Goal: Task Accomplishment & Management: Manage account settings

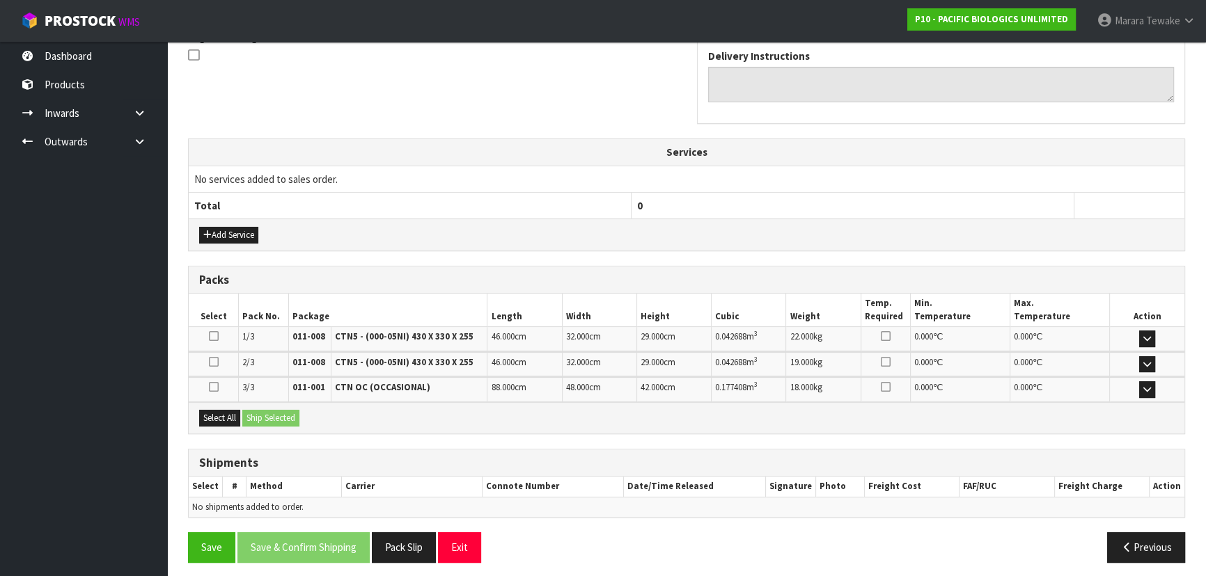
scroll to position [436, 0]
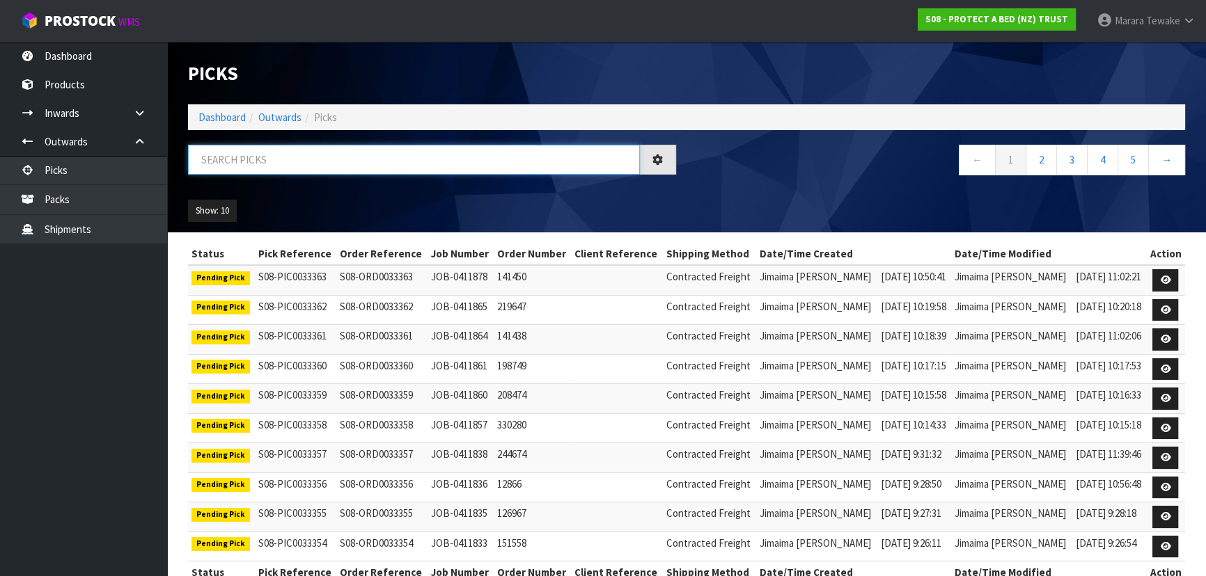
click at [371, 157] on input "text" at bounding box center [414, 160] width 452 height 30
type input "JOB-0411372"
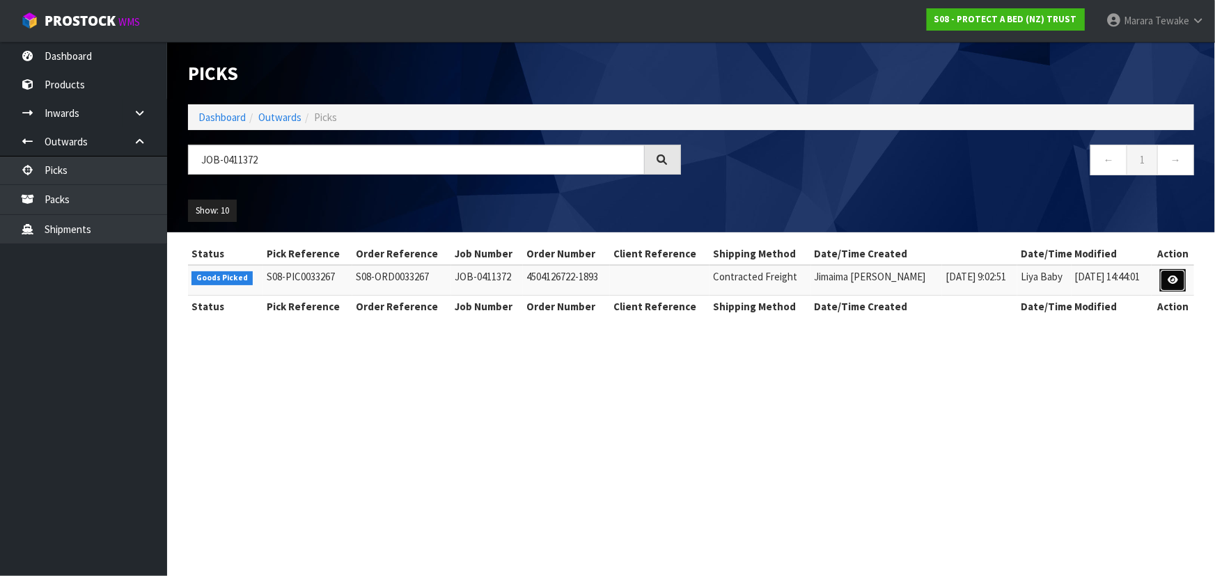
click at [1174, 276] on icon at bounding box center [1173, 280] width 10 height 9
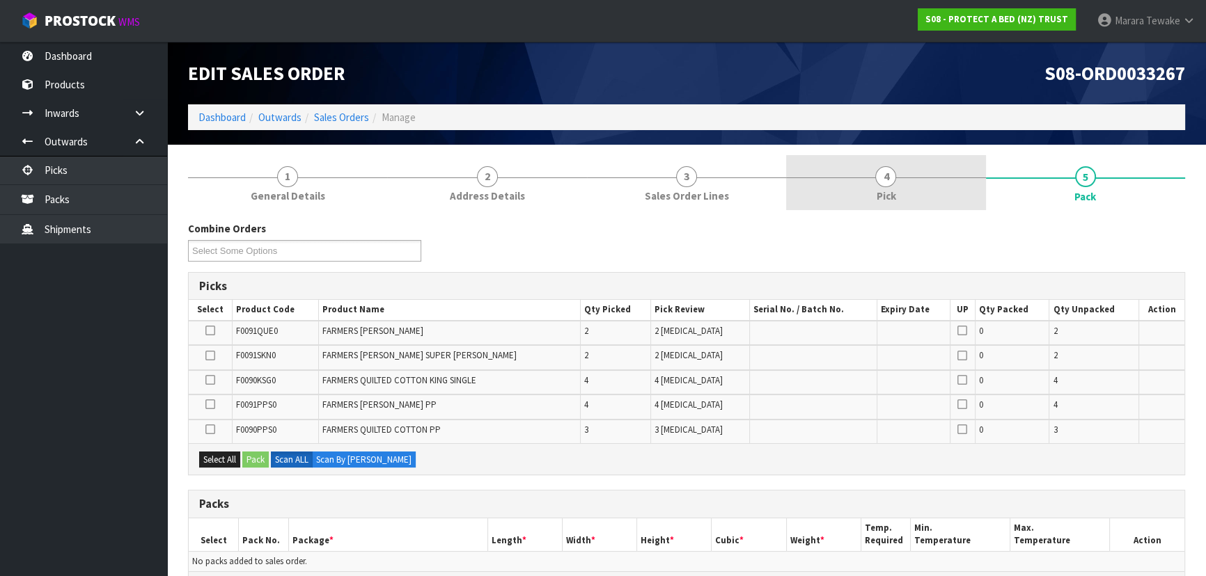
click at [883, 184] on span "4" at bounding box center [885, 176] width 21 height 21
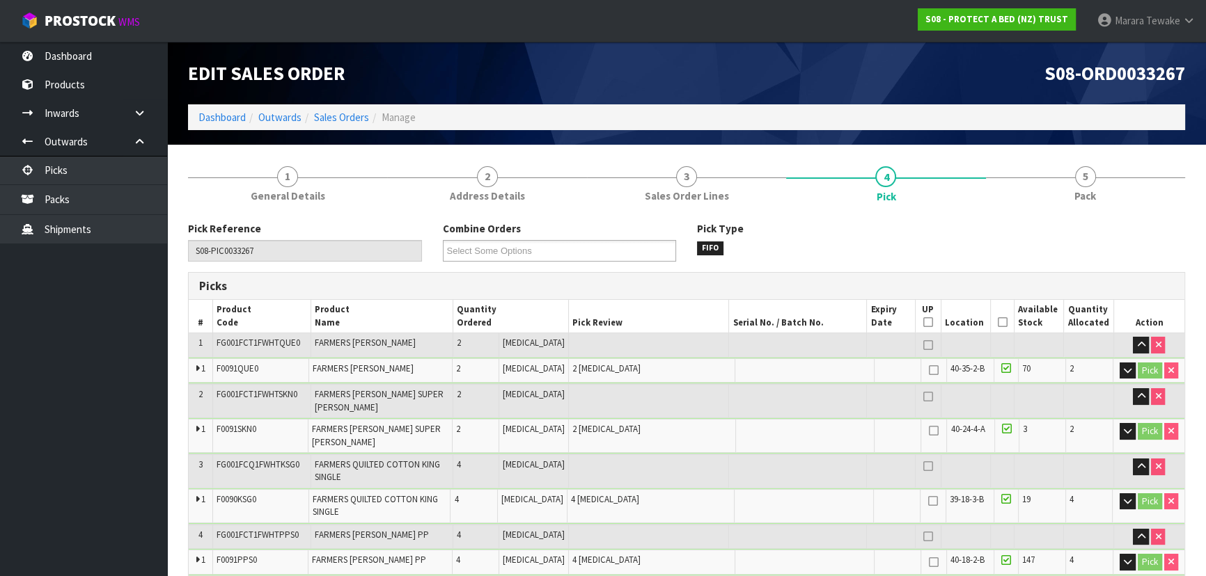
click at [997, 323] on icon at bounding box center [1002, 322] width 10 height 1
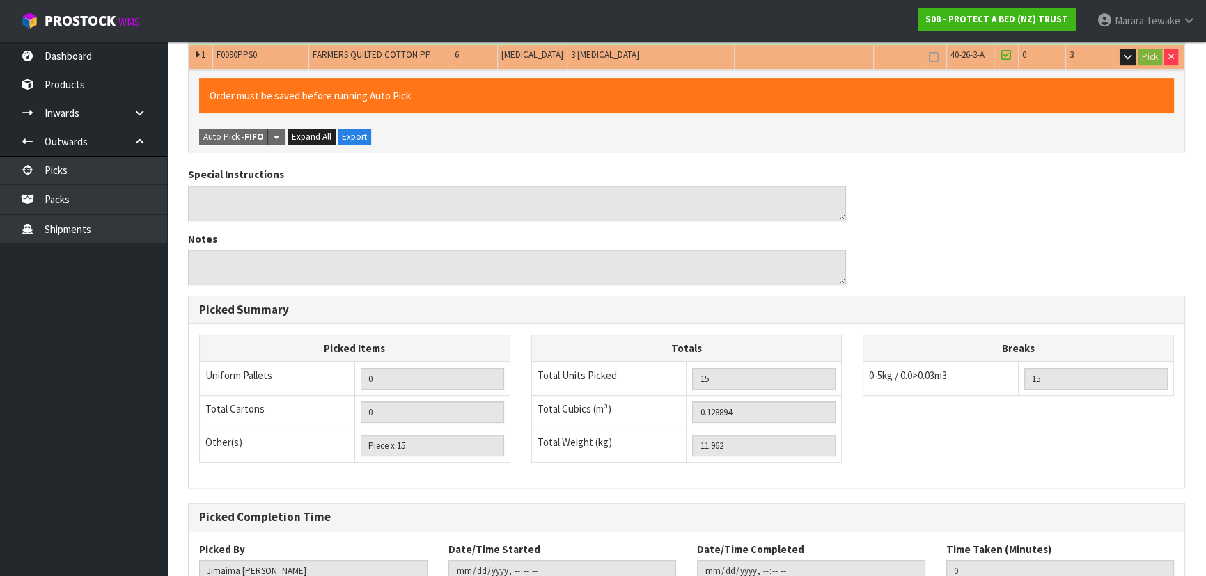
scroll to position [636, 0]
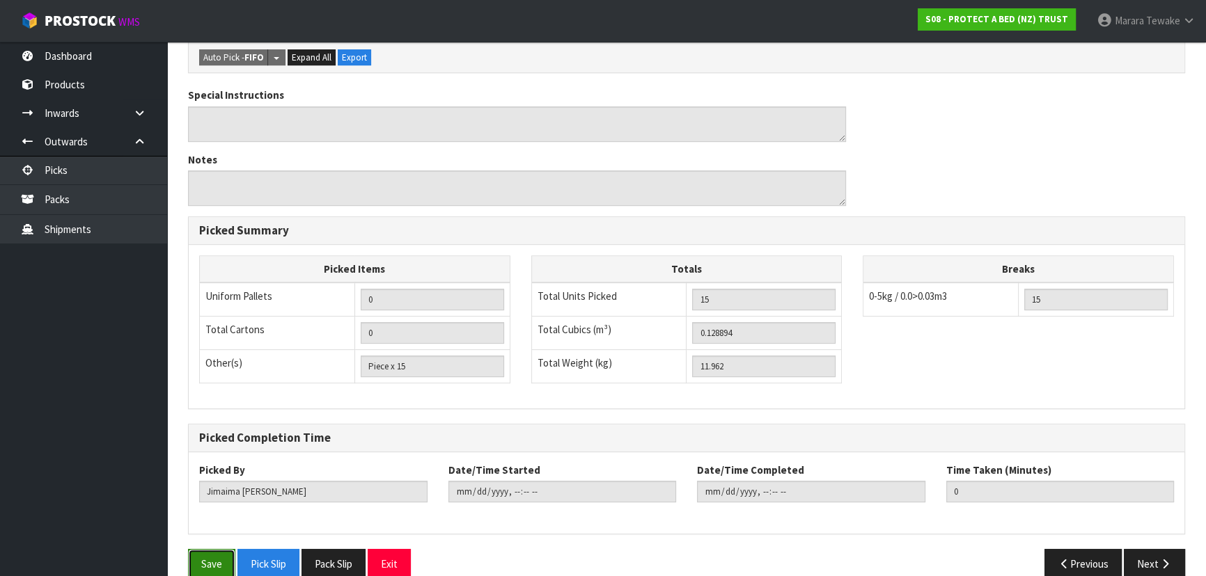
click at [210, 549] on button "Save" at bounding box center [211, 564] width 47 height 30
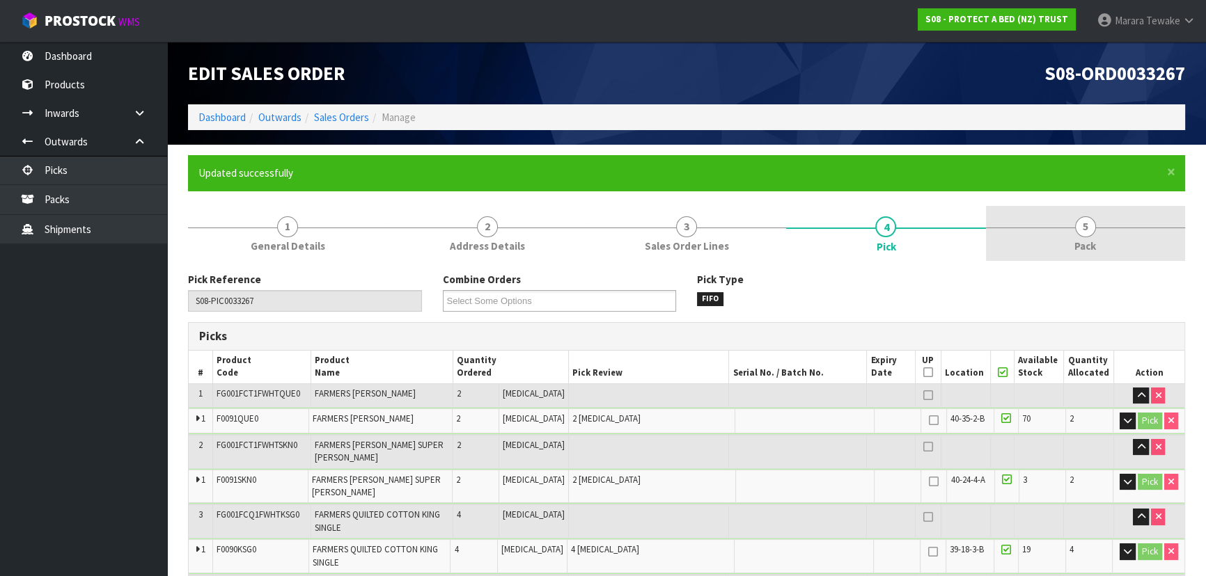
click at [1095, 244] on span "Pack" at bounding box center [1085, 246] width 22 height 15
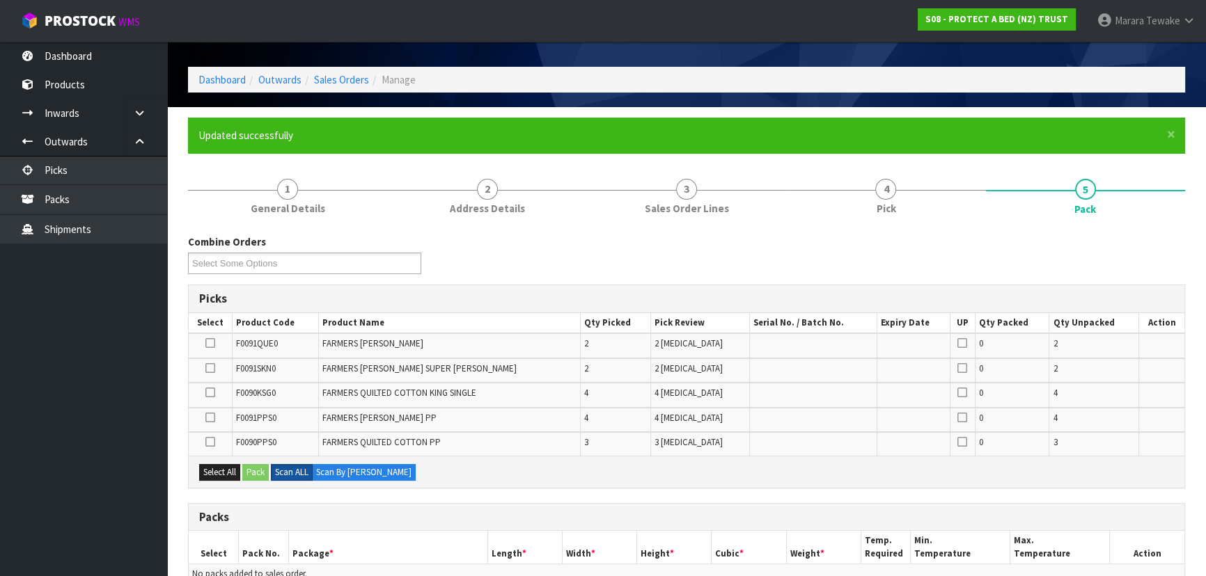
scroll to position [253, 0]
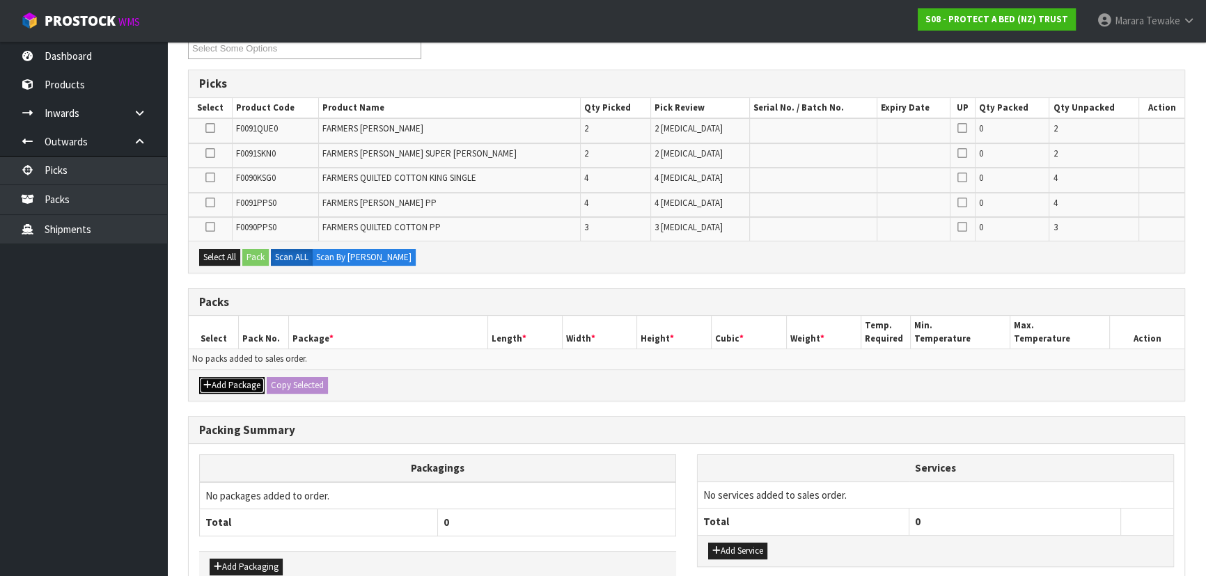
click at [233, 387] on button "Add Package" at bounding box center [231, 385] width 65 height 17
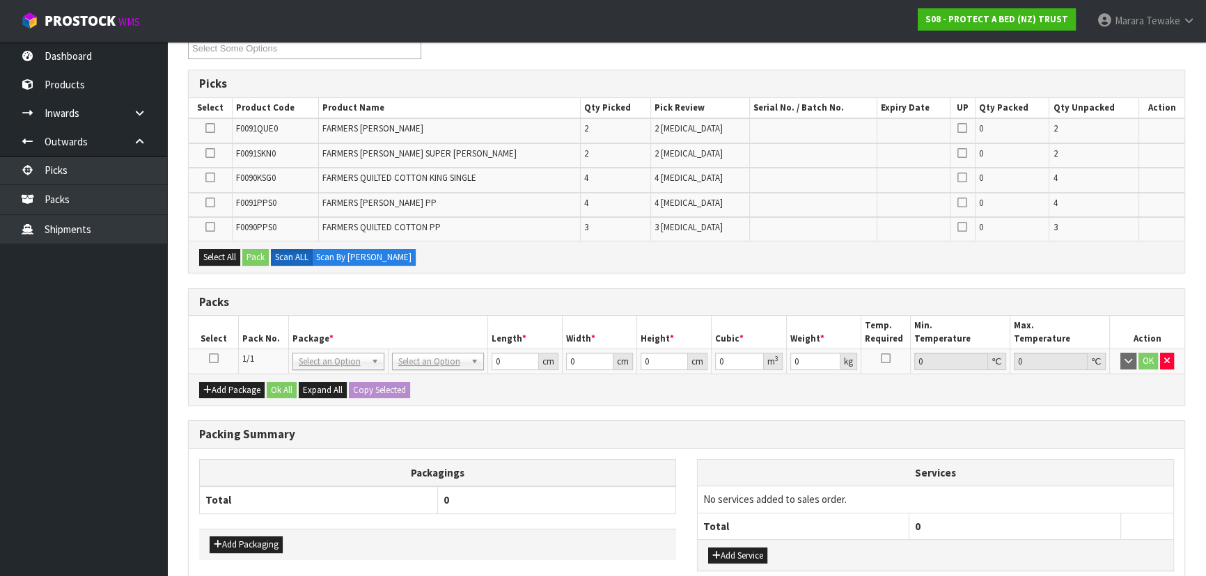
click at [209, 359] on icon at bounding box center [214, 359] width 10 height 1
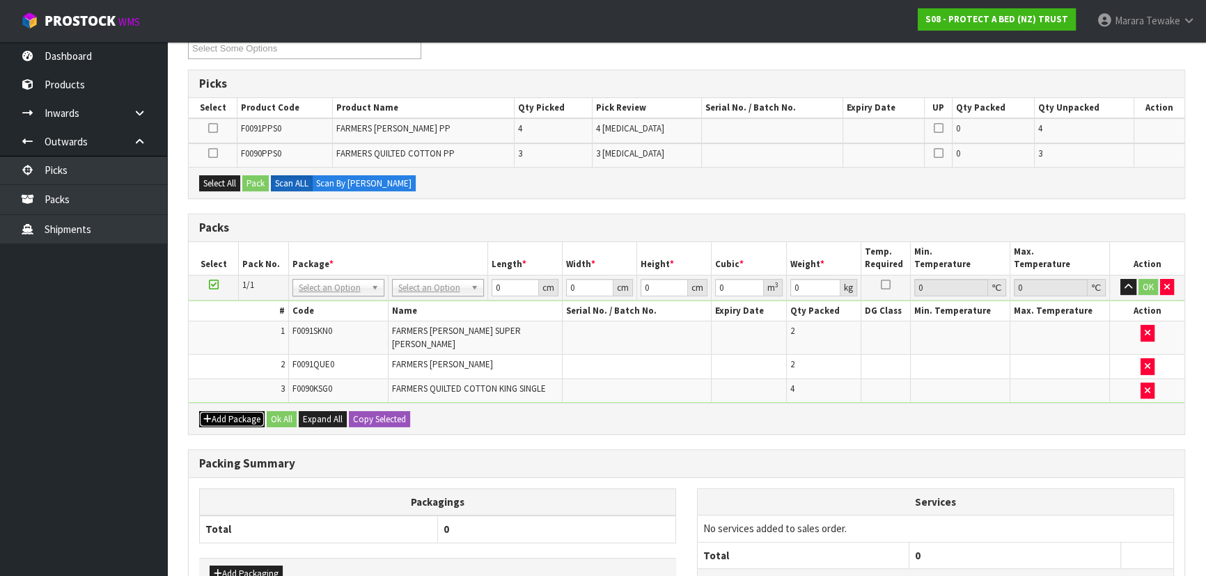
click at [231, 411] on button "Add Package" at bounding box center [231, 419] width 65 height 17
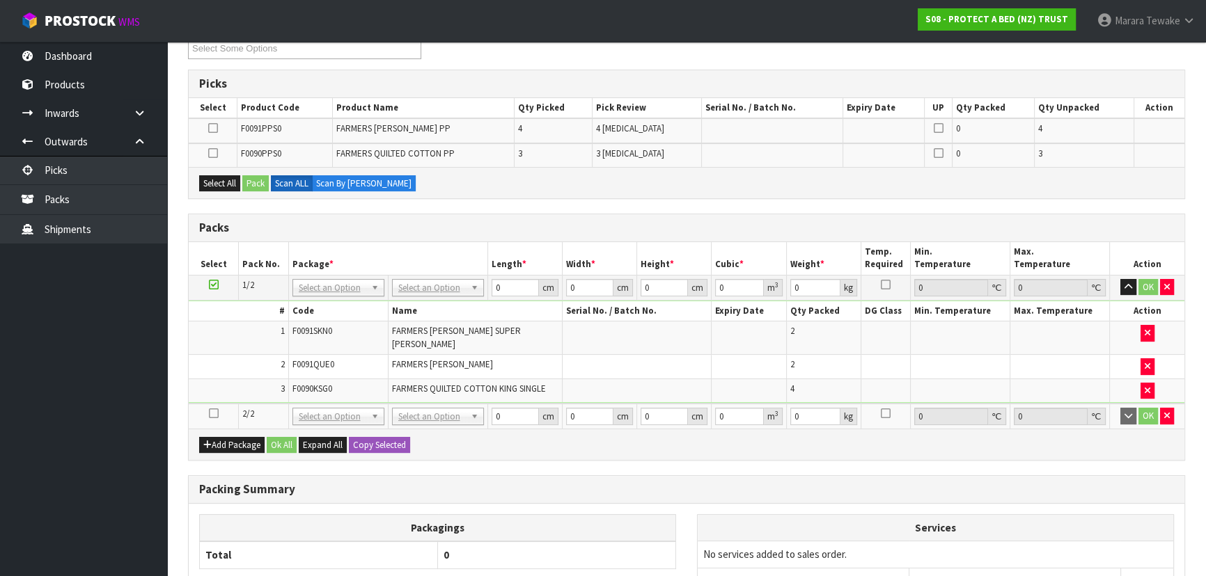
drag, startPoint x: 211, startPoint y: 400, endPoint x: 203, endPoint y: 400, distance: 7.7
click at [210, 414] on icon at bounding box center [214, 414] width 10 height 1
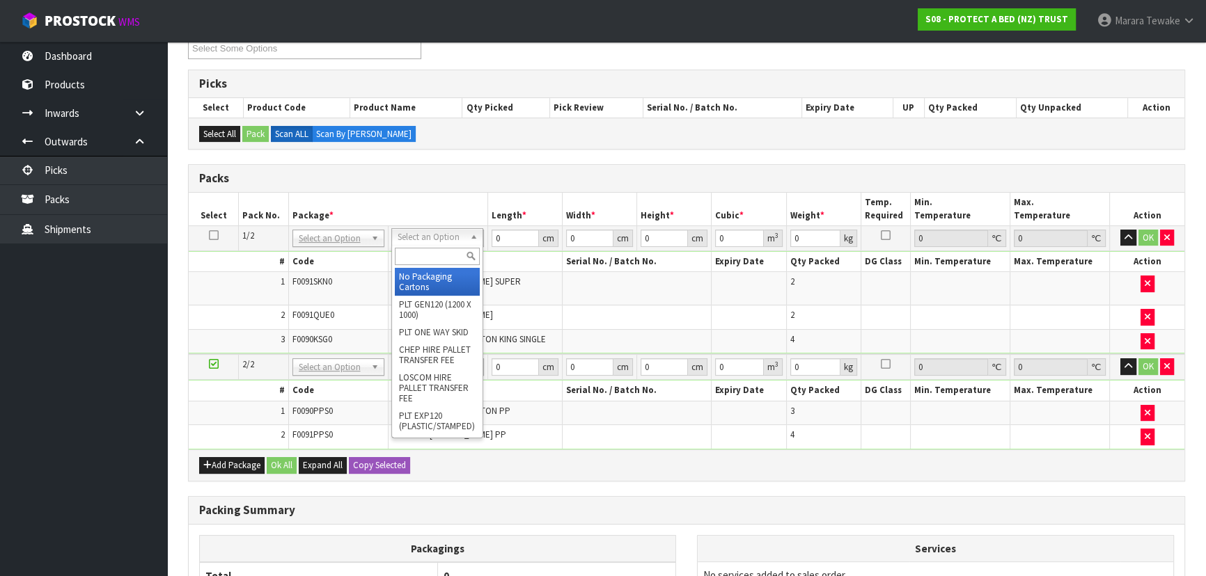
click at [452, 256] on input "text" at bounding box center [437, 256] width 85 height 17
type input "OC"
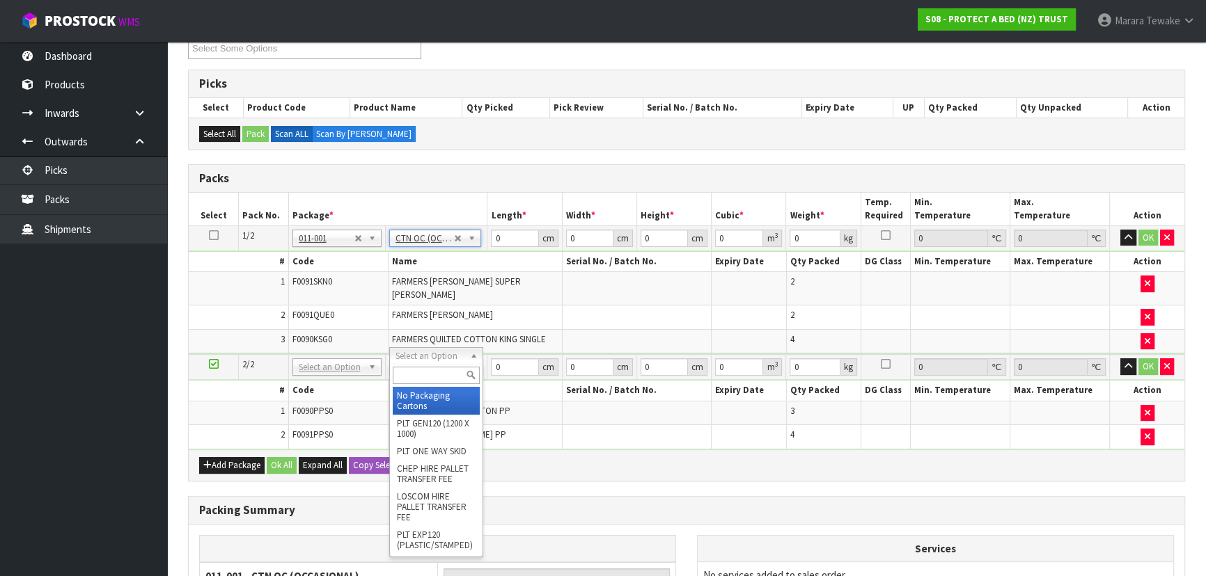
type input "9.91"
drag, startPoint x: 430, startPoint y: 384, endPoint x: 427, endPoint y: 391, distance: 7.8
click at [430, 384] on div at bounding box center [436, 375] width 93 height 23
click at [427, 373] on input "text" at bounding box center [436, 375] width 87 height 17
type input "OC"
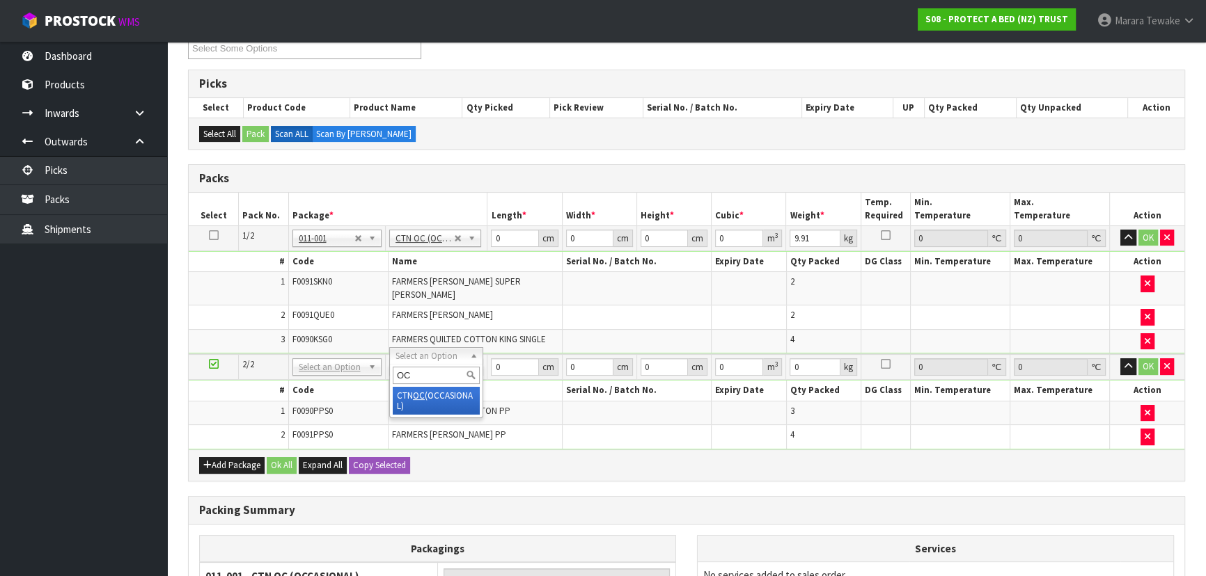
type input "2"
type input "2.052"
drag, startPoint x: 510, startPoint y: 242, endPoint x: 486, endPoint y: 225, distance: 29.0
click at [487, 228] on td "0 cm" at bounding box center [524, 238] width 74 height 25
type input "57"
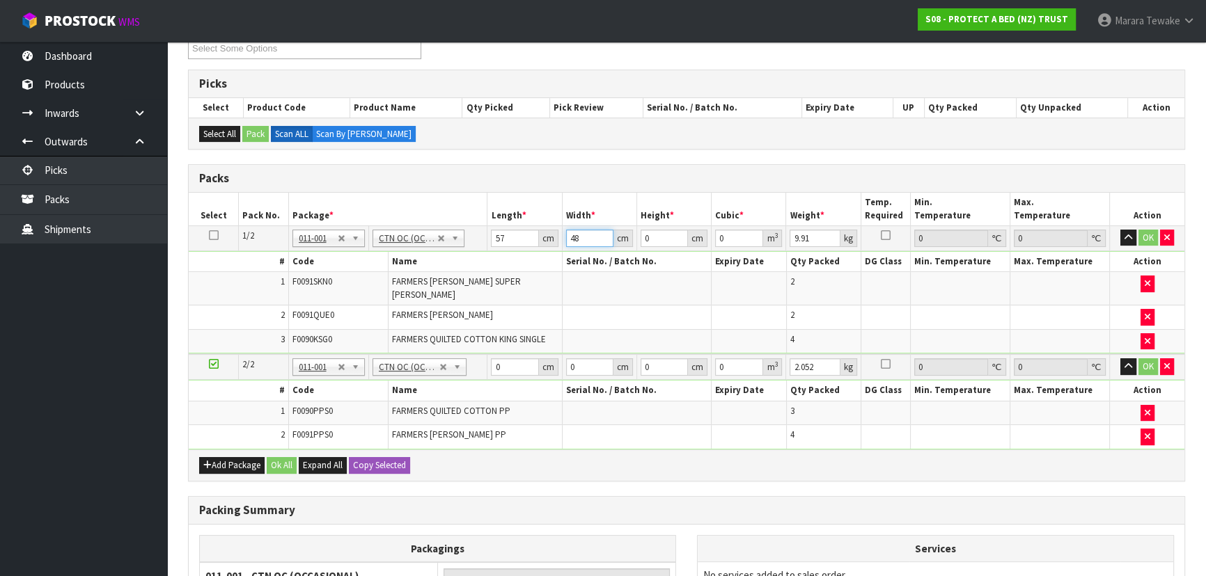
type input "48"
type input "3"
type input "0.008208"
type input "31"
type input "0.084816"
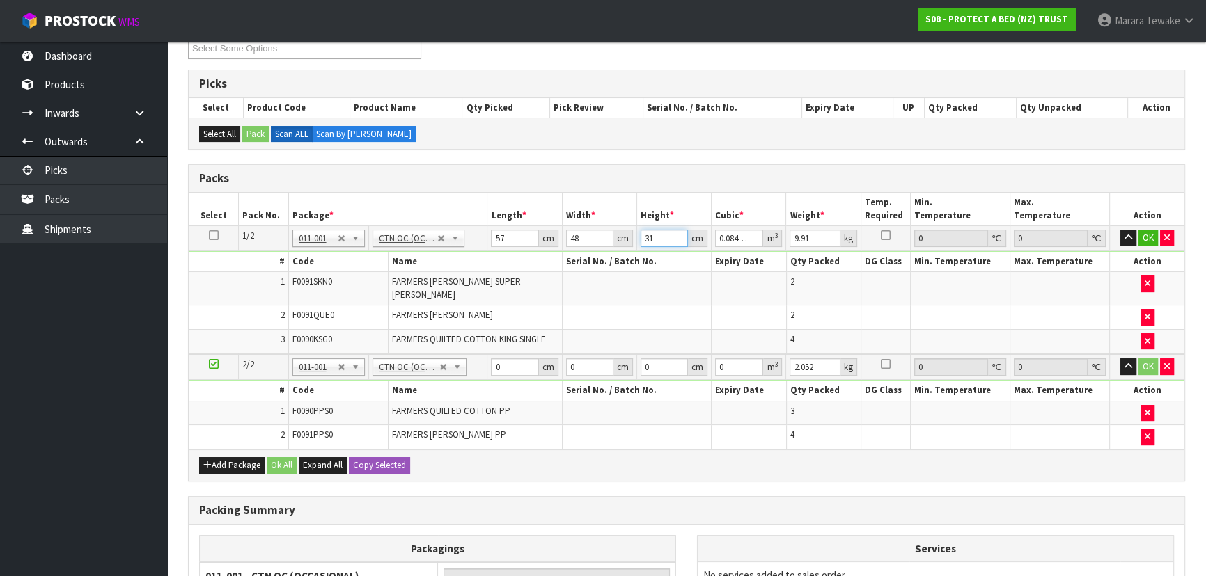
type input "31"
type input "10"
click at [1120, 230] on button "button" at bounding box center [1128, 238] width 16 height 17
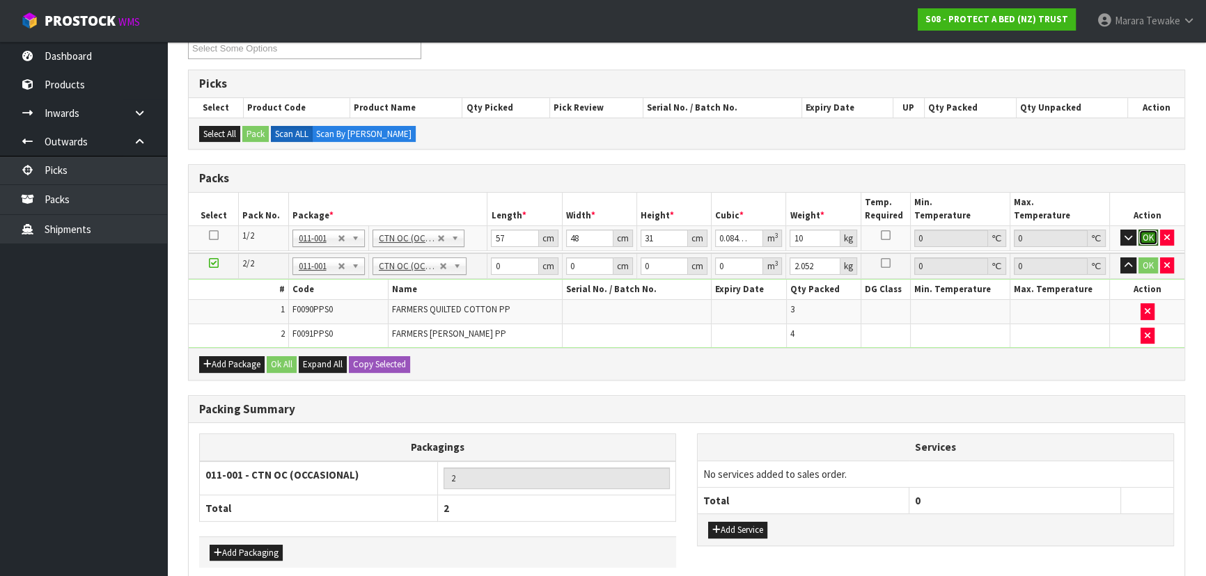
click button "OK" at bounding box center [1147, 238] width 19 height 17
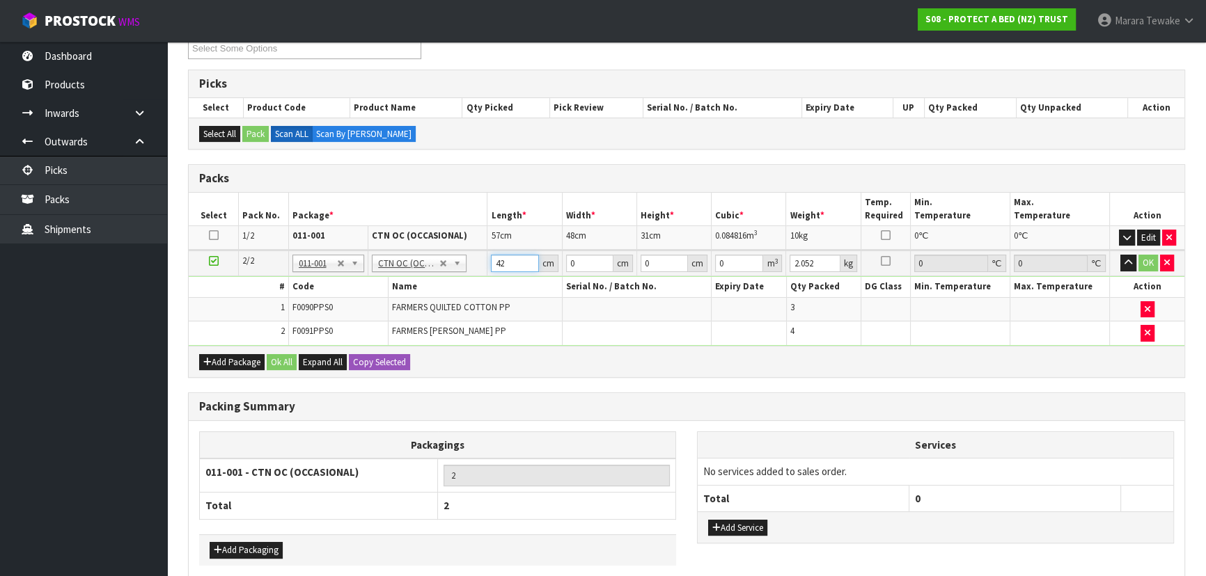
type input "42"
type input "38"
type input "1"
type input "0.001596"
type input "15"
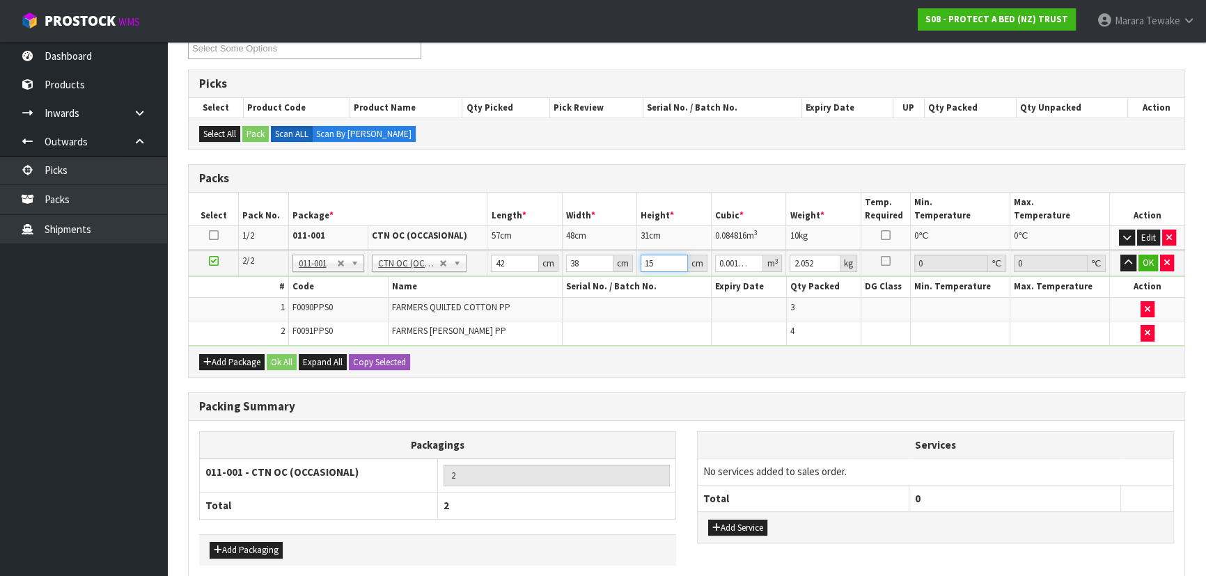
type input "0.02394"
type input "15"
type input "3"
click at [1120, 255] on button "button" at bounding box center [1128, 263] width 16 height 17
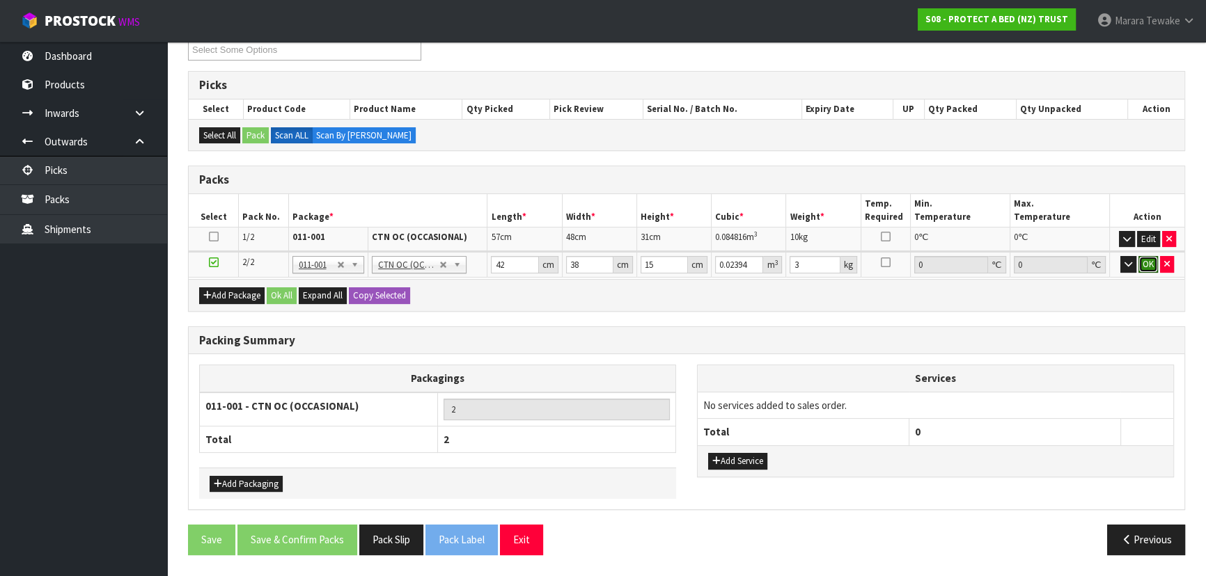
click button "OK" at bounding box center [1147, 264] width 19 height 17
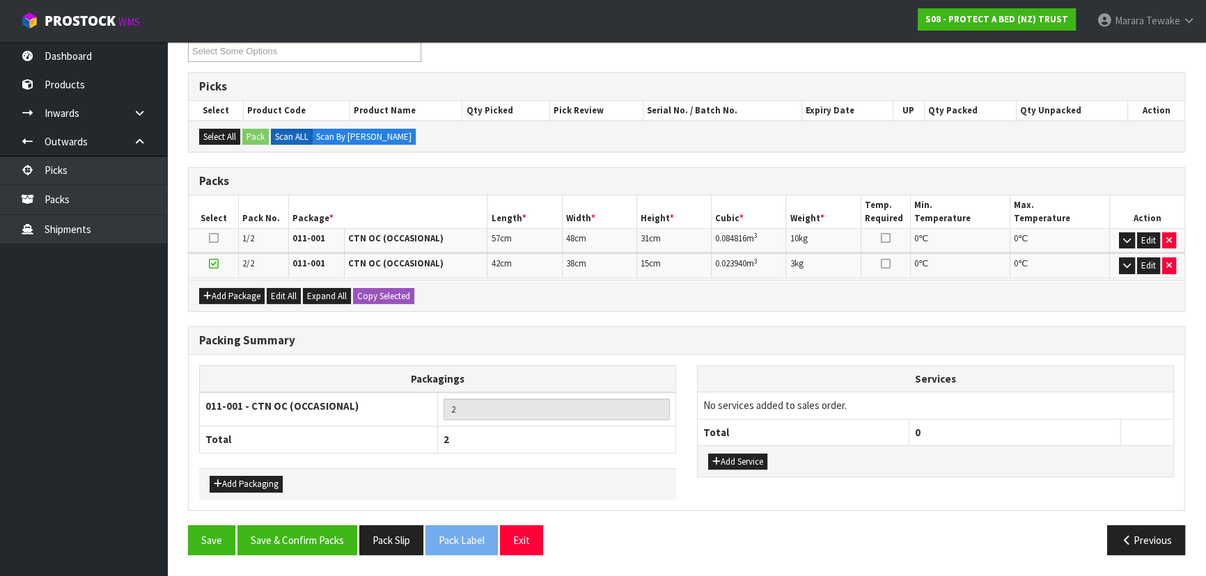
scroll to position [244, 0]
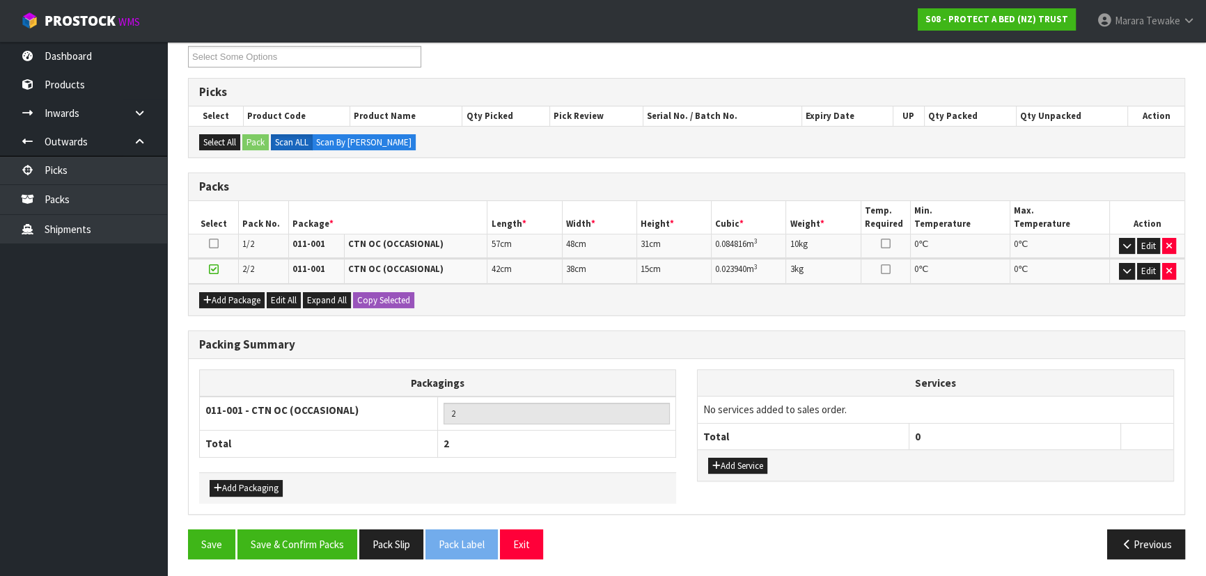
click at [318, 521] on div "Packing Summary Packagings 011-001 - CTN OC (OCCASIONAL) 2 Total 2 Add Packagin…" at bounding box center [687, 430] width 1018 height 199
drag, startPoint x: 317, startPoint y: 540, endPoint x: 336, endPoint y: 529, distance: 21.9
click at [317, 540] on button "Save & Confirm Packs" at bounding box center [297, 545] width 120 height 30
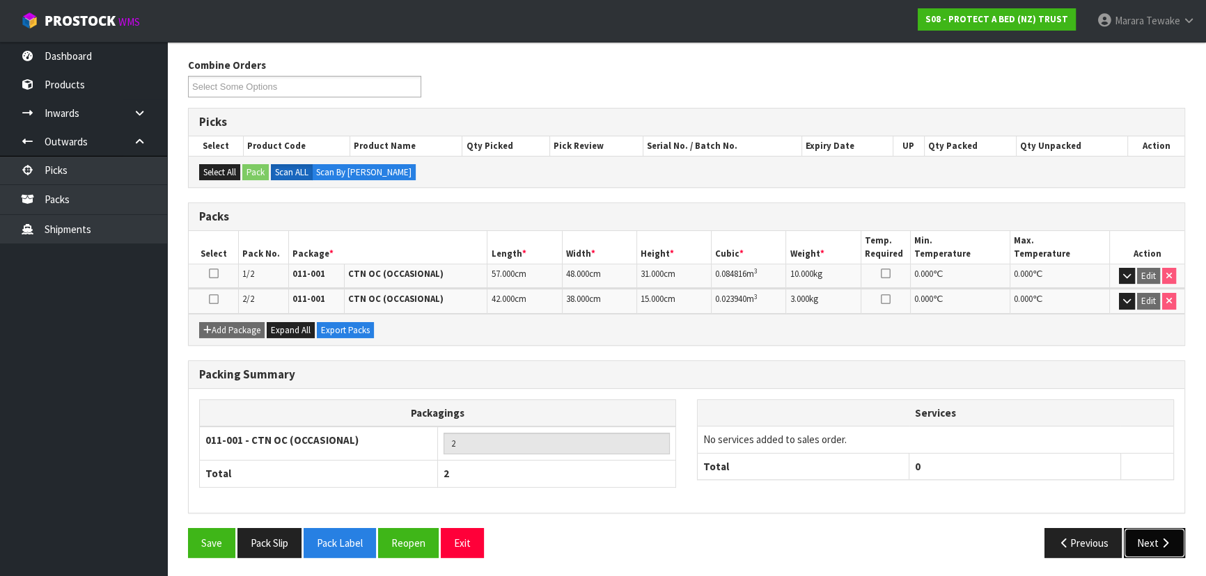
click at [1131, 540] on button "Next" at bounding box center [1154, 543] width 61 height 30
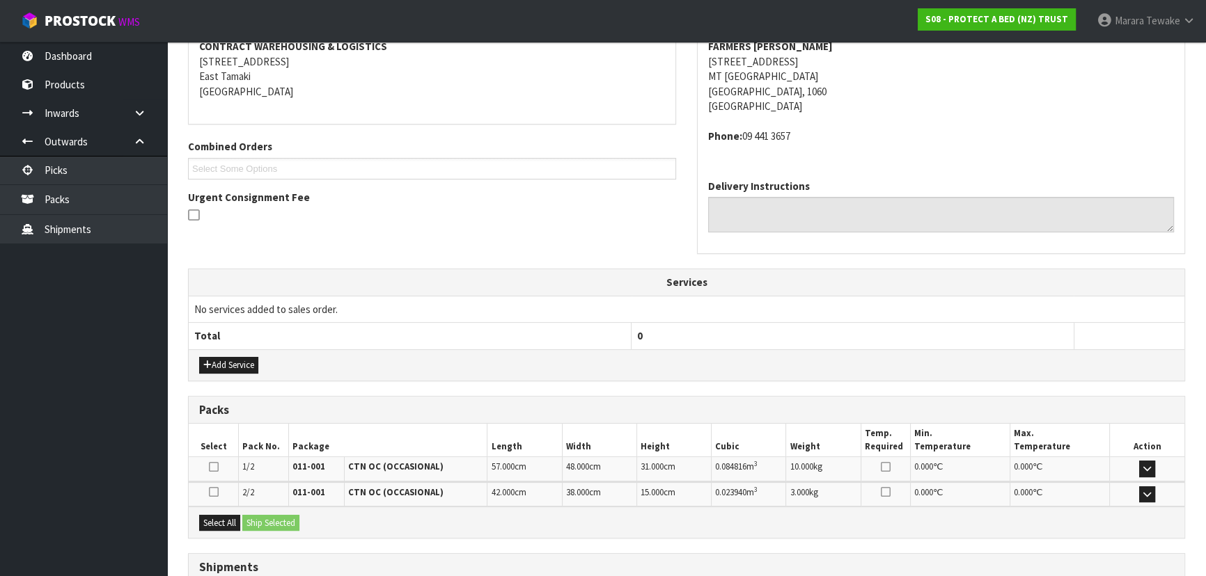
scroll to position [381, 0]
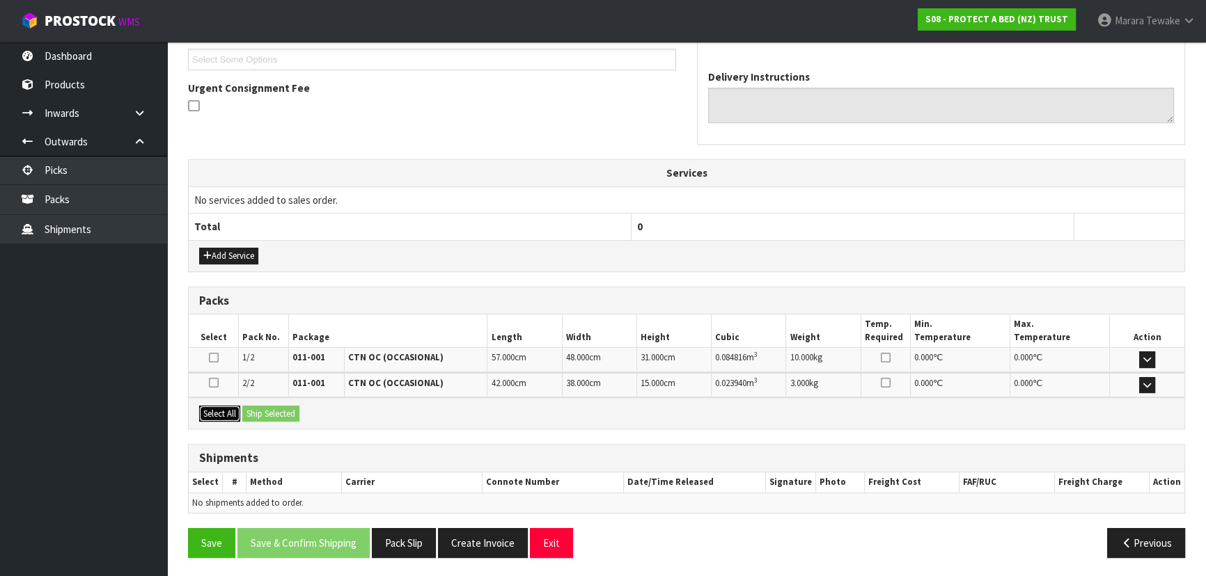
click at [213, 416] on button "Select All" at bounding box center [219, 414] width 41 height 17
click at [276, 412] on button "Ship Selected" at bounding box center [270, 414] width 57 height 17
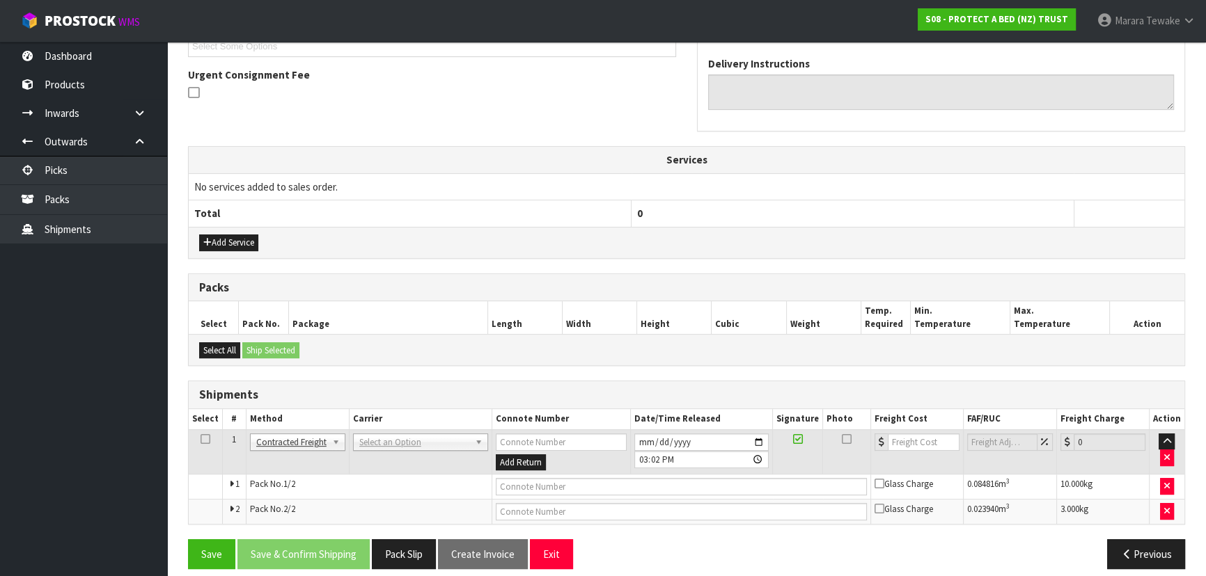
scroll to position [405, 0]
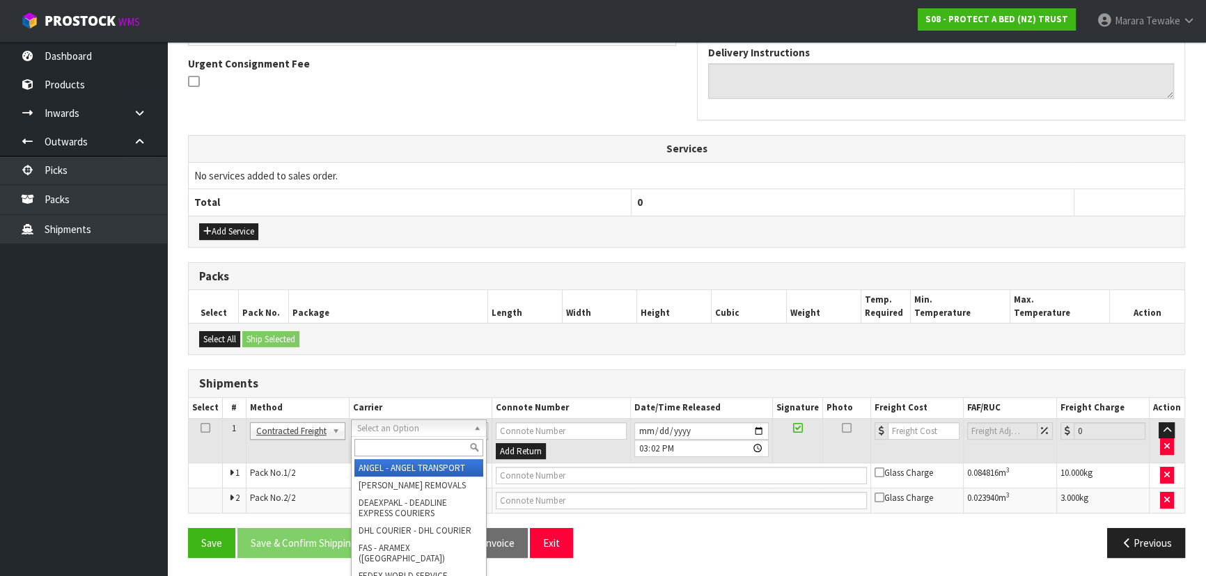
click at [366, 446] on input "text" at bounding box center [418, 447] width 129 height 17
type input "NZP"
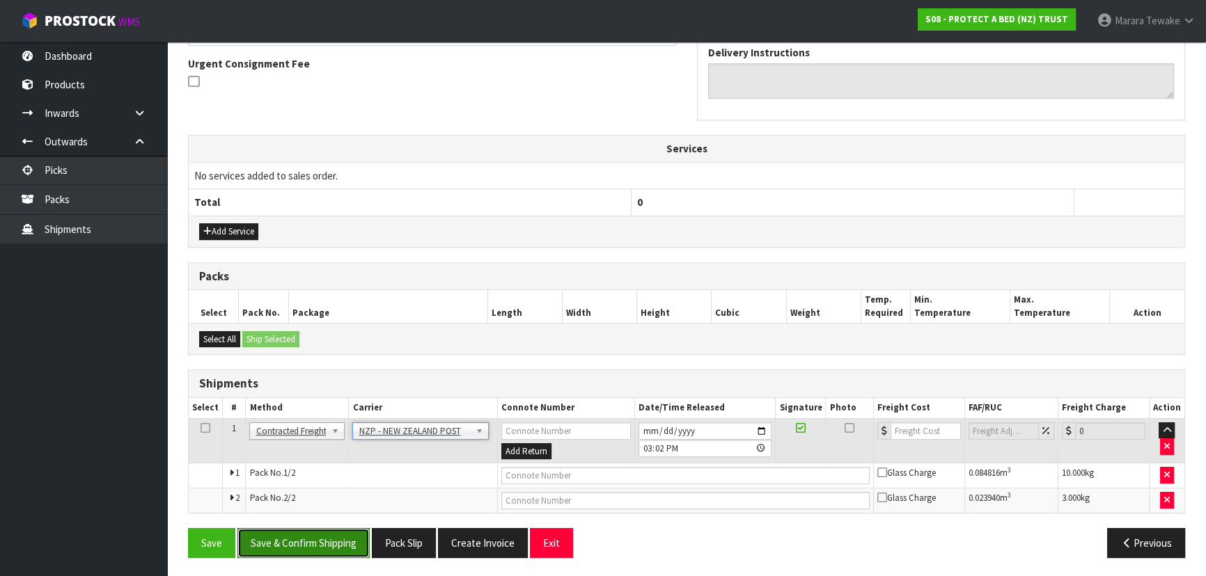
click at [336, 531] on button "Save & Confirm Shipping" at bounding box center [303, 543] width 132 height 30
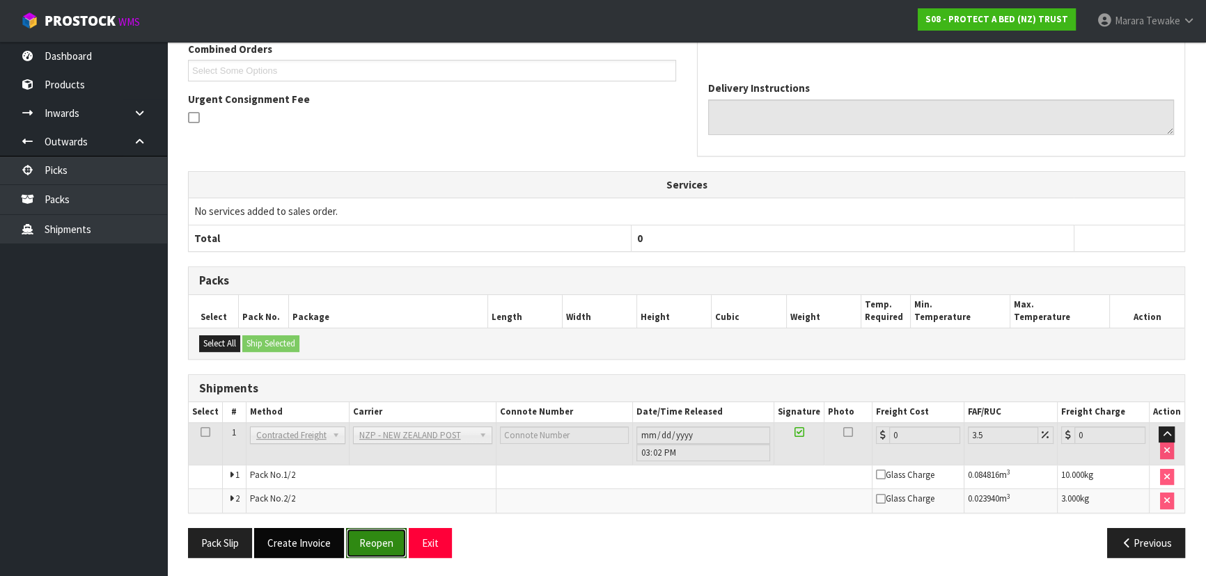
click at [380, 538] on button "Reopen" at bounding box center [376, 543] width 61 height 30
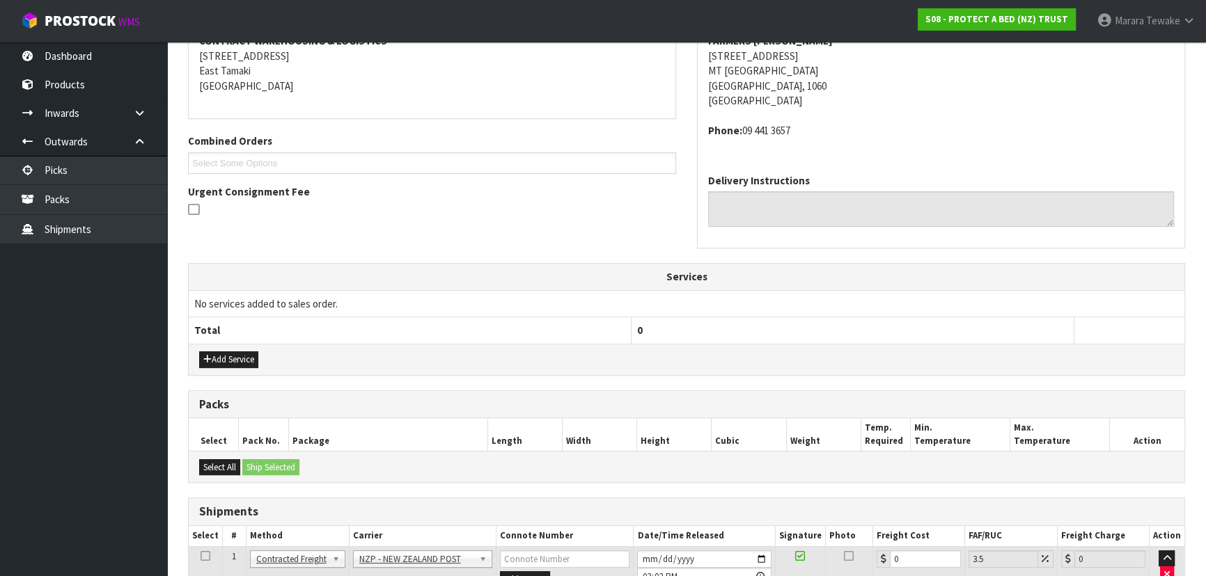
scroll to position [405, 0]
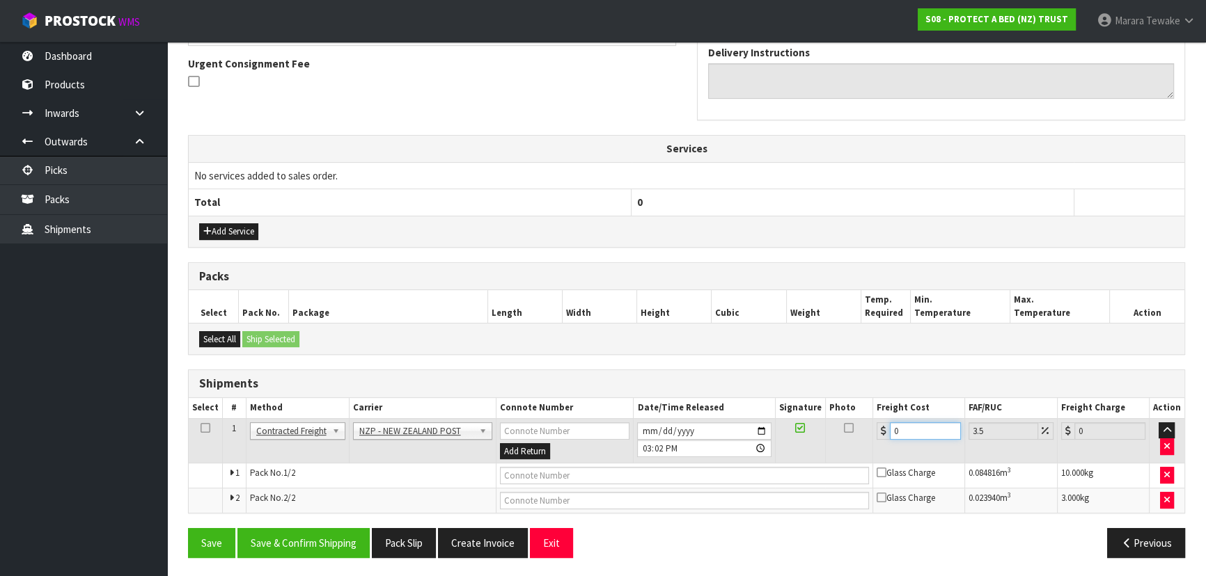
drag, startPoint x: 911, startPoint y: 427, endPoint x: 877, endPoint y: 411, distance: 38.0
click at [890, 423] on input "0" at bounding box center [925, 431] width 71 height 17
type input "8"
type input "8.28"
type input "8.6"
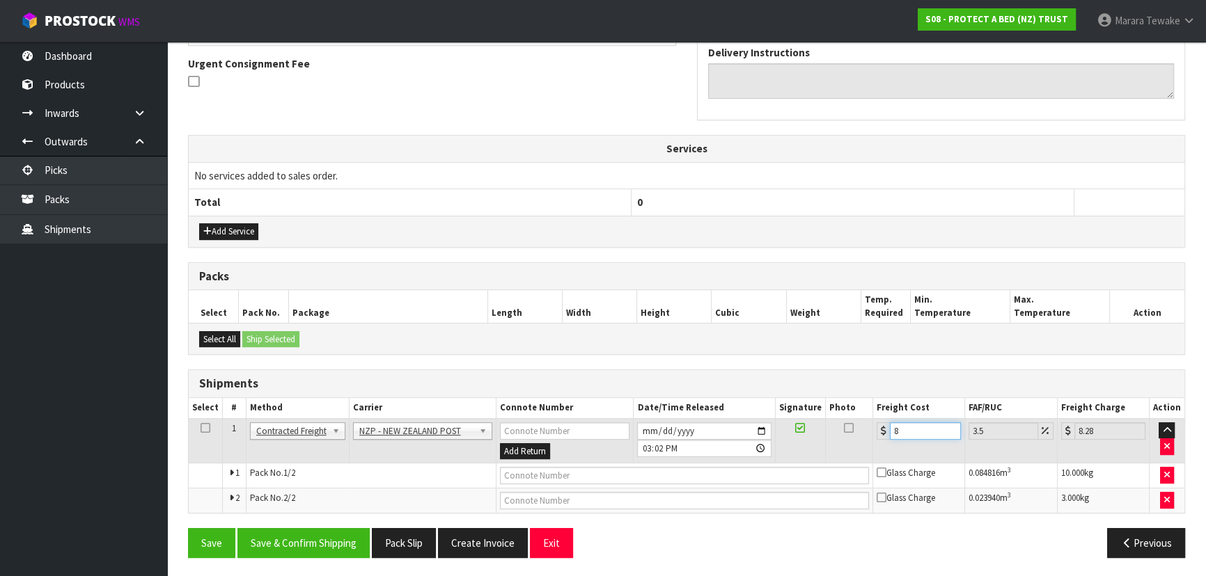
type input "8.9"
type input "8.66"
type input "8.96"
type input "8.66"
click at [333, 544] on button "Save & Confirm Shipping" at bounding box center [303, 543] width 132 height 30
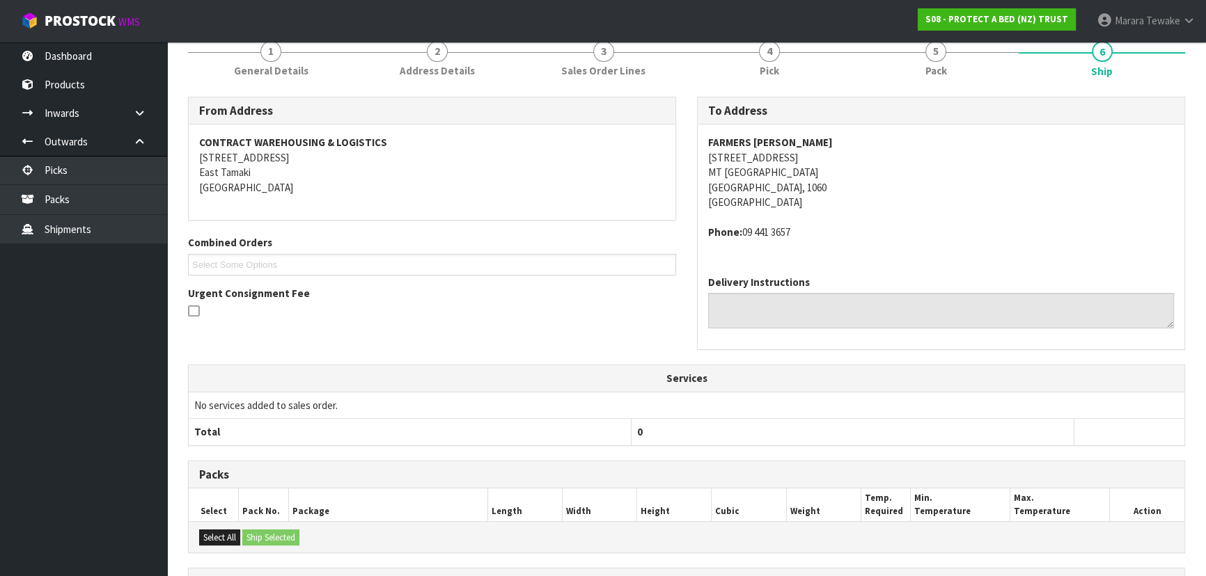
scroll to position [379, 0]
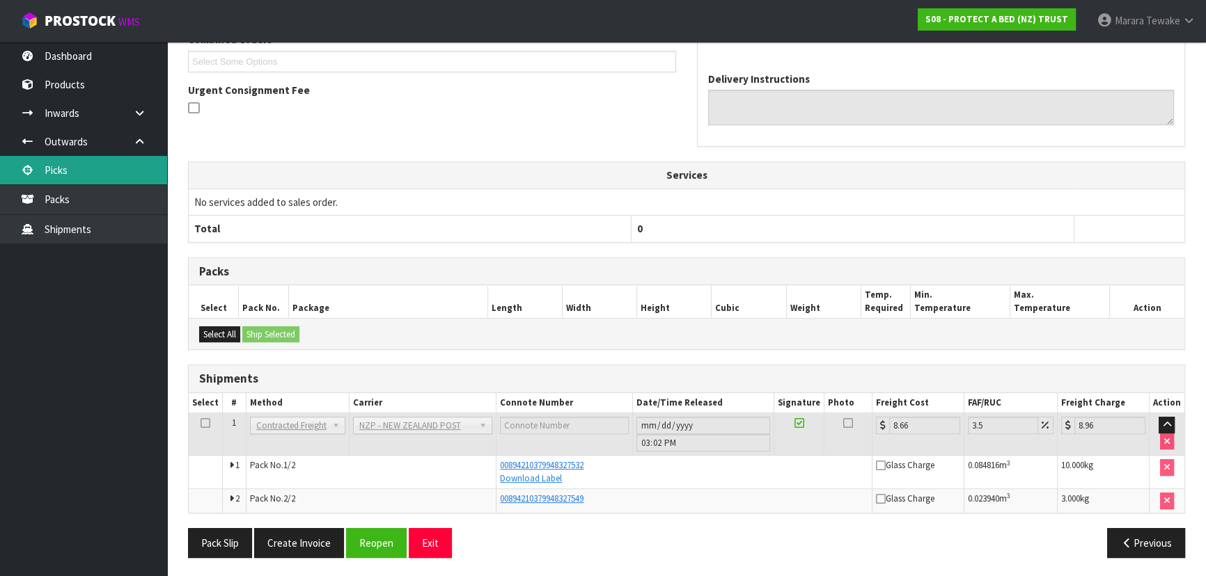
click at [97, 159] on link "Picks" at bounding box center [83, 170] width 167 height 29
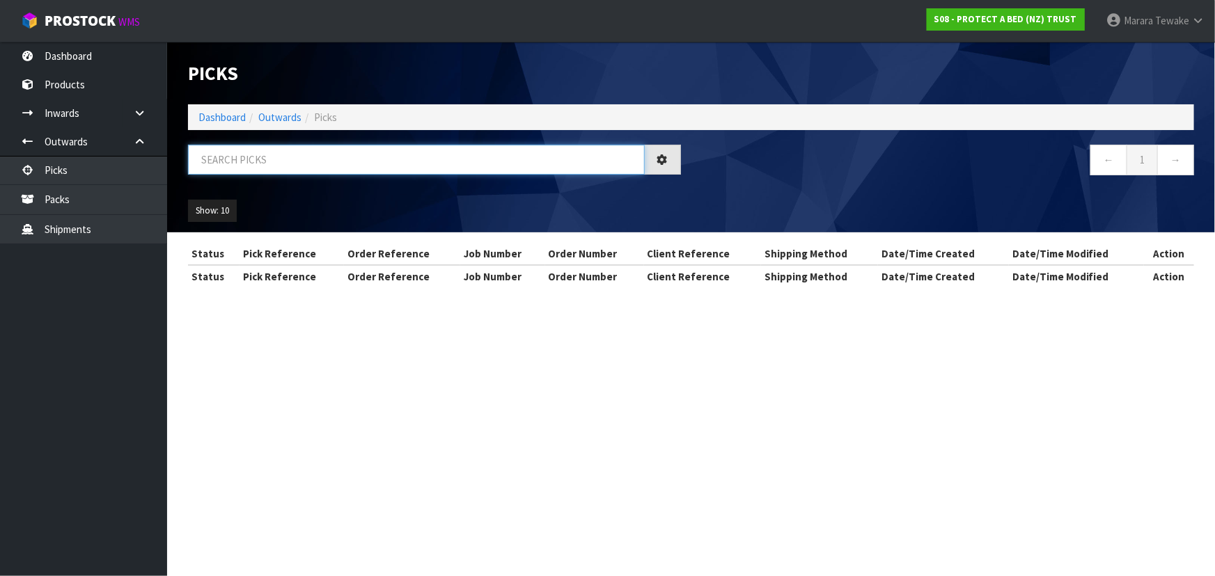
click at [285, 159] on input "text" at bounding box center [416, 160] width 457 height 30
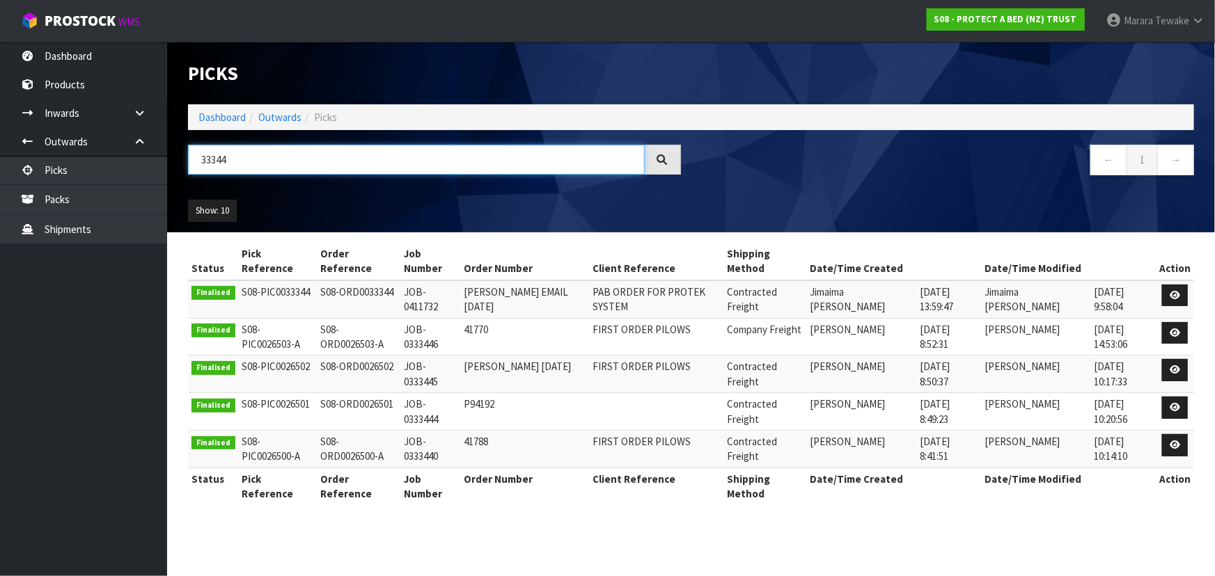
type input "33344"
click at [125, 47] on link "Dashboard" at bounding box center [83, 56] width 167 height 29
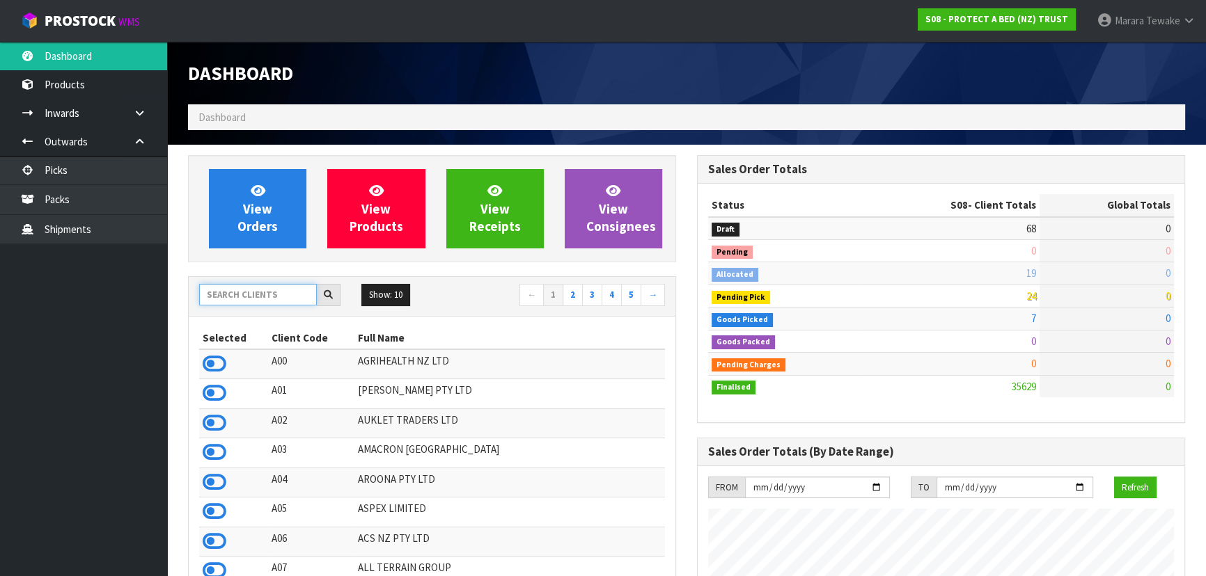
scroll to position [1053, 508]
click at [273, 297] on input "text" at bounding box center [258, 295] width 118 height 22
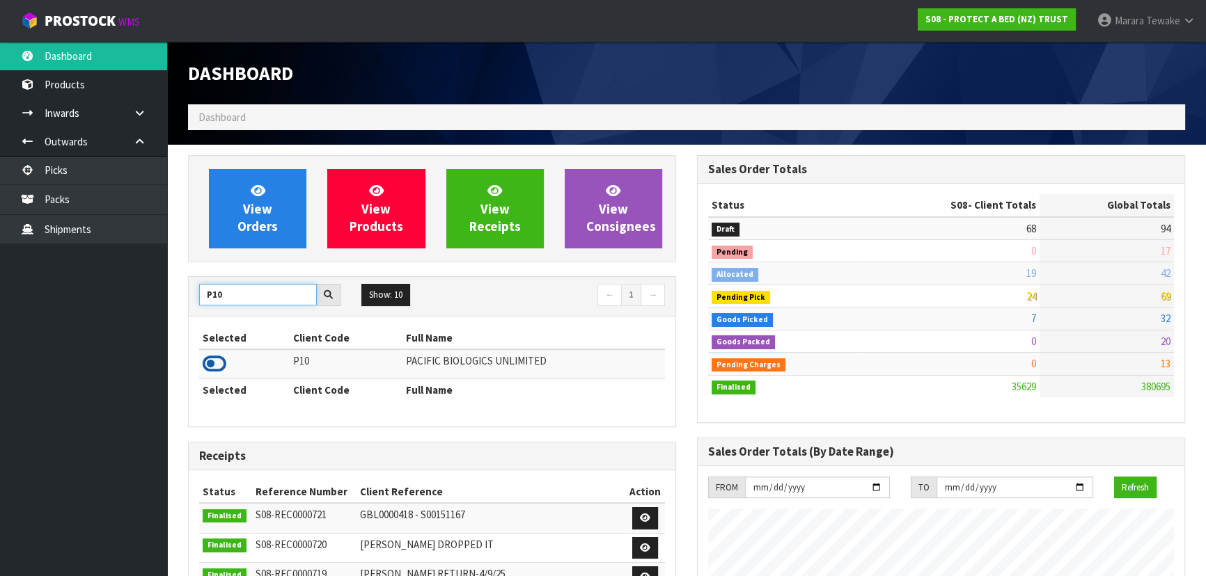
type input "P10"
click at [211, 362] on icon at bounding box center [215, 364] width 24 height 21
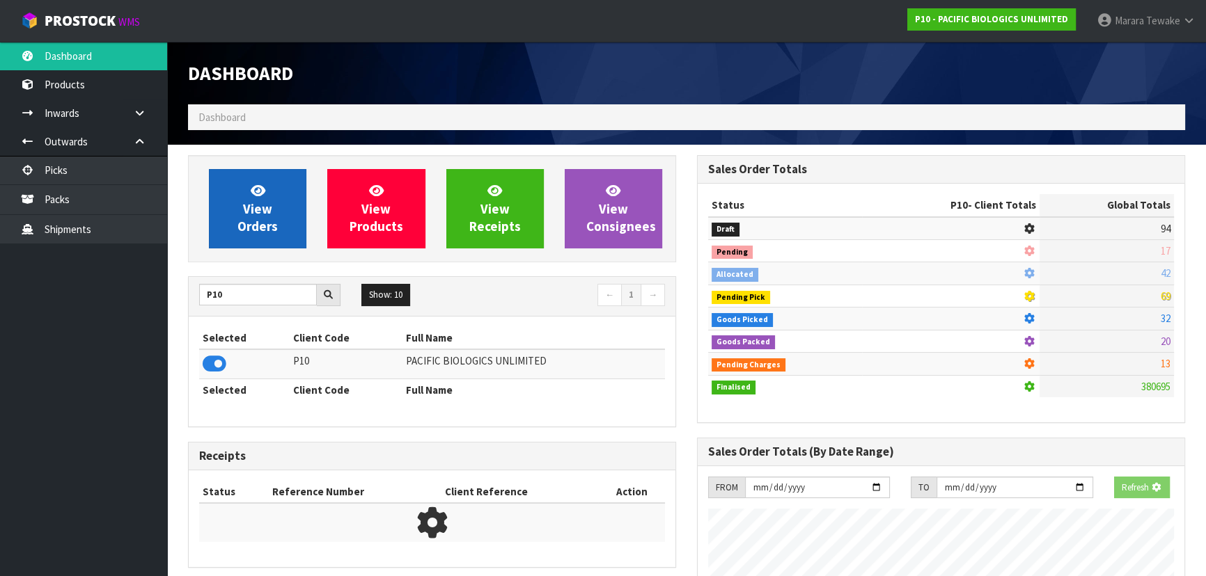
scroll to position [1007, 508]
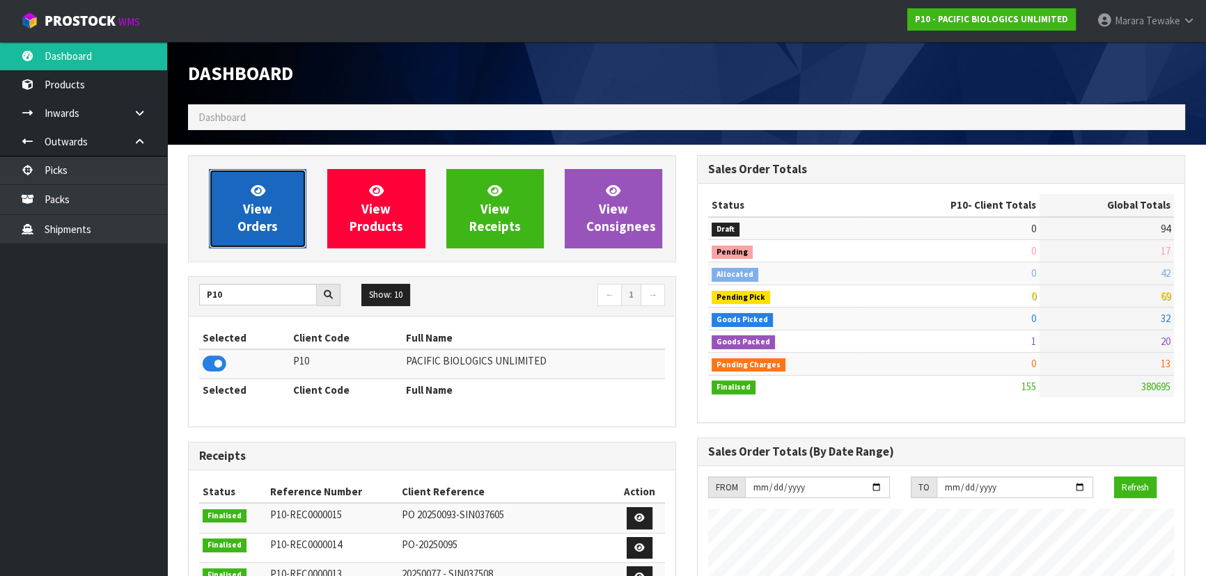
click at [258, 223] on span "View Orders" at bounding box center [257, 208] width 40 height 52
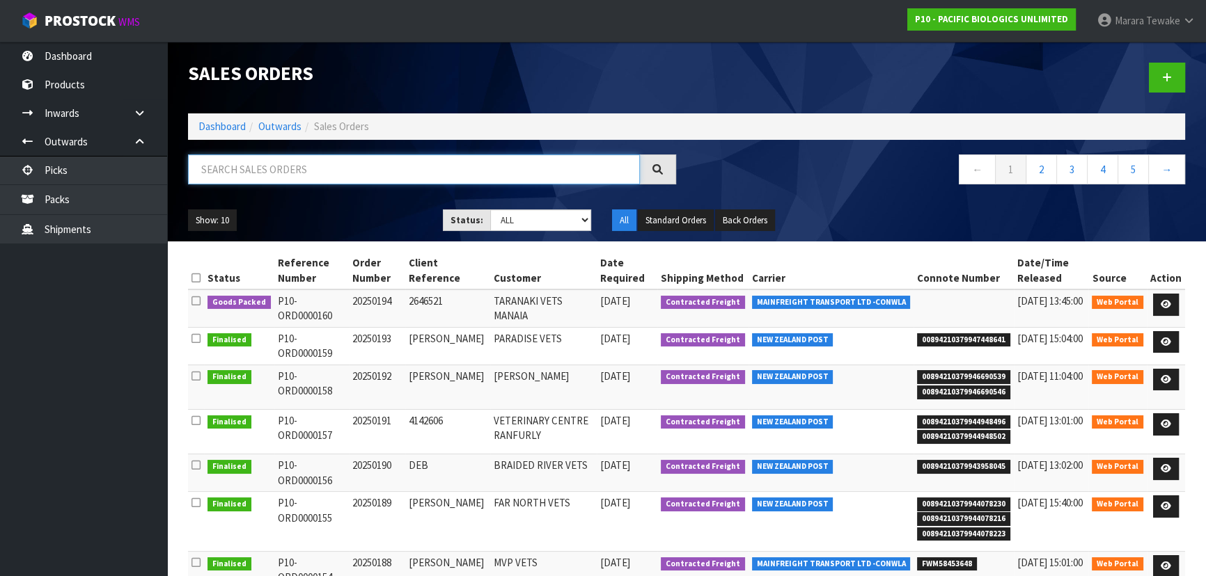
click at [262, 168] on input "text" at bounding box center [414, 170] width 452 height 30
type input "JOB-0411869"
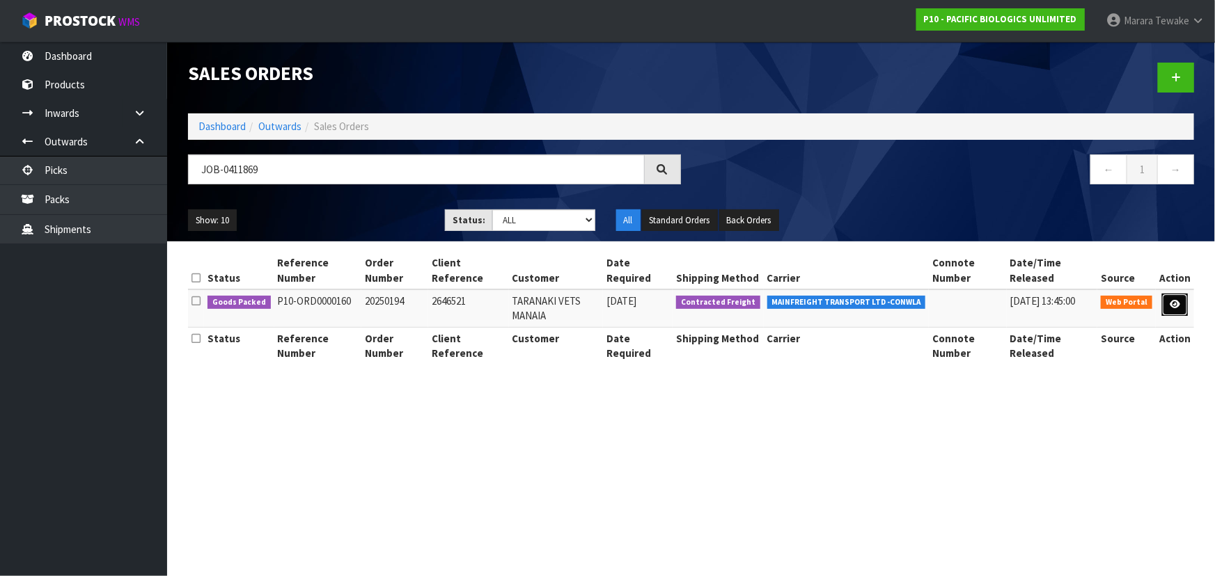
click at [1173, 297] on link at bounding box center [1175, 305] width 26 height 22
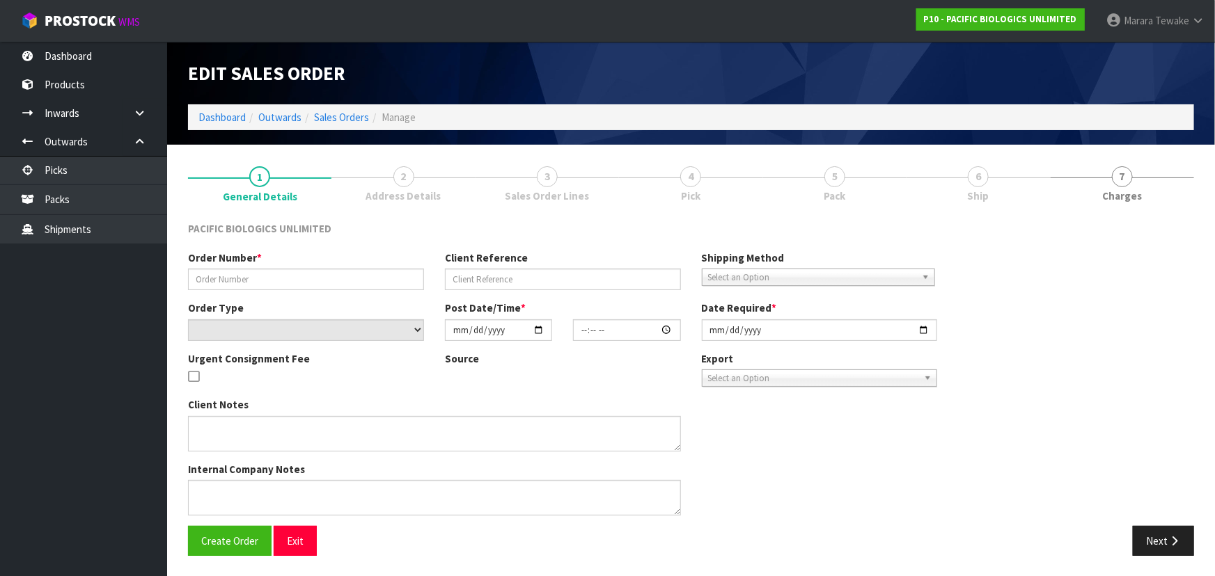
type input "20250194"
type input "2646521"
select select "number:0"
type input "[DATE]"
type input "10:16:00.000"
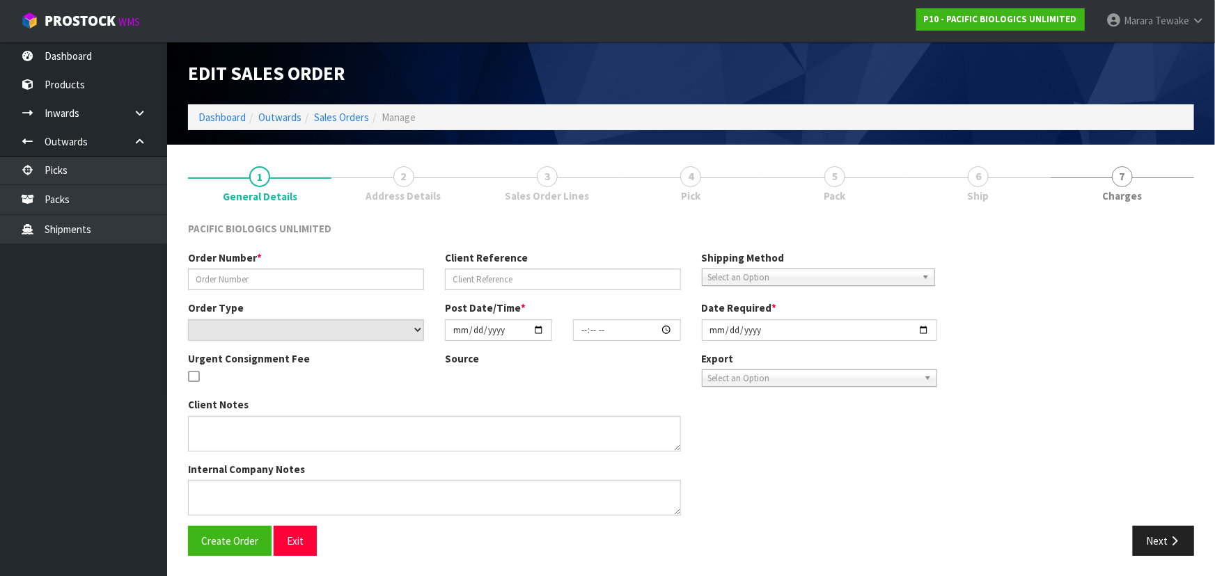
type input "[DATE]"
type textarea "PLEASE DESPATCH ASAP"
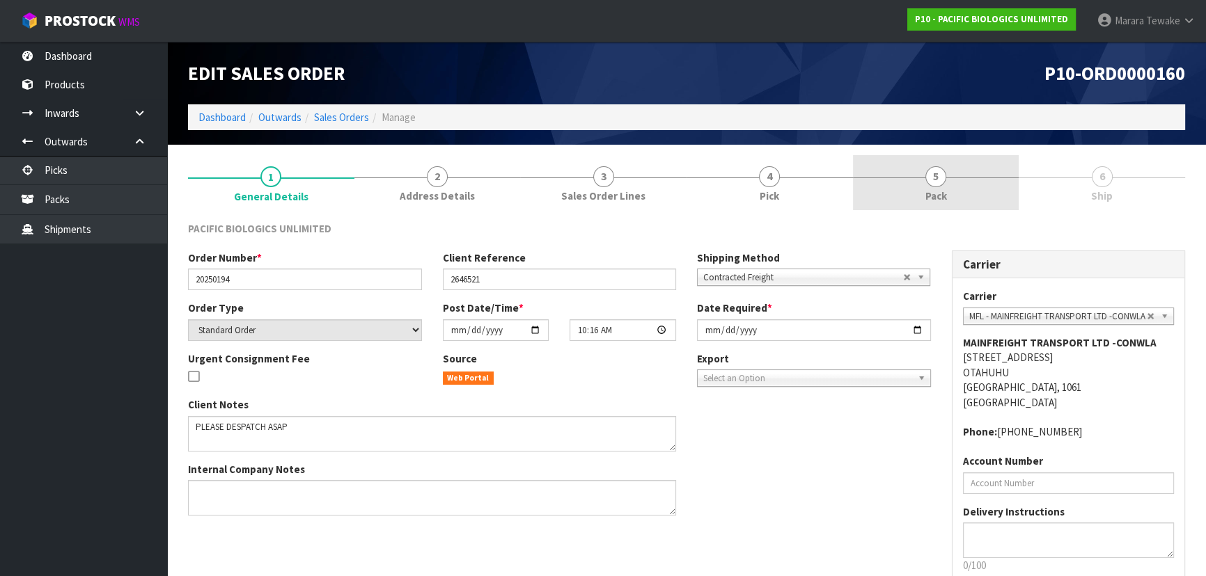
drag, startPoint x: 968, startPoint y: 195, endPoint x: 961, endPoint y: 208, distance: 15.3
click at [966, 193] on link "5 Pack" at bounding box center [936, 182] width 166 height 55
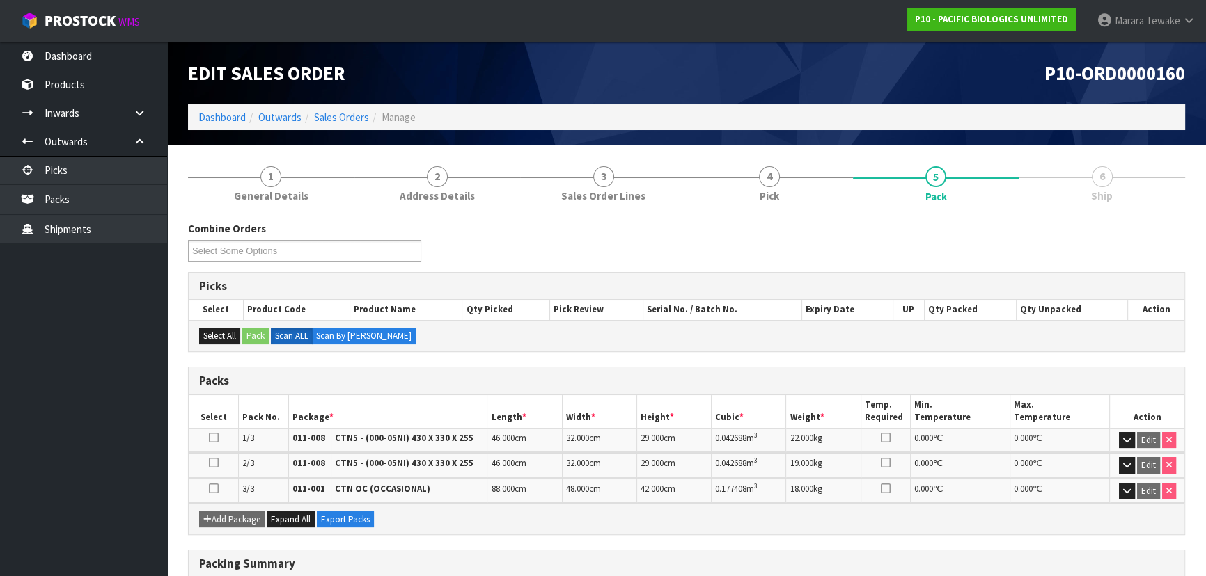
scroll to position [222, 0]
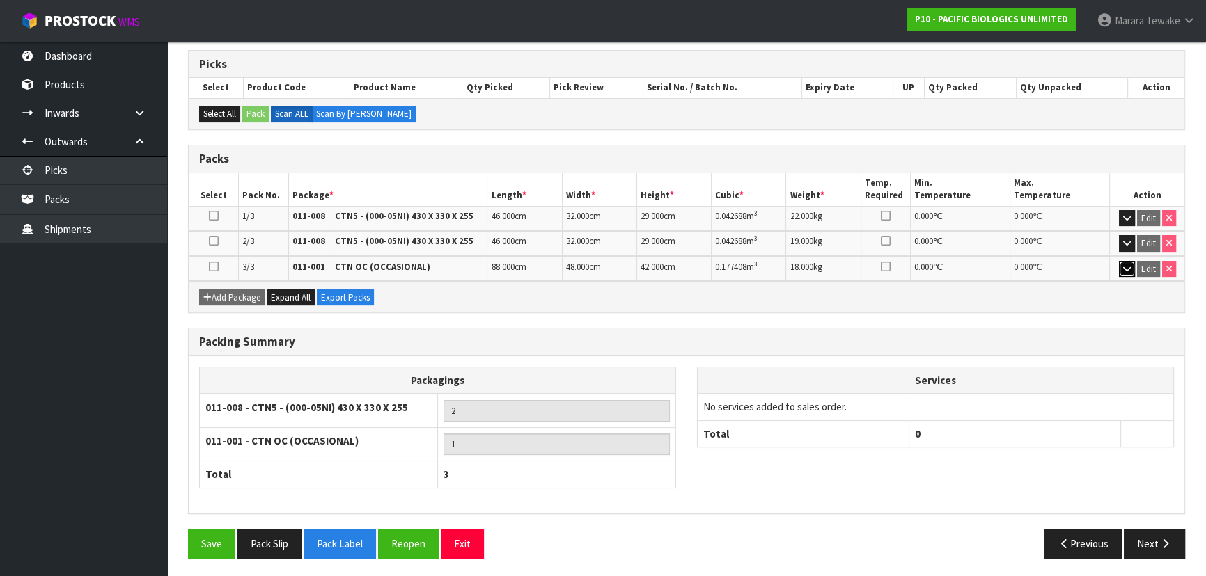
click at [1123, 267] on icon "button" at bounding box center [1127, 269] width 8 height 9
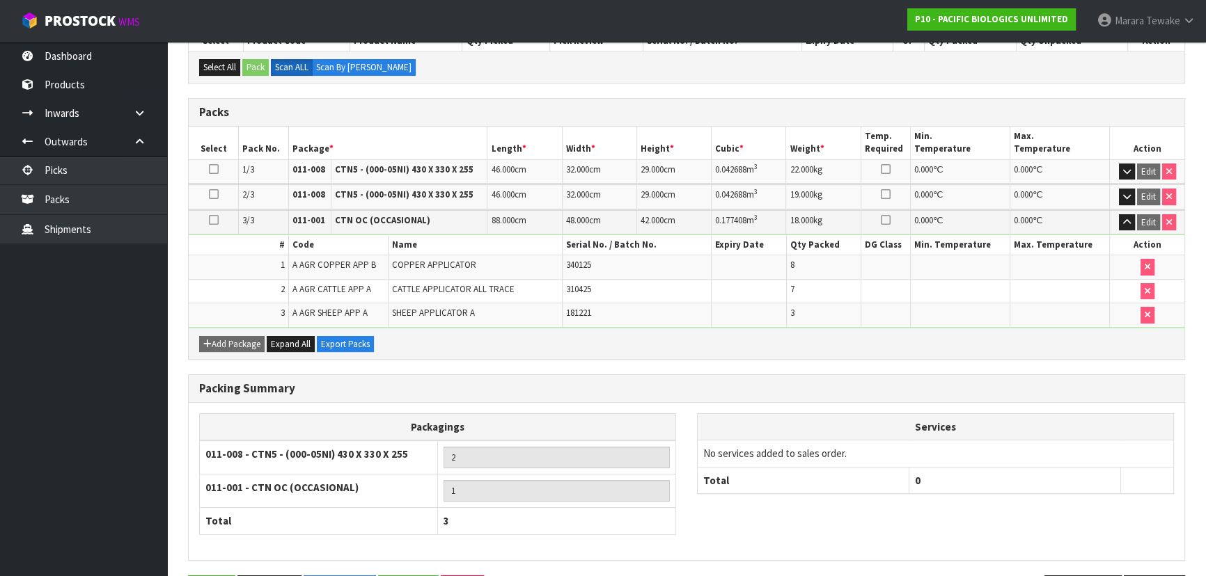
scroll to position [315, 0]
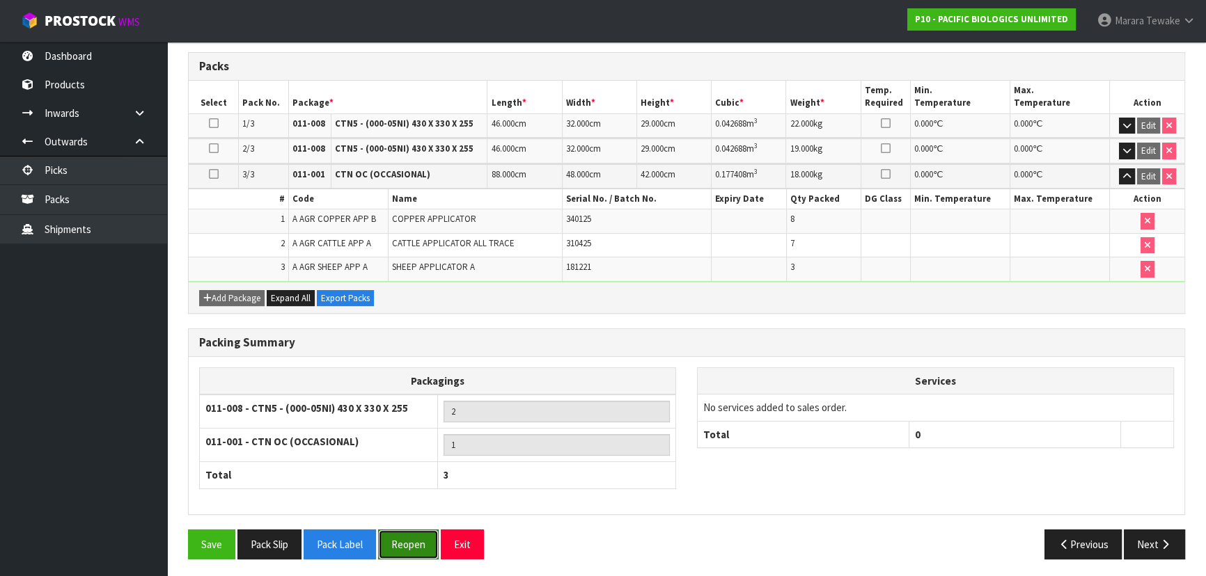
click at [384, 543] on button "Reopen" at bounding box center [408, 545] width 61 height 30
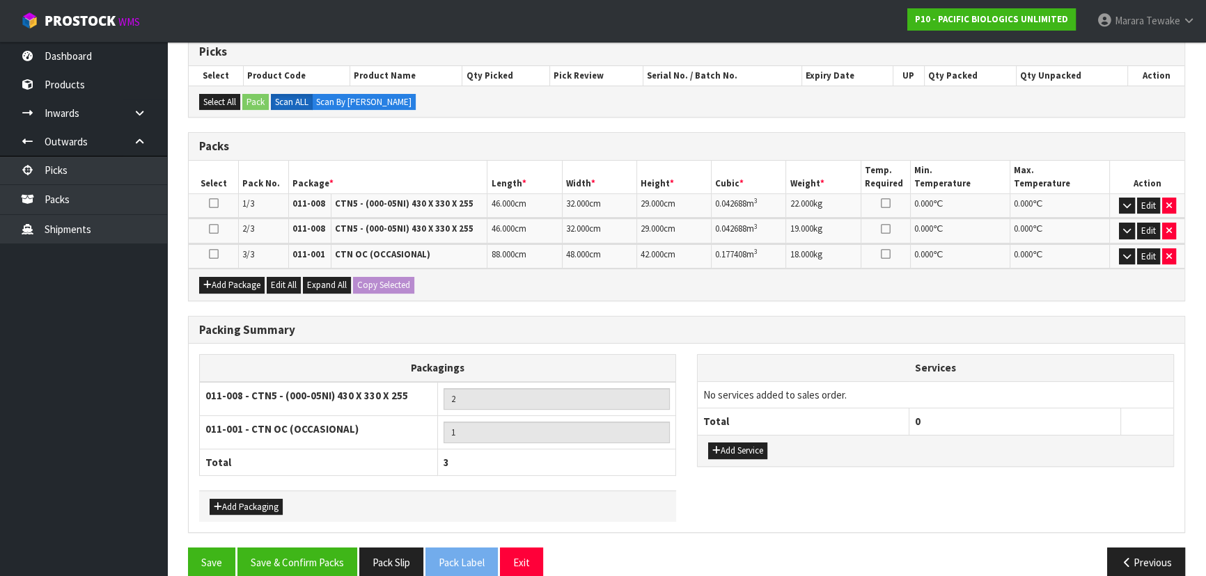
scroll to position [304, 0]
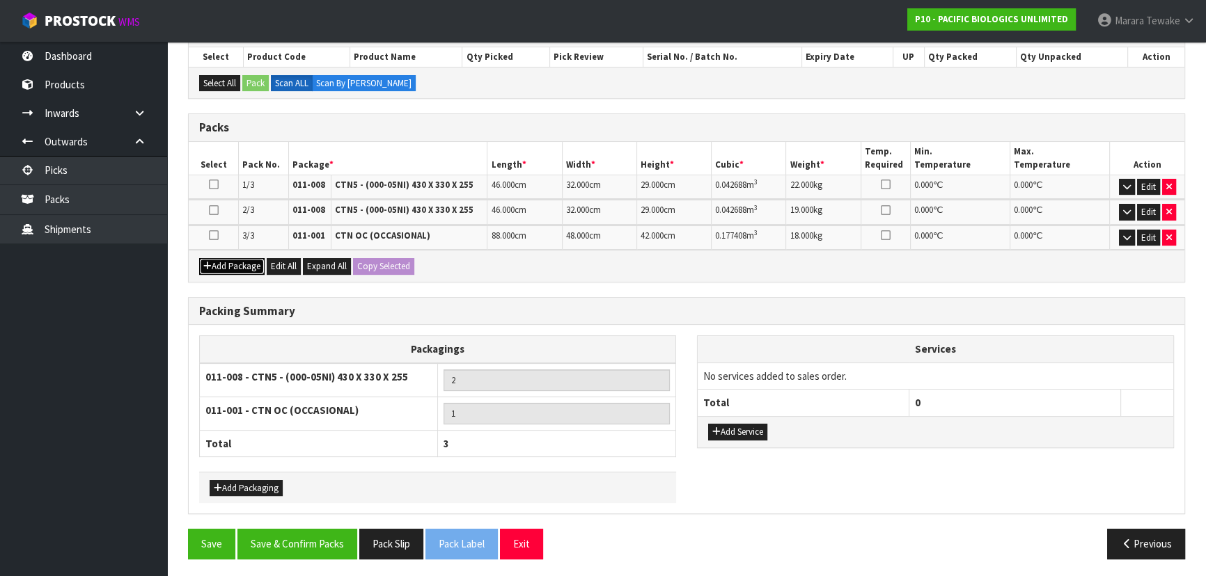
click at [223, 261] on button "Add Package" at bounding box center [231, 266] width 65 height 17
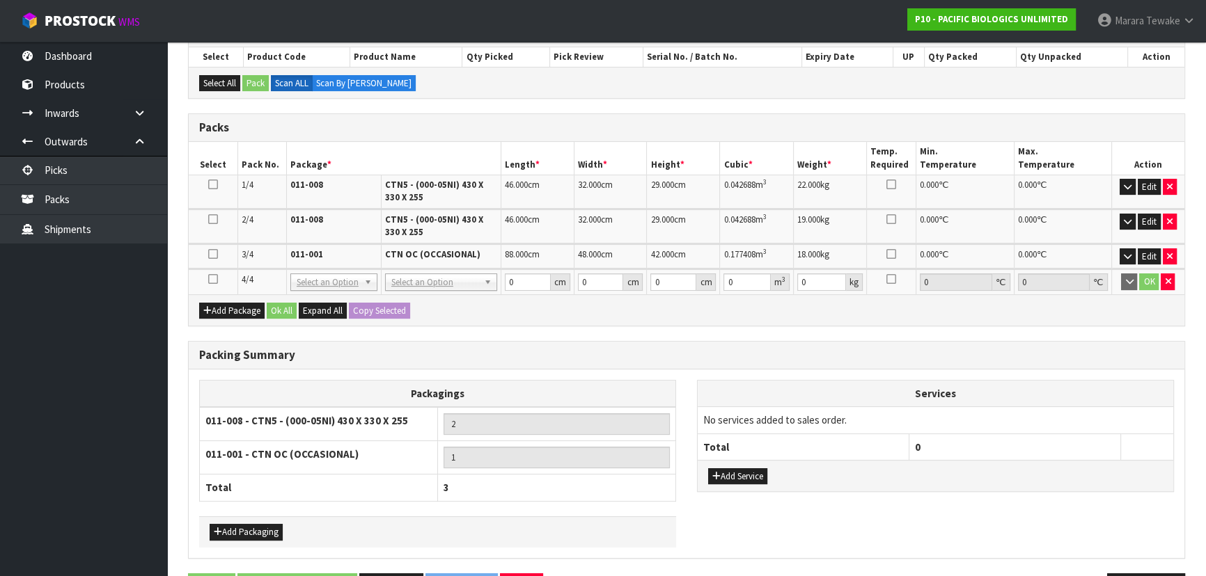
drag, startPoint x: 214, startPoint y: 276, endPoint x: 230, endPoint y: 278, distance: 16.1
click at [214, 279] on icon at bounding box center [213, 279] width 10 height 1
click at [1149, 255] on button "Edit" at bounding box center [1149, 257] width 23 height 17
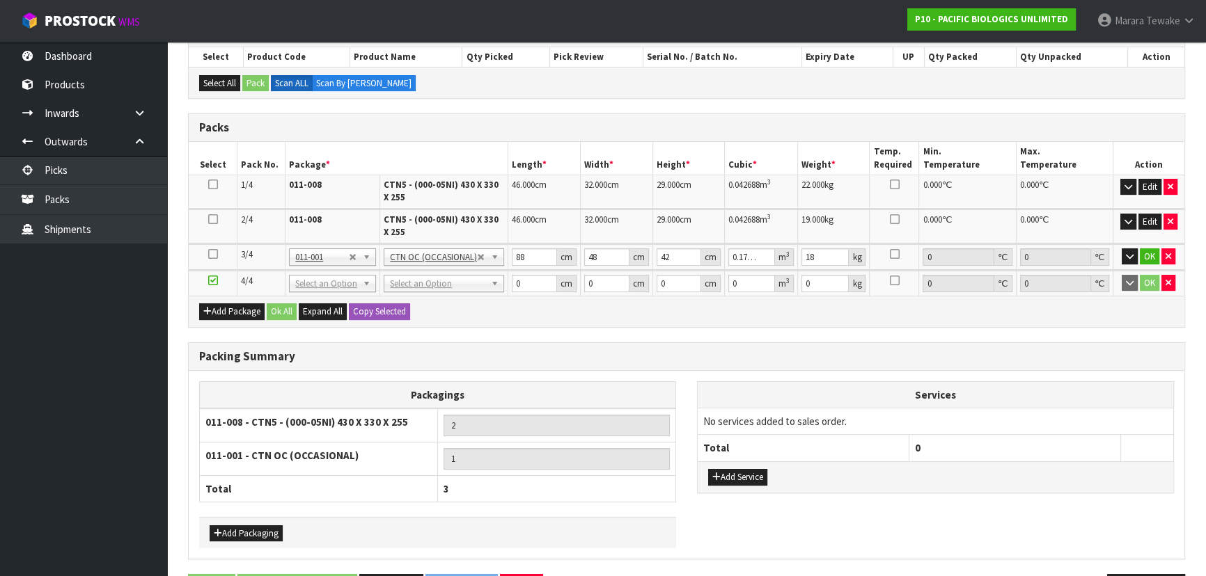
drag, startPoint x: 214, startPoint y: 251, endPoint x: 603, endPoint y: 272, distance: 389.1
click at [217, 251] on td at bounding box center [213, 257] width 49 height 26
click at [1122, 251] on button "button" at bounding box center [1130, 257] width 16 height 17
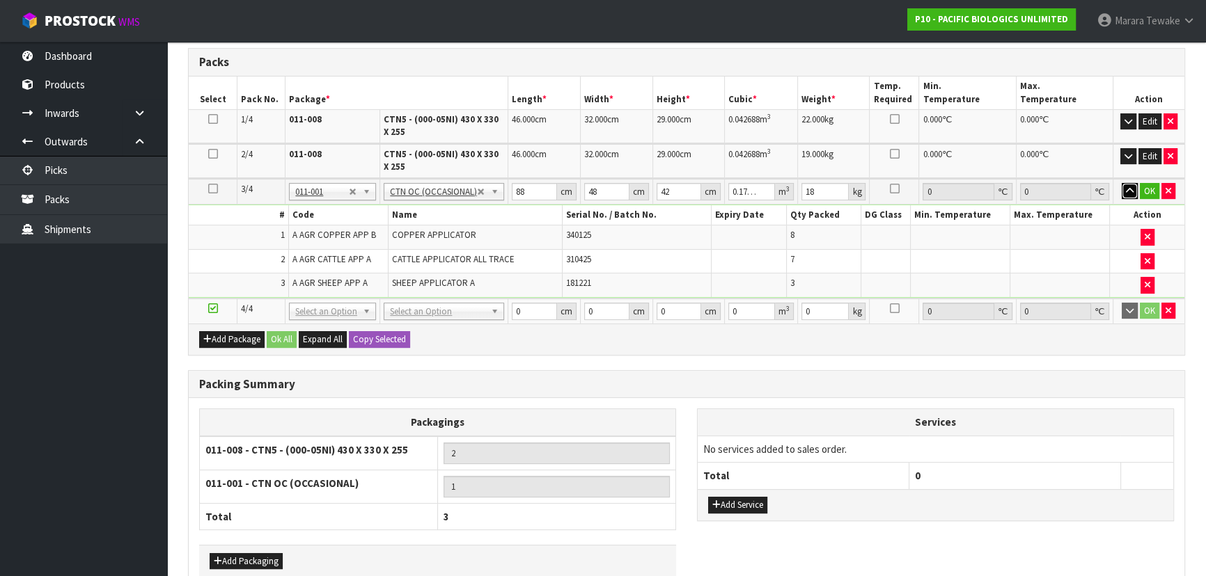
scroll to position [441, 0]
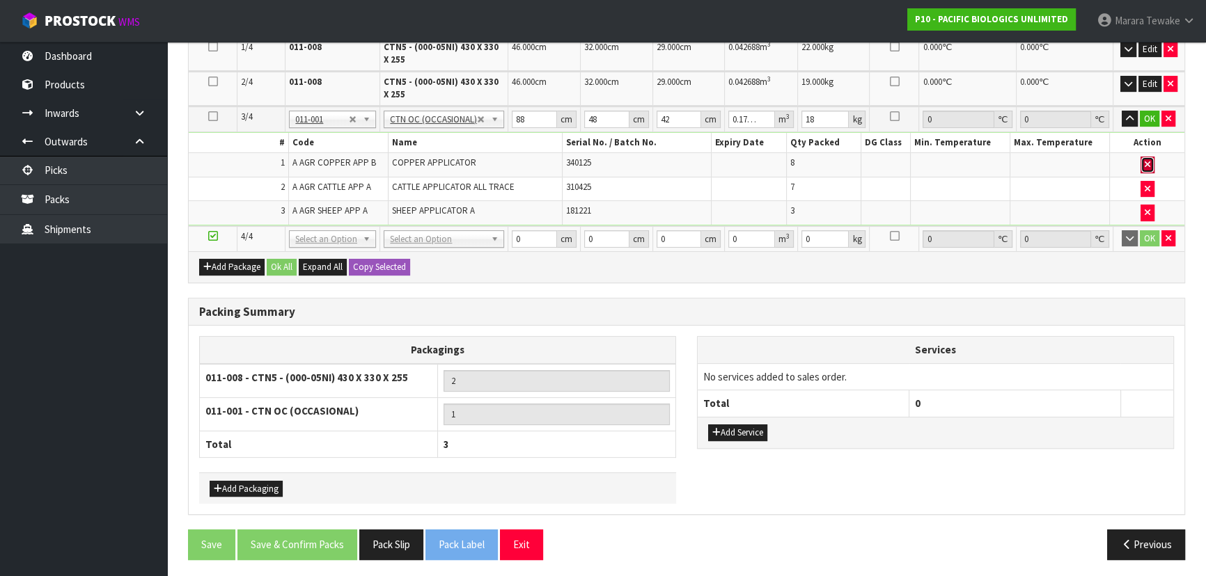
click at [1150, 160] on button "button" at bounding box center [1147, 165] width 14 height 17
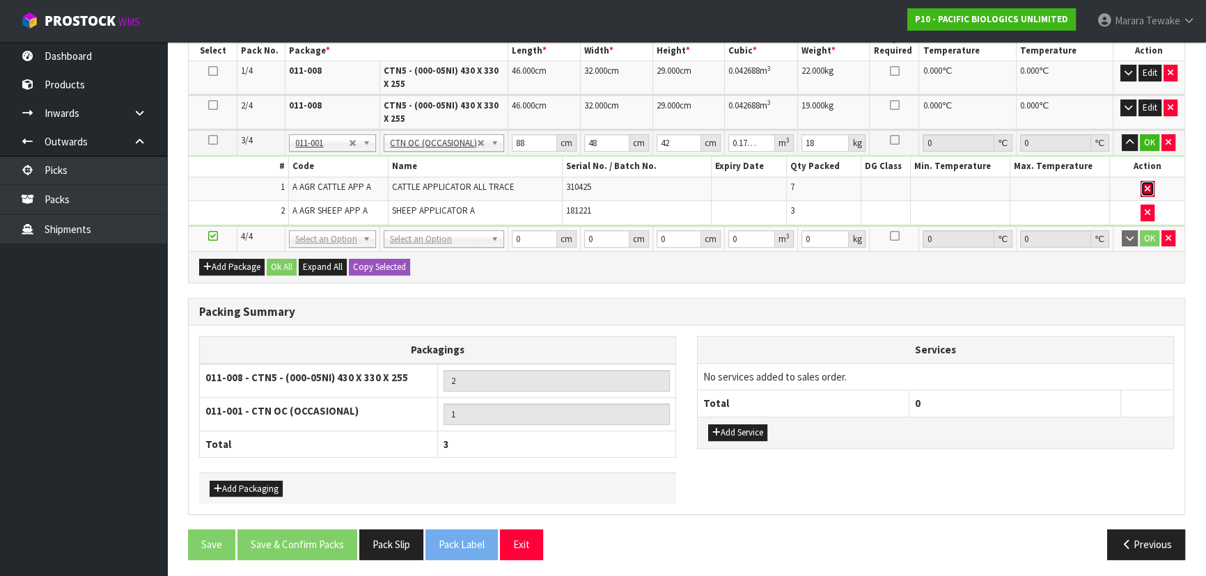
click at [1151, 188] on button "button" at bounding box center [1147, 189] width 14 height 17
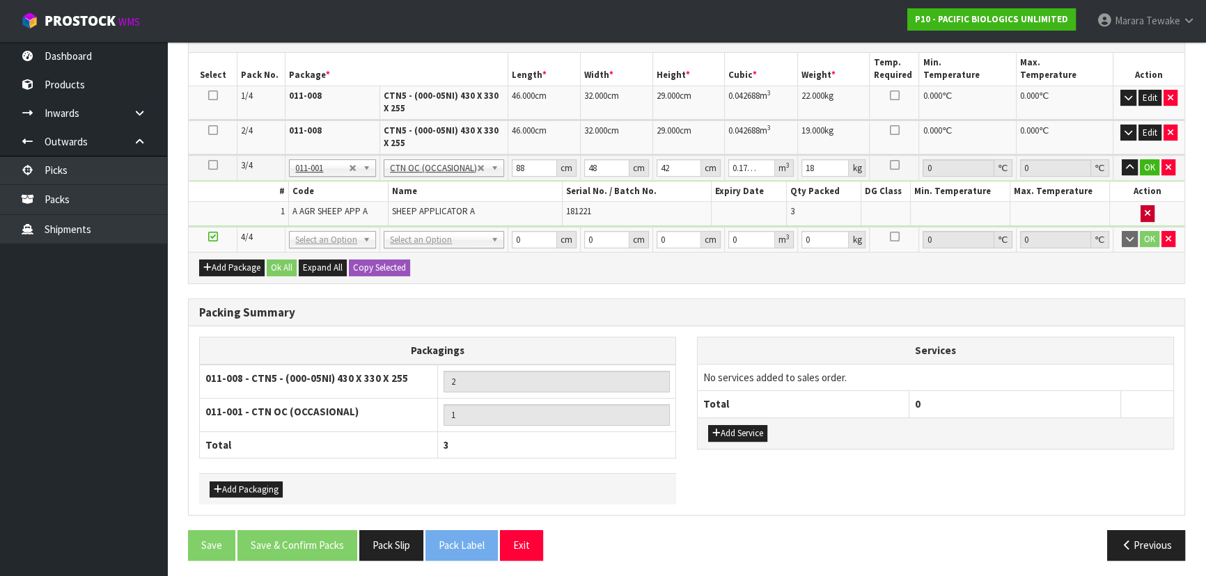
type input "0"
click at [1147, 209] on icon "button" at bounding box center [1148, 212] width 6 height 9
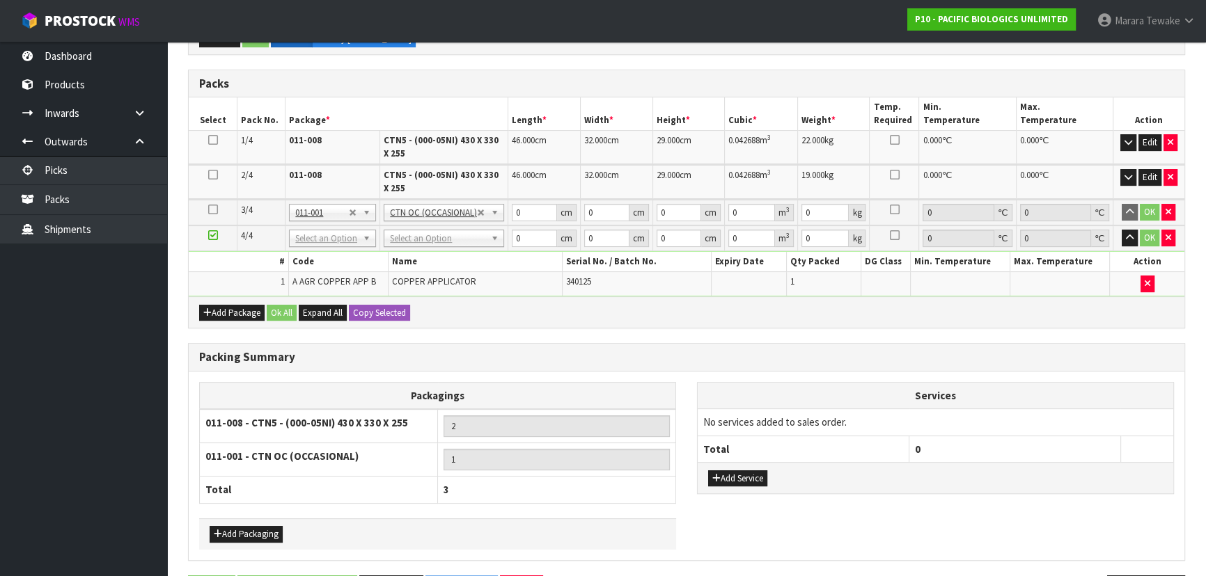
scroll to position [466, 0]
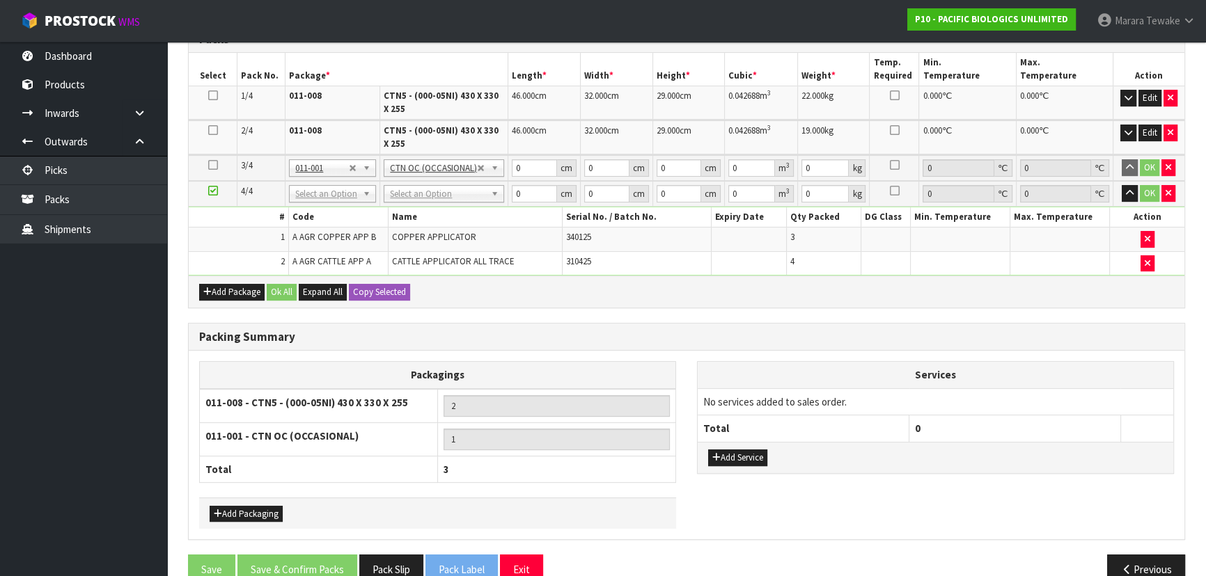
click at [215, 165] on icon at bounding box center [213, 165] width 10 height 1
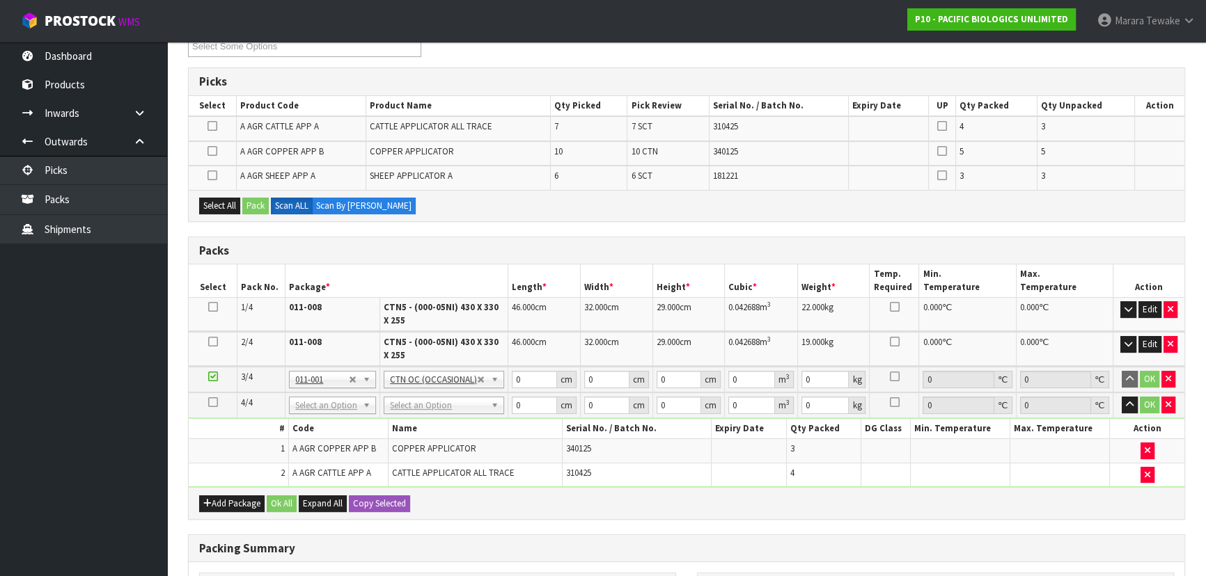
scroll to position [24, 0]
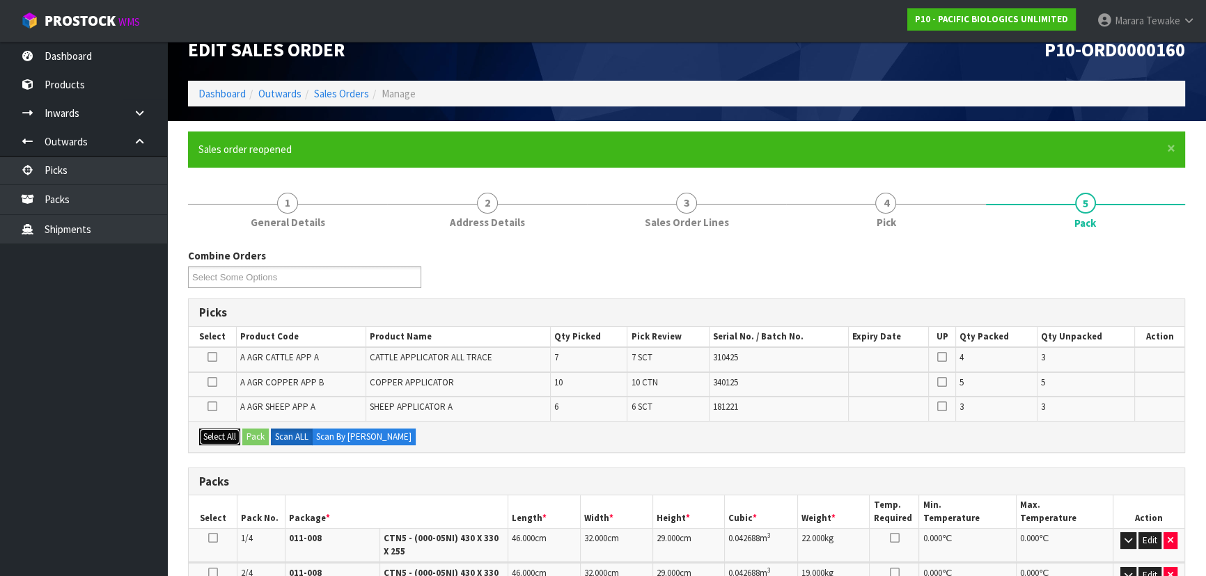
click at [223, 432] on button "Select All" at bounding box center [219, 437] width 41 height 17
click at [253, 435] on button "Pack" at bounding box center [255, 437] width 26 height 17
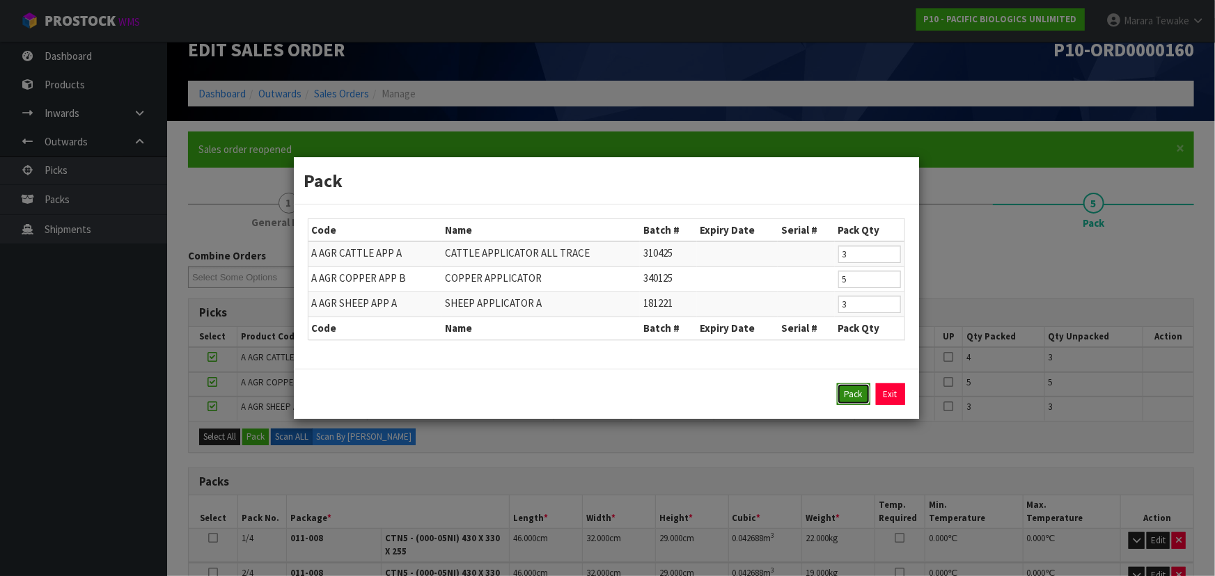
click at [845, 390] on button "Pack" at bounding box center [853, 395] width 33 height 22
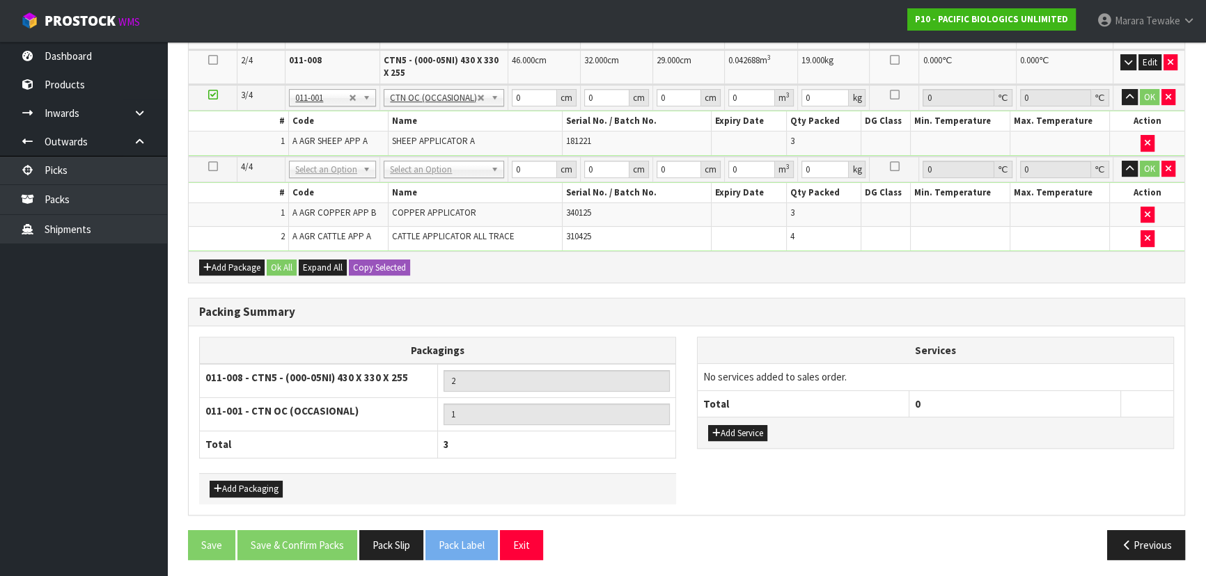
type input "6"
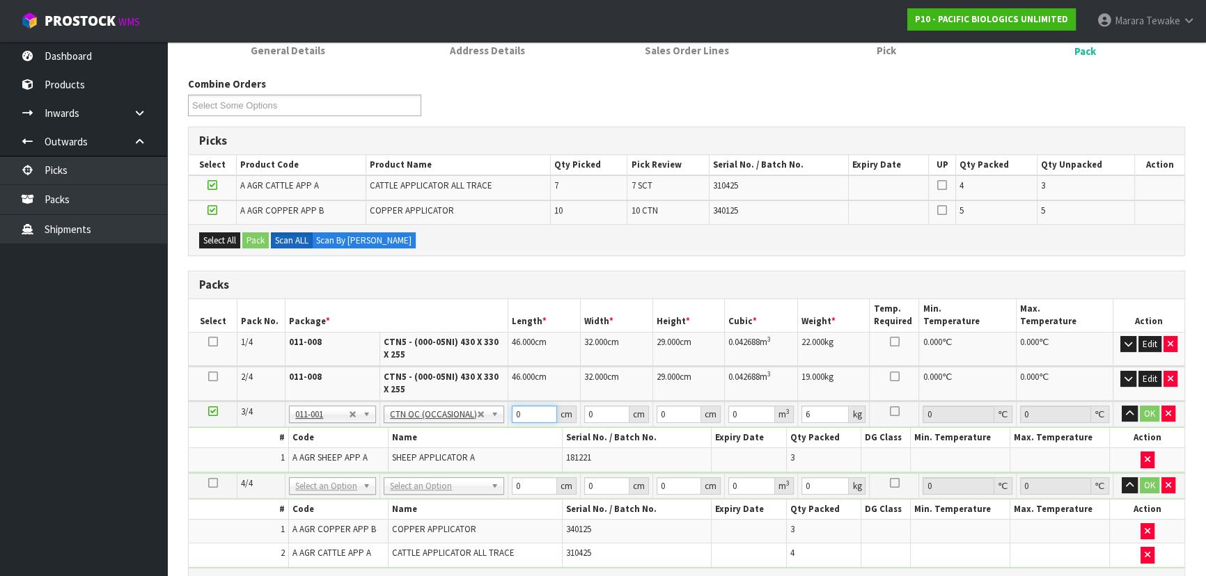
drag, startPoint x: 531, startPoint y: 414, endPoint x: 489, endPoint y: 397, distance: 44.3
click at [485, 402] on tr "3/4 NONE 007-001 007-002 007-004 007-009 007-013 007-014 007-015 007-017 007-01…" at bounding box center [687, 415] width 996 height 26
type input "88"
type input "53"
type input "2"
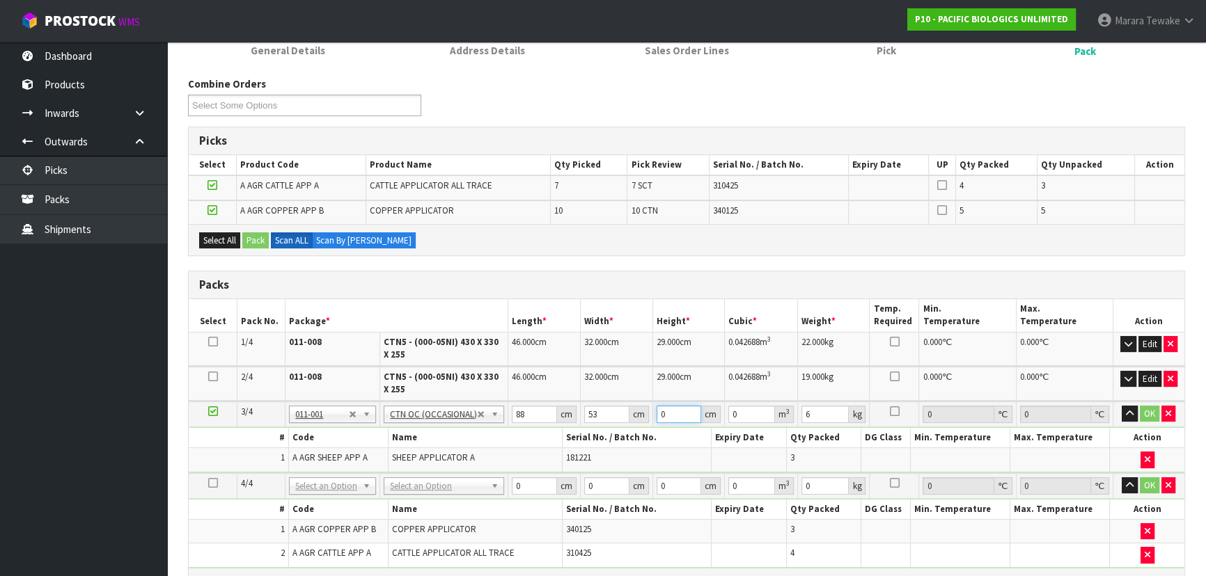
type input "0.009328"
type input "26"
type input "0.121264"
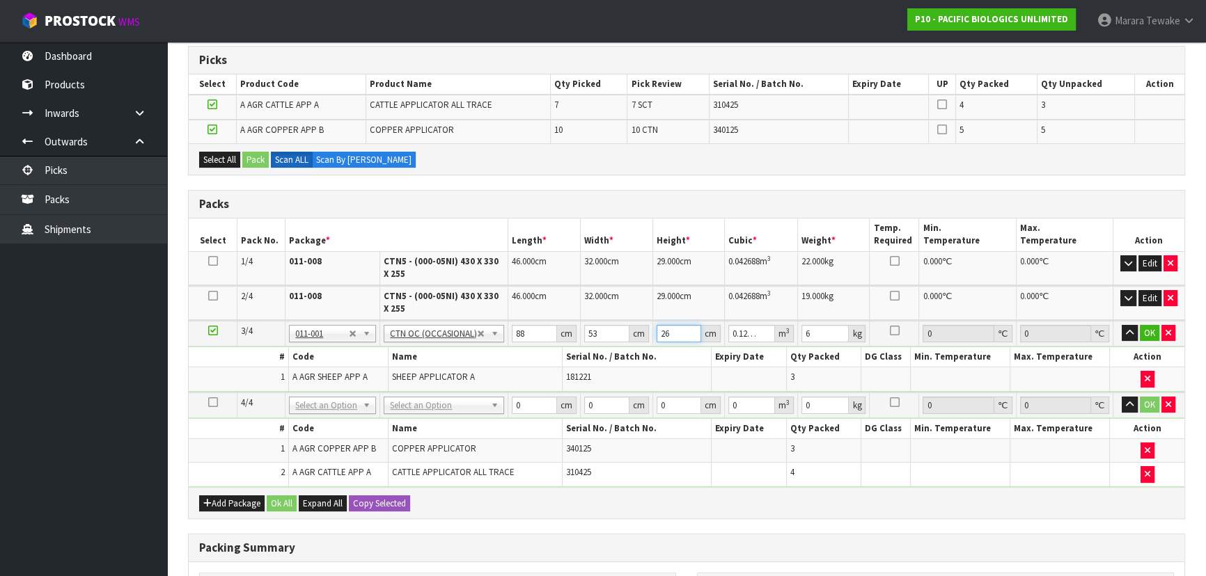
scroll to position [386, 0]
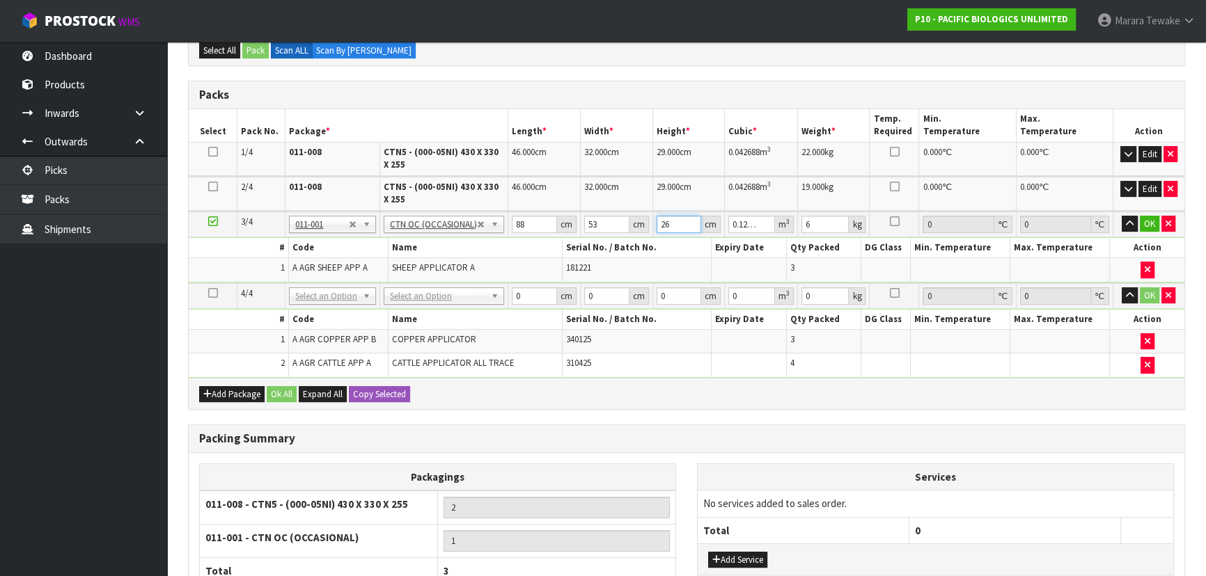
type input "26"
drag, startPoint x: 528, startPoint y: 223, endPoint x: 499, endPoint y: 199, distance: 38.6
click at [496, 202] on table "Select Pack No. Package * Length * Width * Height * Cubic * Weight * Temp. Requ…" at bounding box center [687, 243] width 996 height 269
type input "8"
type input "0.011024"
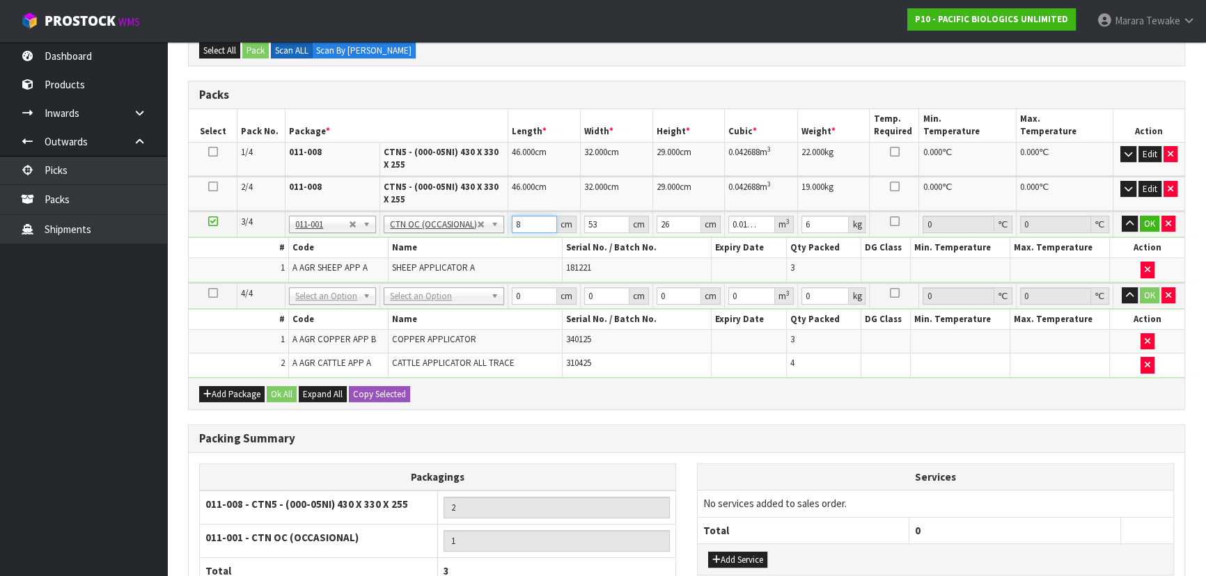
type input "88"
type input "0.121264"
type input "5"
type input "0.01144"
type input "53"
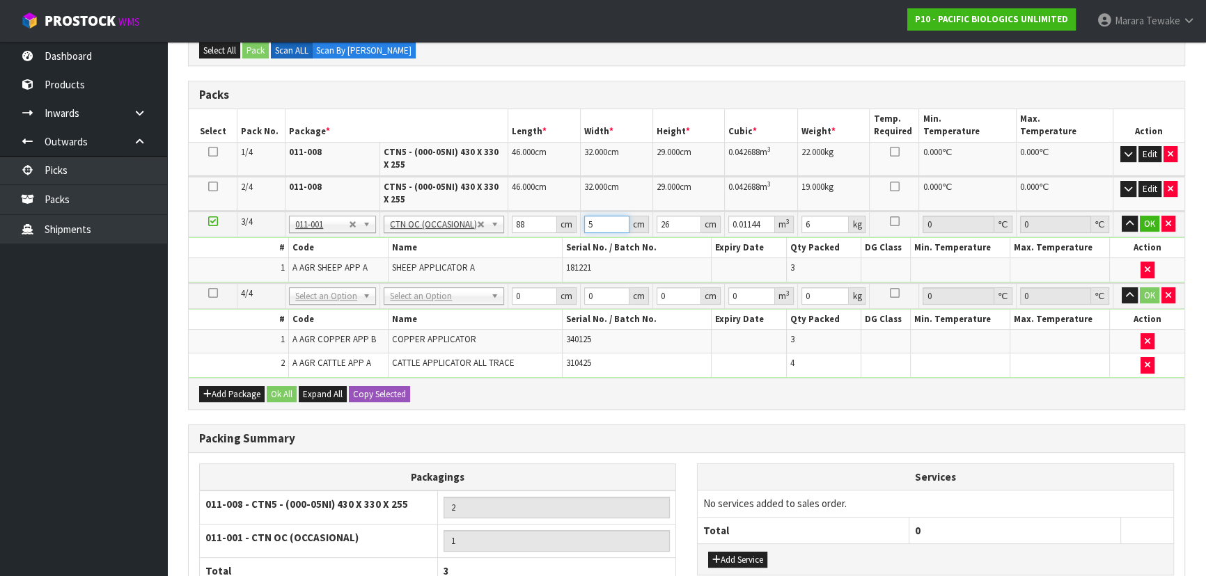
type input "0.121264"
type input "2"
type input "0.009328"
type input "26"
type input "0.121264"
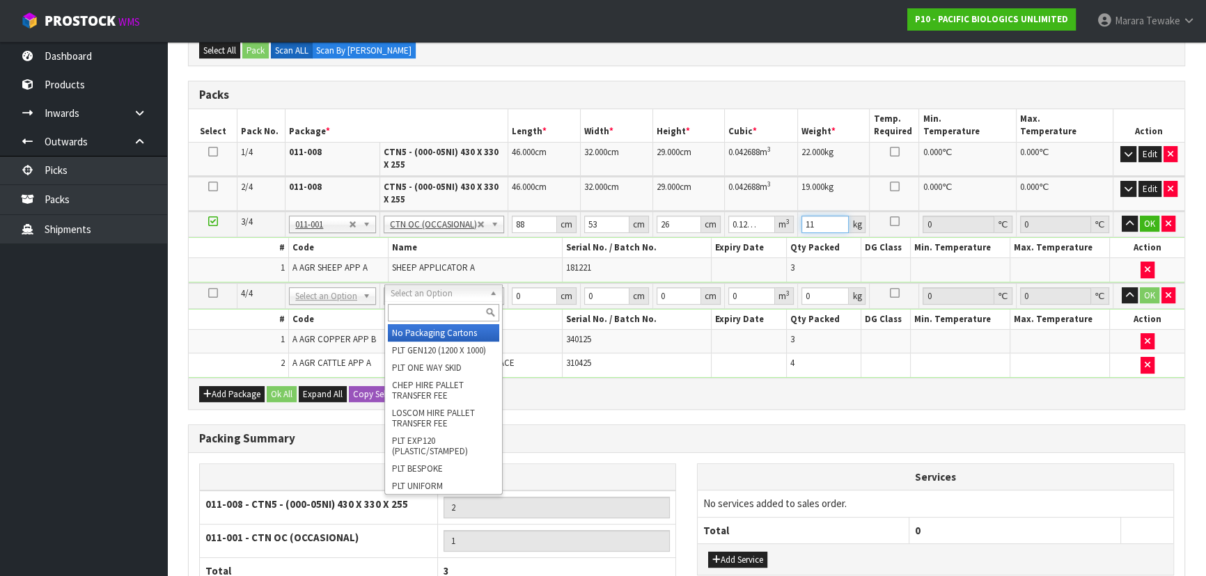
type input "11"
click at [444, 311] on input "text" at bounding box center [443, 312] width 111 height 17
drag, startPoint x: 436, startPoint y: 330, endPoint x: 454, endPoint y: 324, distance: 18.9
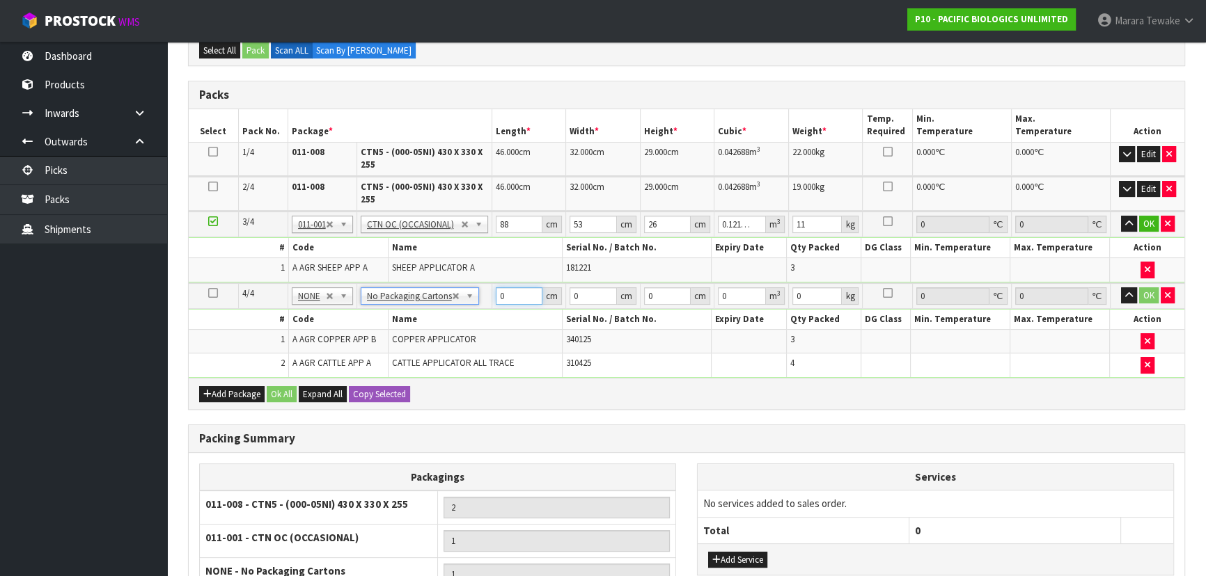
drag, startPoint x: 512, startPoint y: 293, endPoint x: 449, endPoint y: 222, distance: 94.7
click at [473, 270] on table "Select Pack No. Package * Length * Width * Height * Cubic * Weight * Temp. Requ…" at bounding box center [687, 243] width 996 height 269
type input "71"
type input "26"
type input "3"
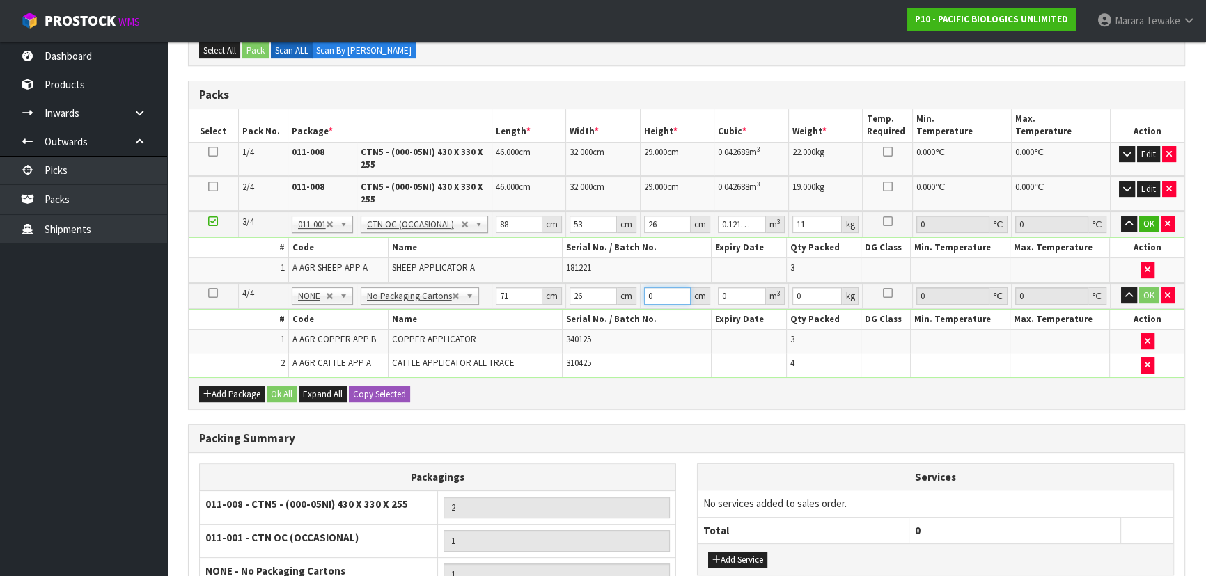
type input "0.005538"
type input "32"
type input "0.059072"
type input "32"
type input "8"
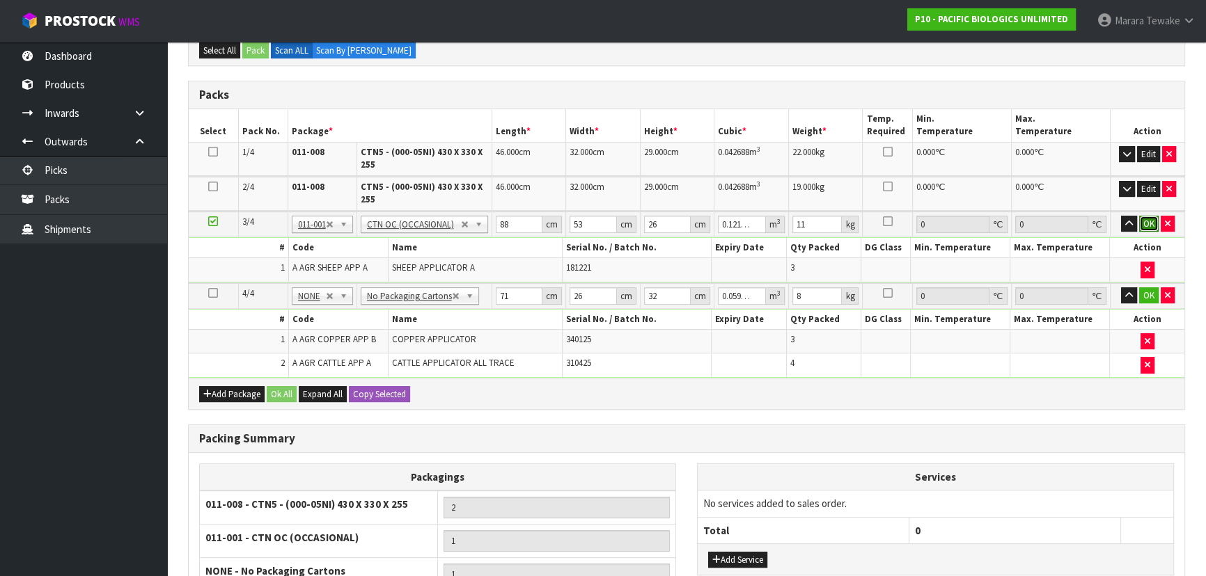
click at [1146, 223] on button "OK" at bounding box center [1148, 224] width 19 height 17
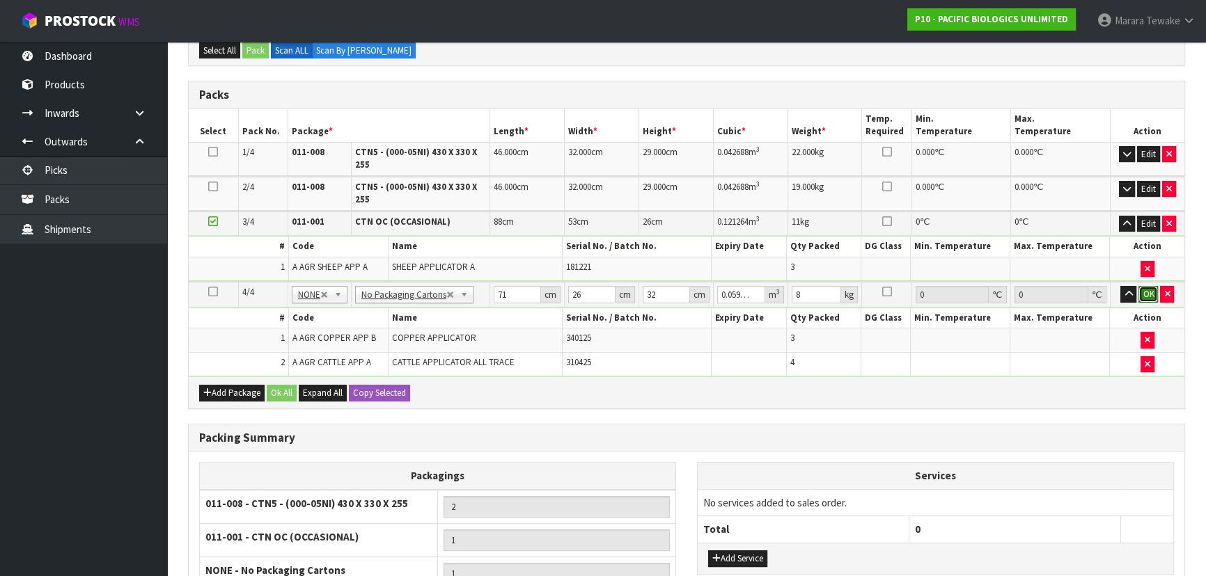
click at [1148, 299] on button "OK" at bounding box center [1147, 294] width 19 height 17
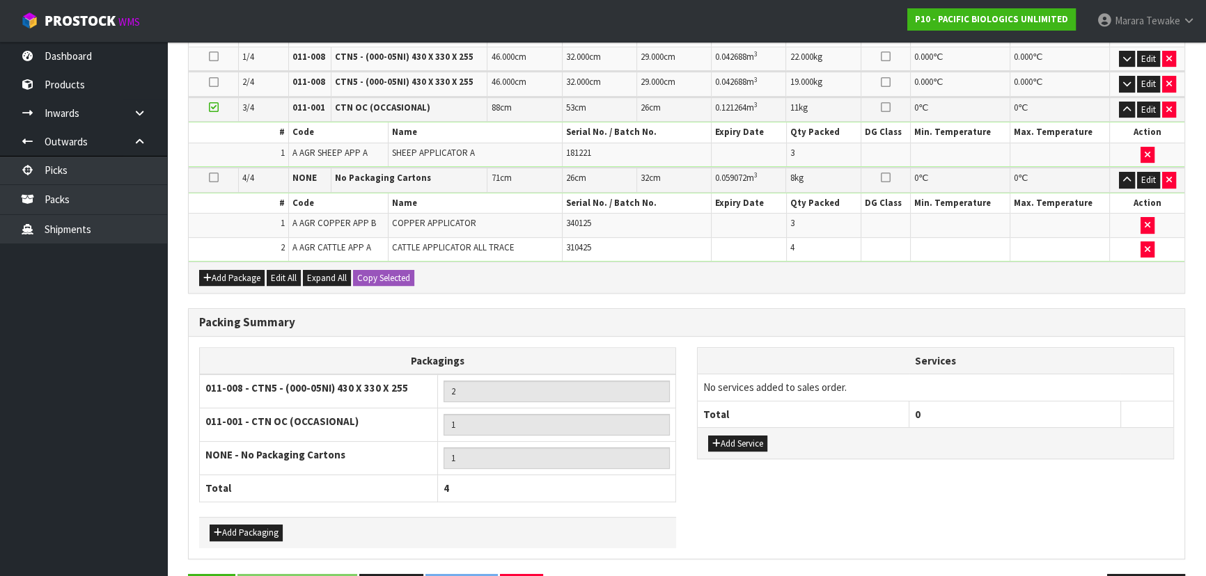
scroll to position [524, 0]
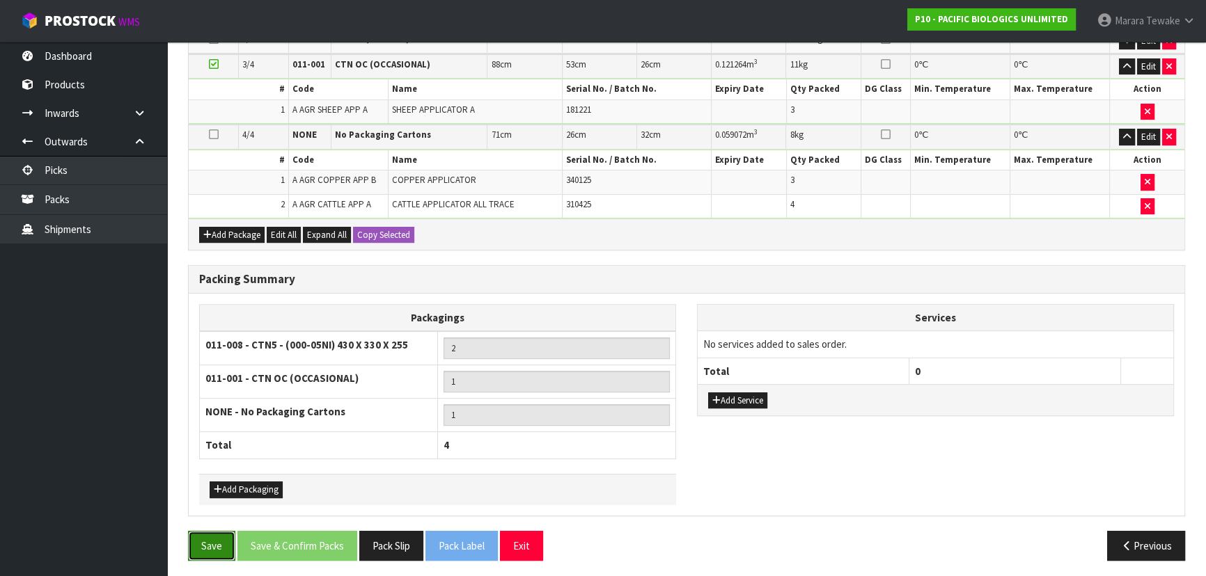
click at [208, 547] on button "Save" at bounding box center [211, 546] width 47 height 30
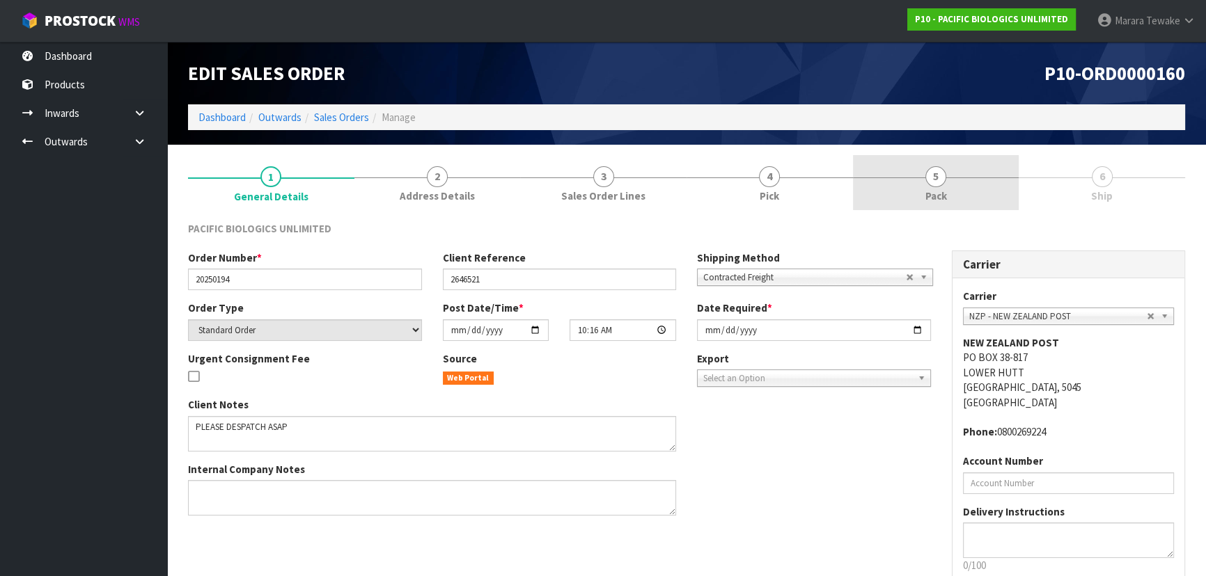
click at [998, 183] on link "5 Pack" at bounding box center [936, 182] width 166 height 55
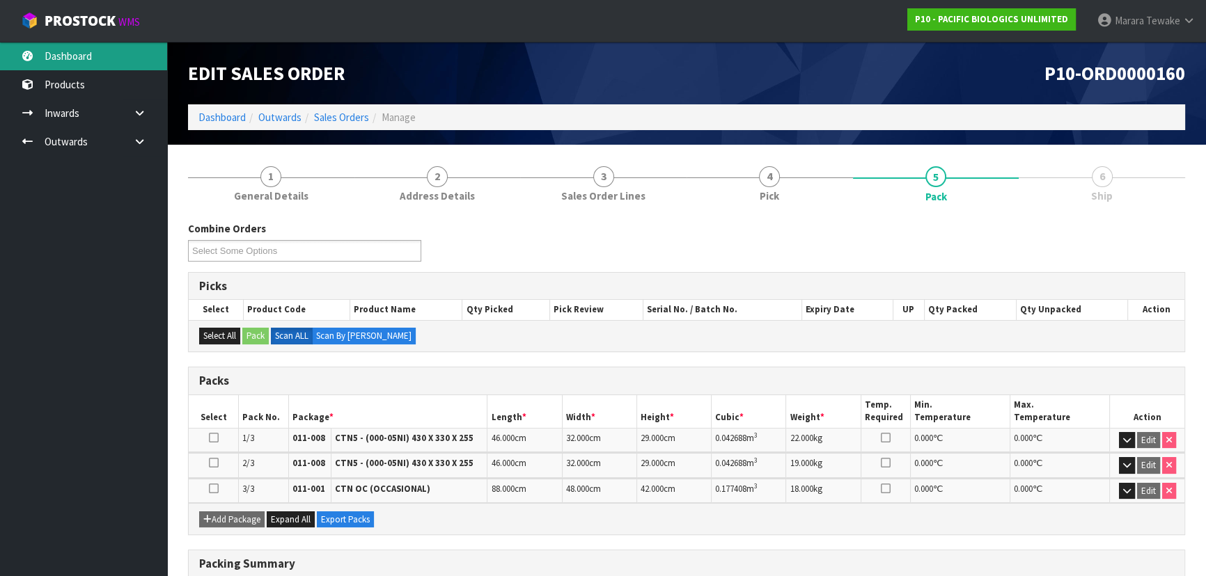
click at [110, 65] on link "Dashboard" at bounding box center [83, 56] width 167 height 29
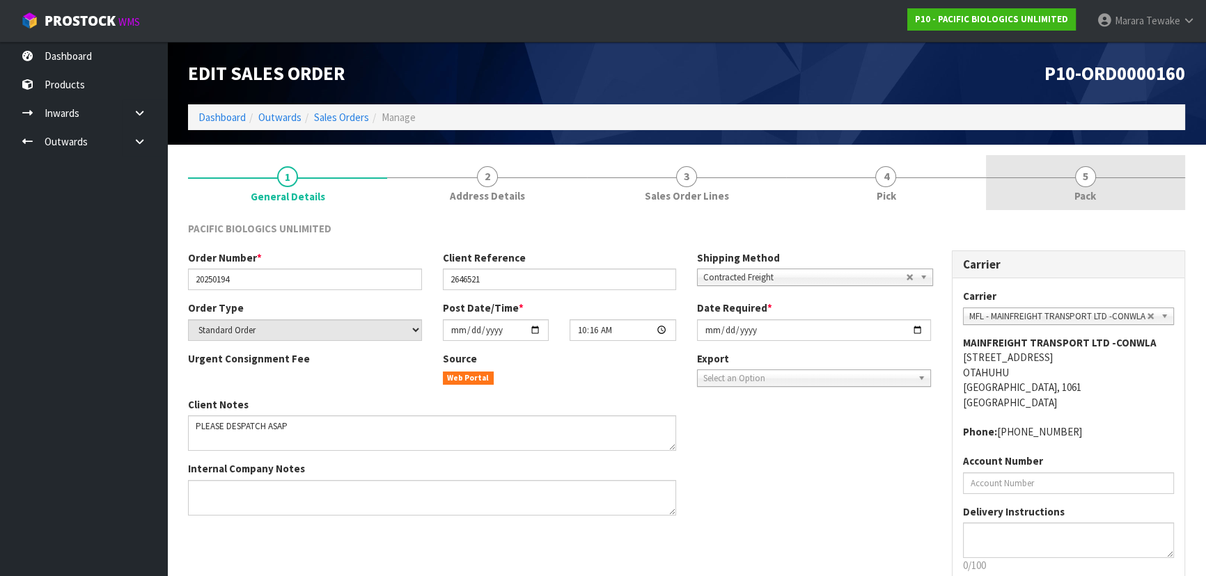
click at [1089, 182] on span "5" at bounding box center [1085, 176] width 21 height 21
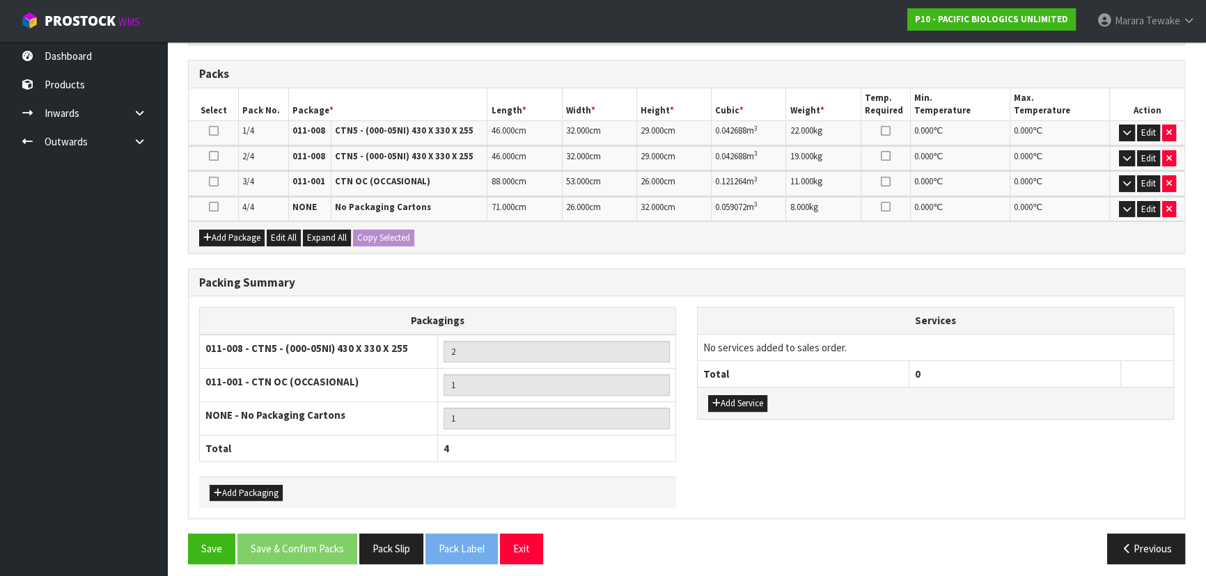
scroll to position [234, 0]
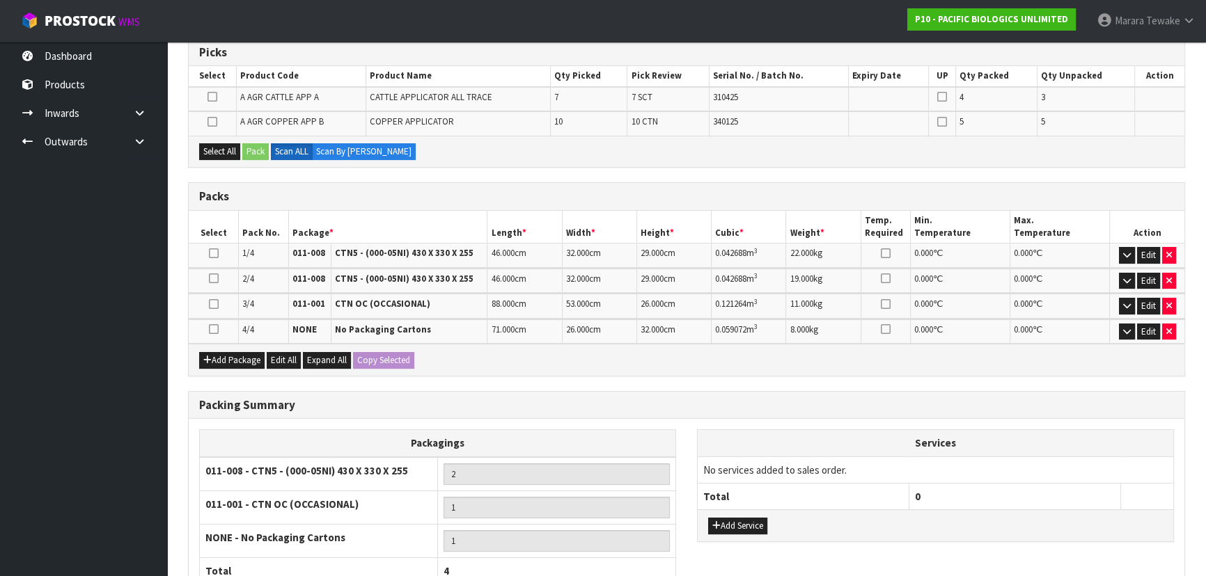
click at [214, 329] on icon at bounding box center [214, 329] width 10 height 1
click at [1128, 301] on icon "button" at bounding box center [1127, 305] width 8 height 9
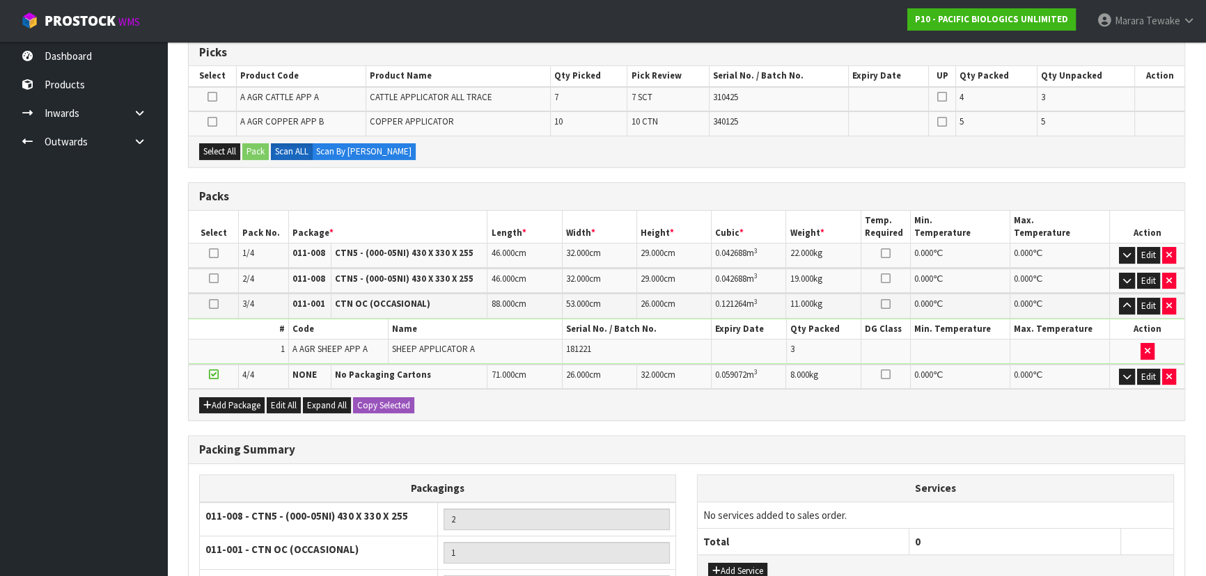
drag, startPoint x: 214, startPoint y: 301, endPoint x: 217, endPoint y: 255, distance: 46.8
click at [212, 304] on icon at bounding box center [214, 304] width 10 height 1
click at [232, 145] on button "Select All" at bounding box center [219, 151] width 41 height 17
click at [260, 146] on button "Pack" at bounding box center [255, 151] width 26 height 17
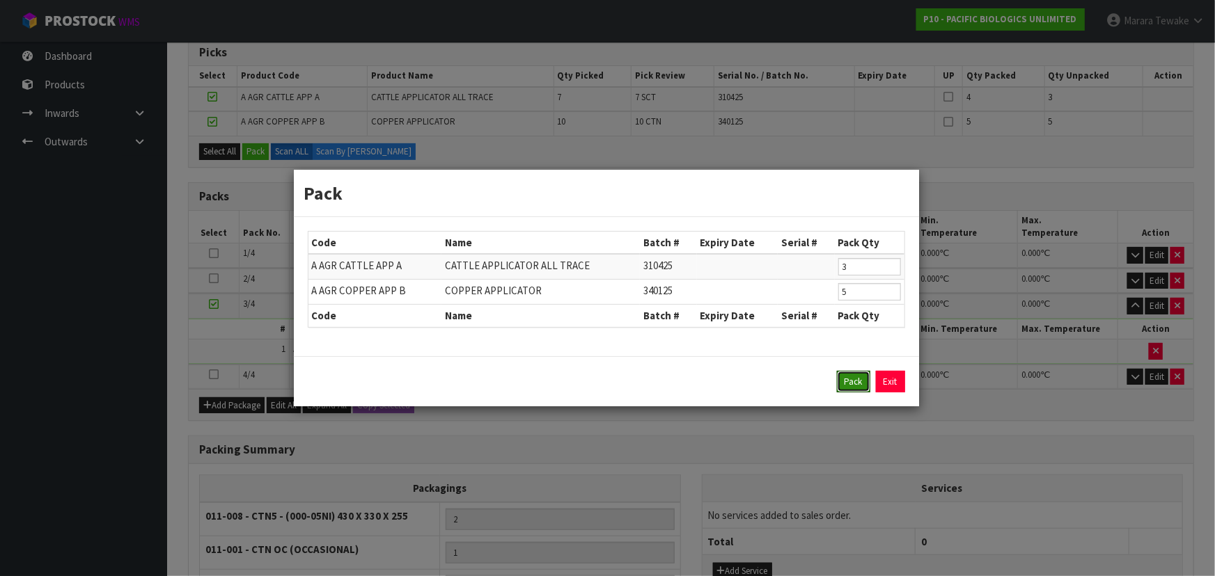
click at [849, 385] on button "Pack" at bounding box center [853, 382] width 33 height 22
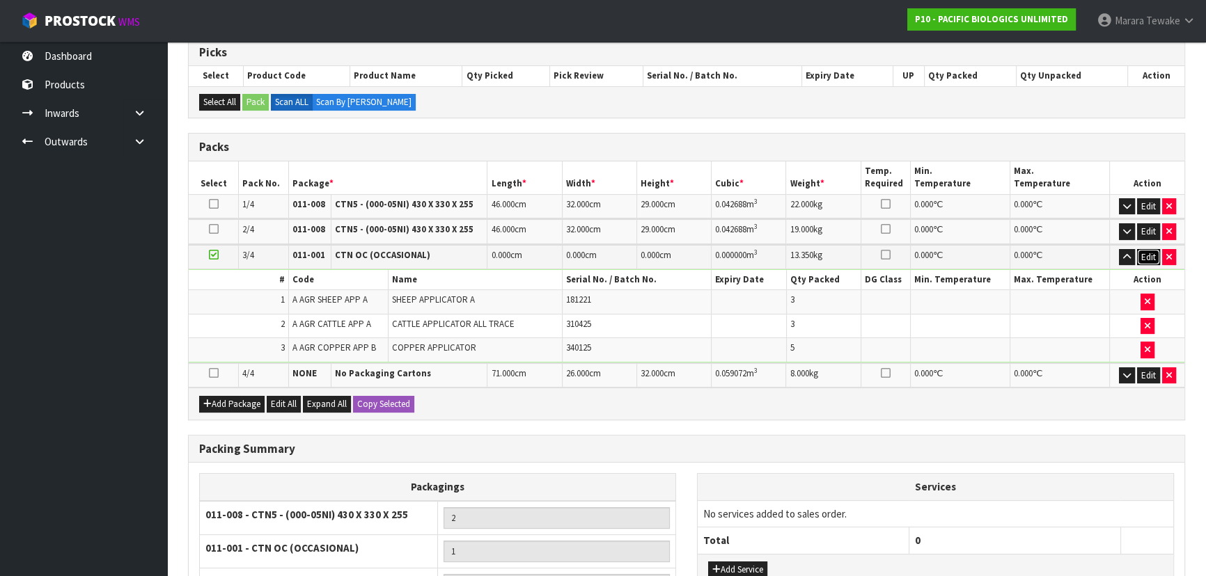
click at [1150, 258] on button "Edit" at bounding box center [1148, 257] width 23 height 17
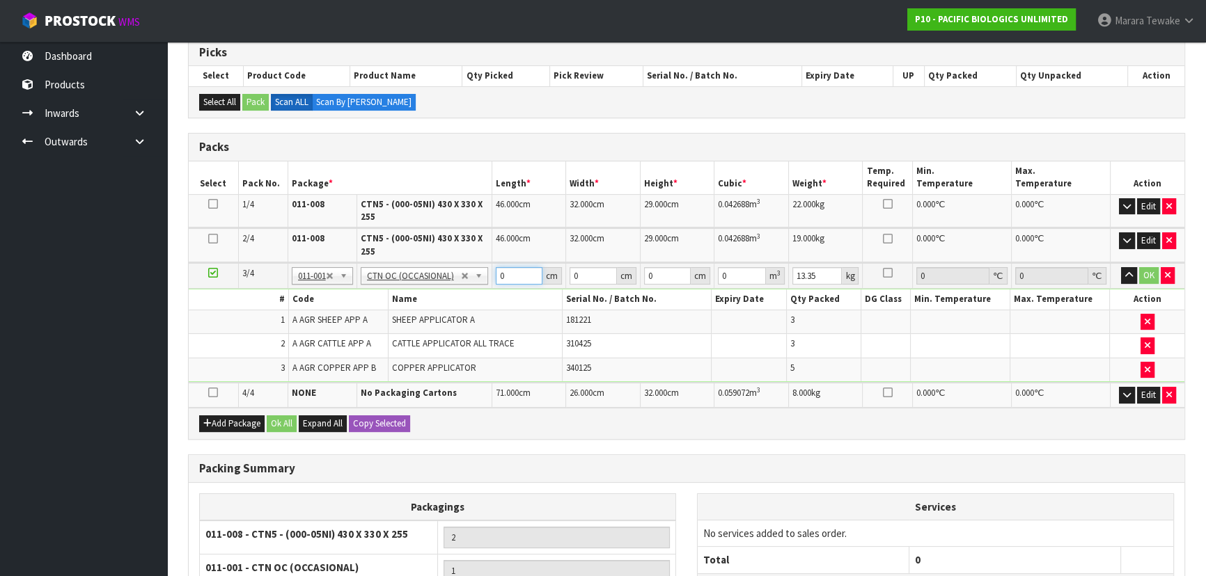
drag, startPoint x: 508, startPoint y: 276, endPoint x: 502, endPoint y: 216, distance: 60.9
click at [472, 251] on table "Select Pack No. Package * Length * Width * Height * Cubic * Weight * Temp. Requ…" at bounding box center [687, 285] width 996 height 246
type input "88"
type input "53"
type input "2"
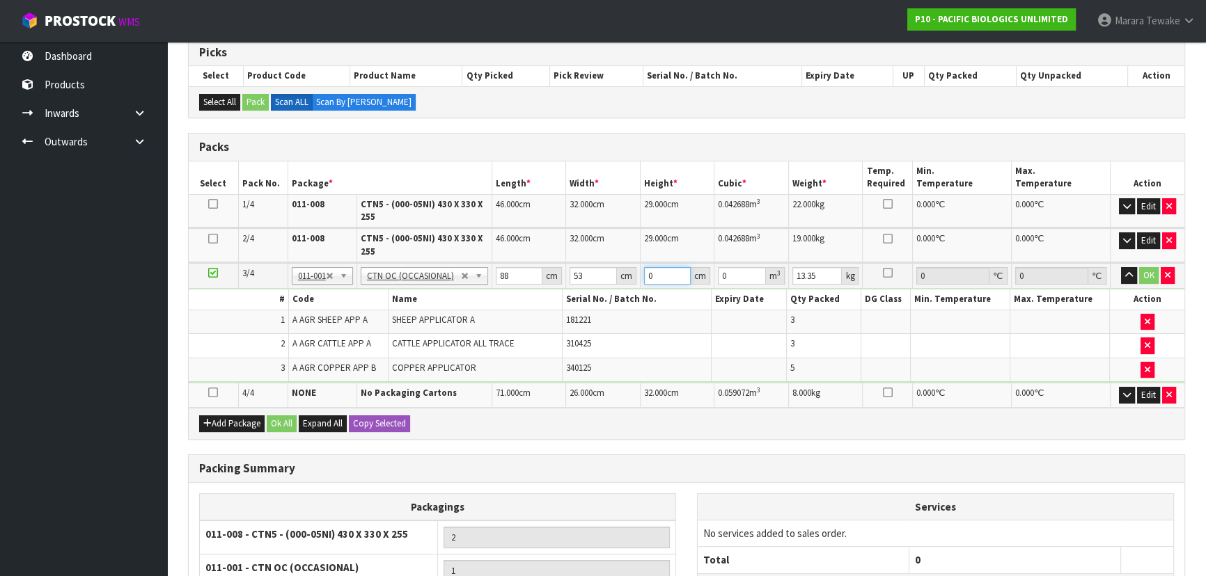
type input "0.009328"
type input "26"
type input "0.121264"
type input "26"
type input "11"
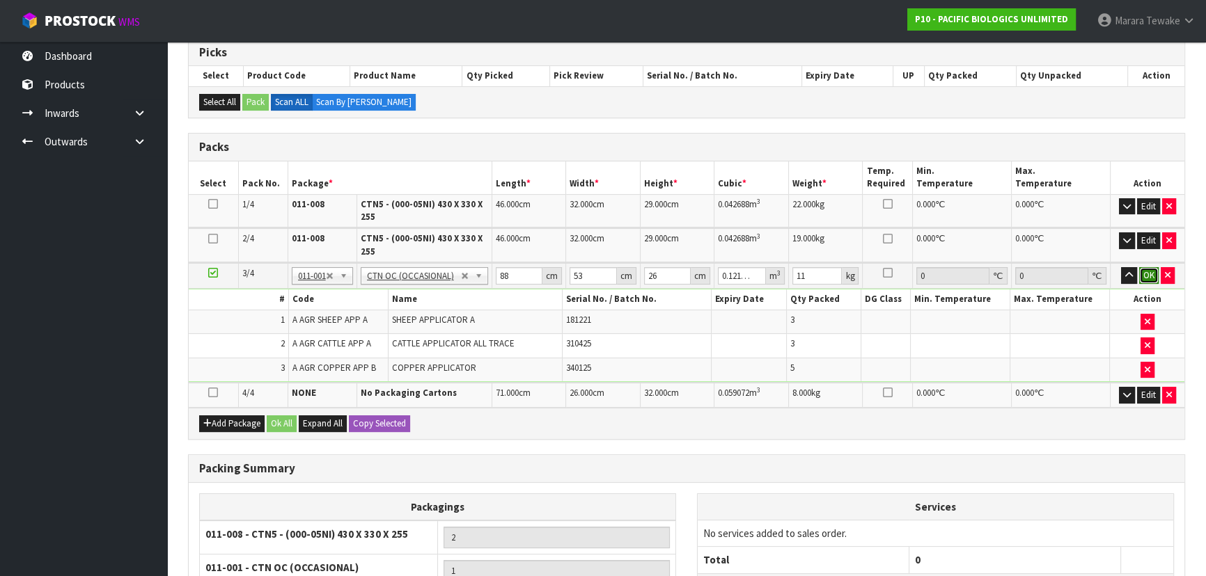
click at [1149, 274] on button "OK" at bounding box center [1148, 275] width 19 height 17
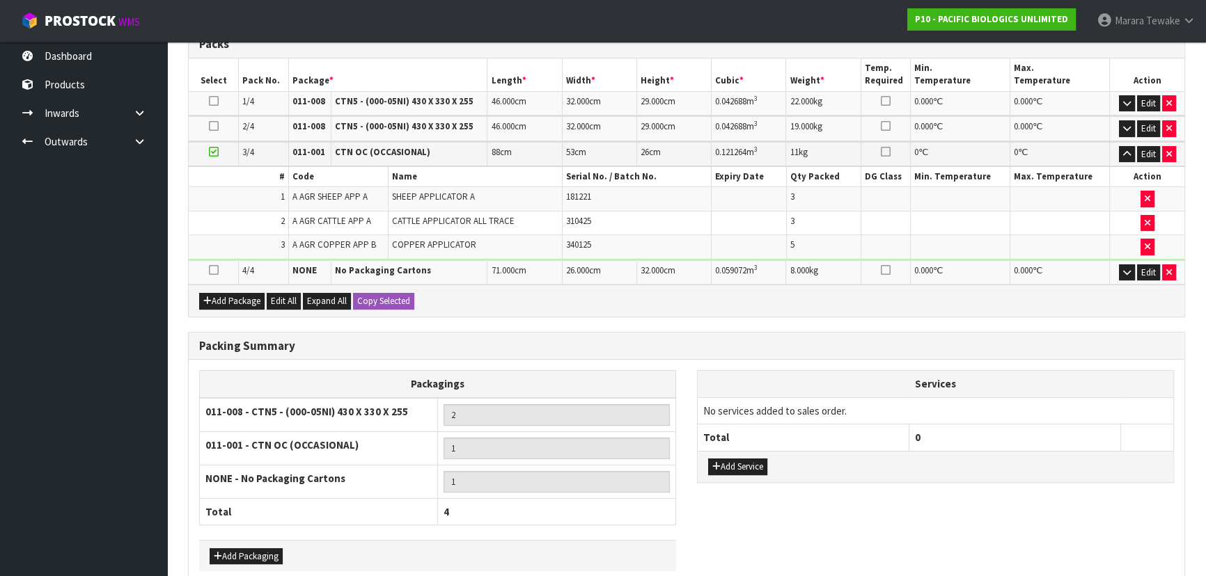
scroll to position [404, 0]
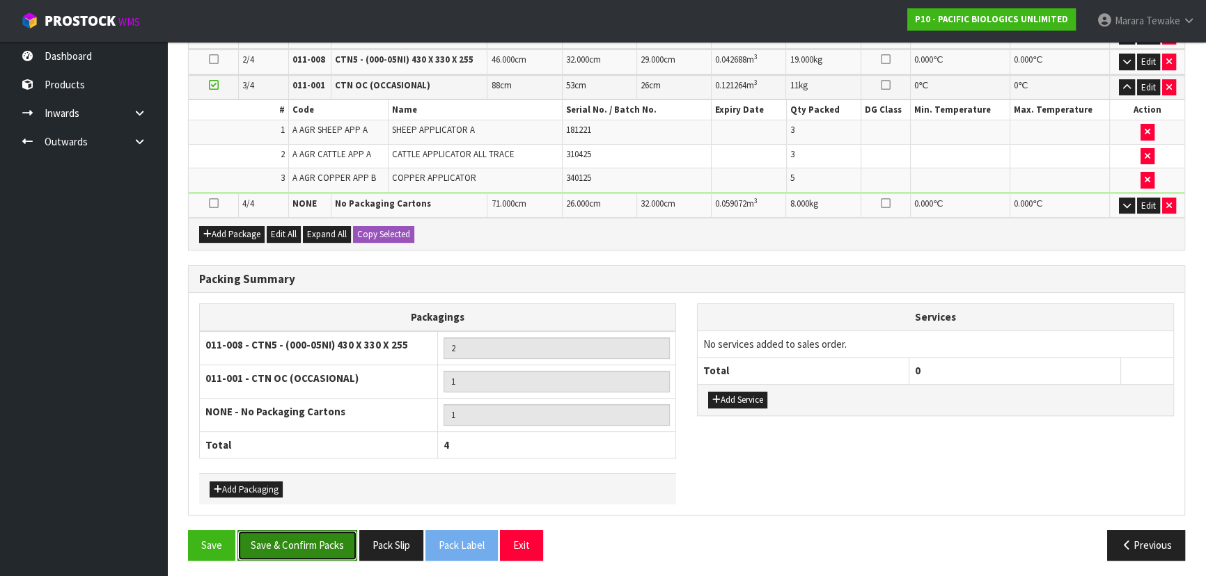
click at [319, 531] on button "Save & Confirm Packs" at bounding box center [297, 546] width 120 height 30
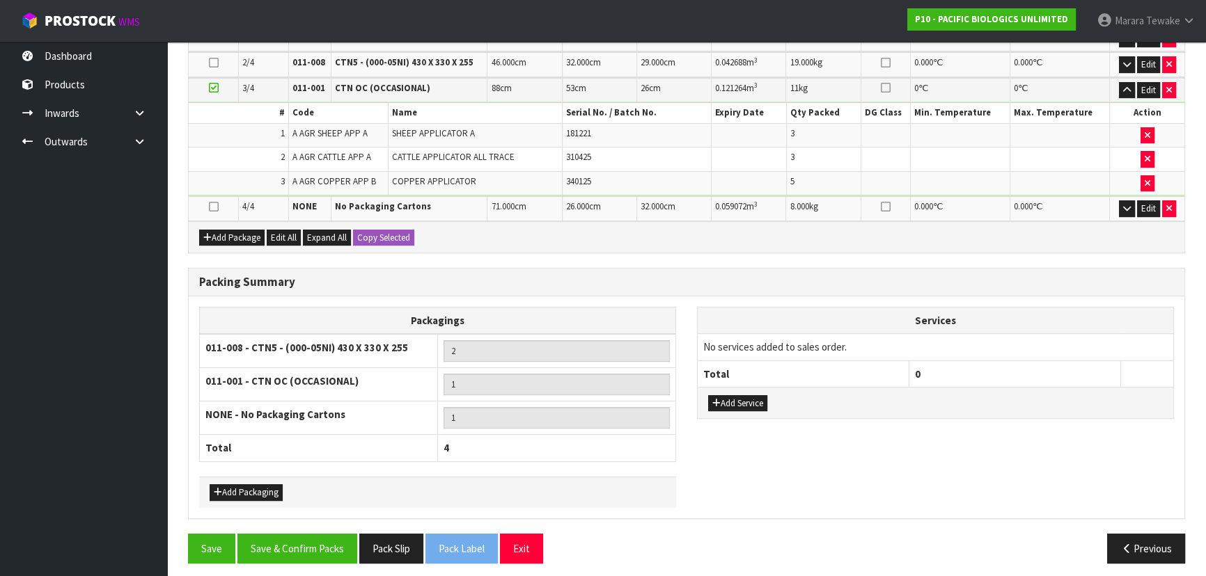
scroll to position [331, 0]
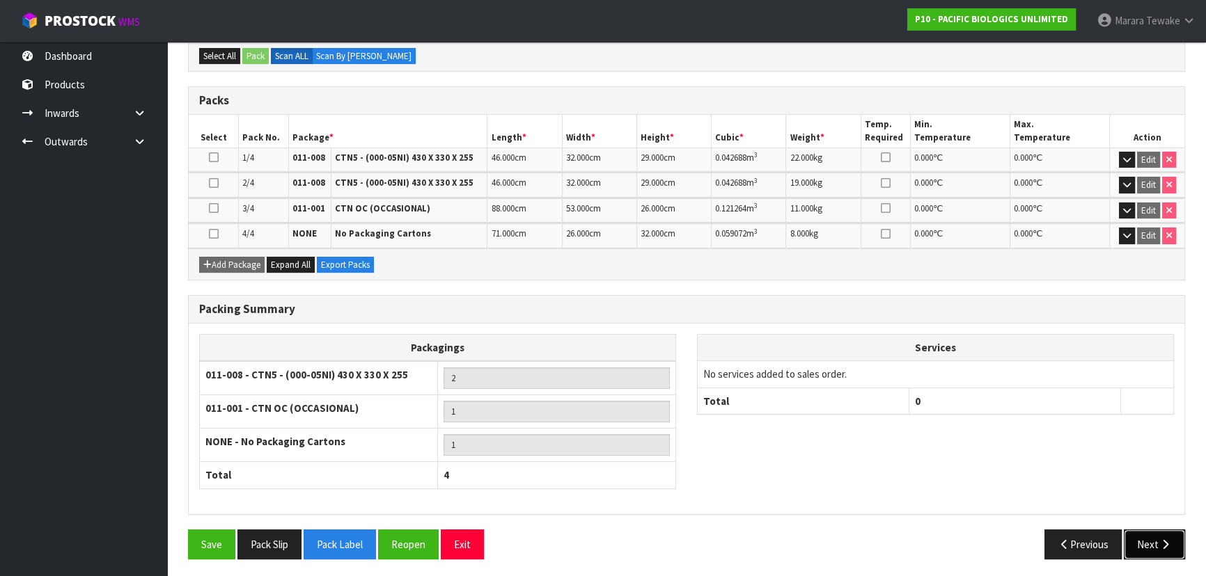
click at [1154, 543] on button "Next" at bounding box center [1154, 545] width 61 height 30
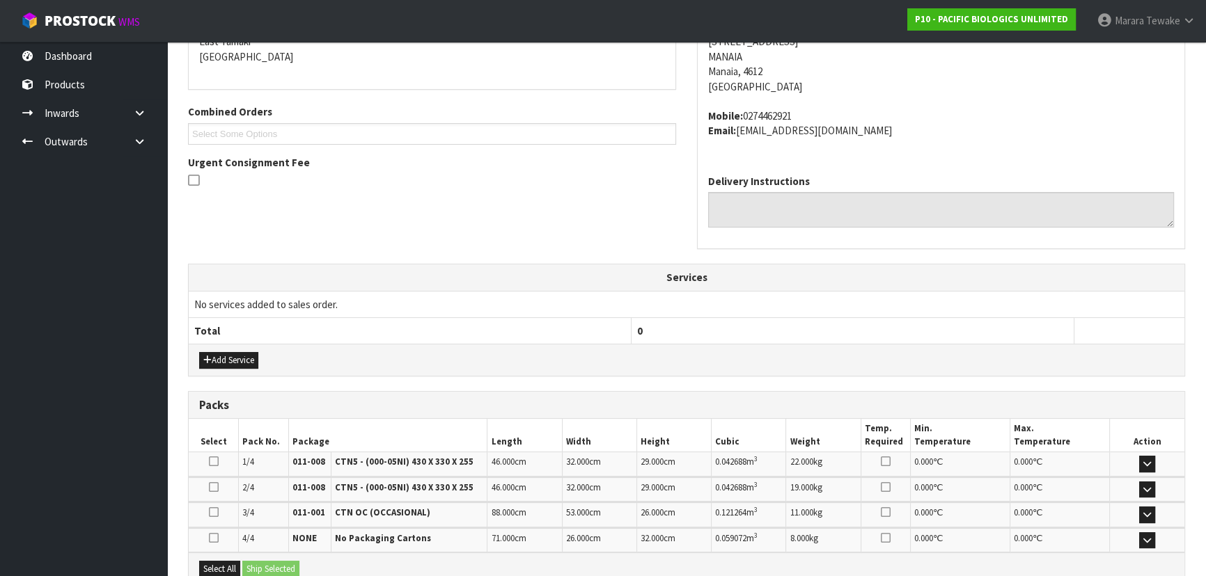
scroll to position [443, 0]
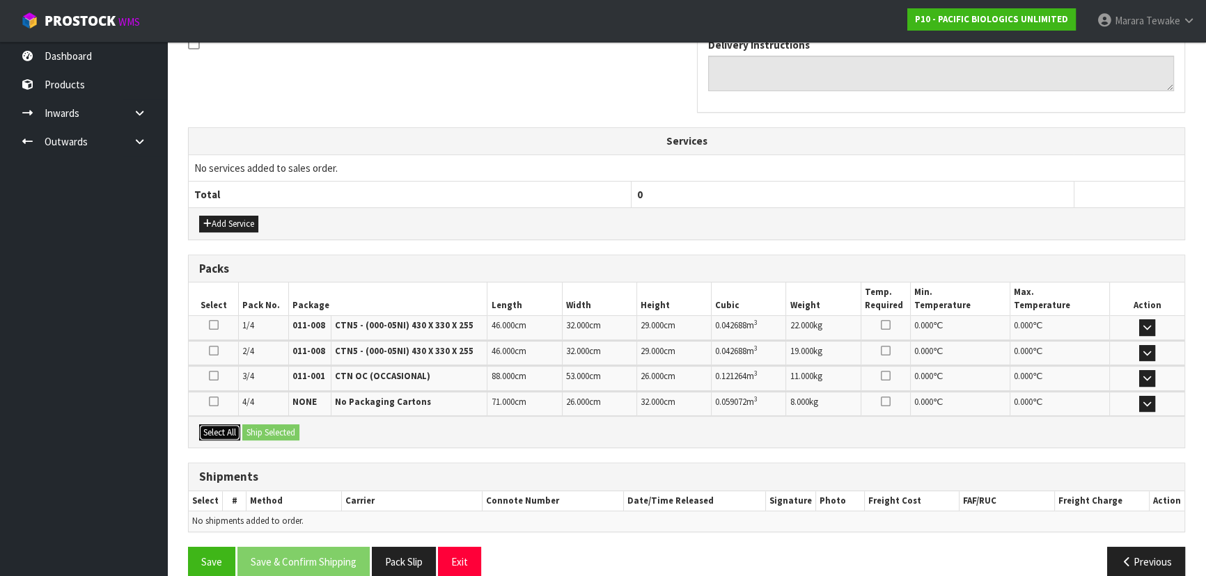
drag, startPoint x: 210, startPoint y: 423, endPoint x: 288, endPoint y: 425, distance: 78.0
click at [221, 425] on button "Select All" at bounding box center [219, 433] width 41 height 17
drag, startPoint x: 288, startPoint y: 425, endPoint x: 296, endPoint y: 427, distance: 8.6
click at [289, 425] on button "Ship Selected" at bounding box center [270, 433] width 57 height 17
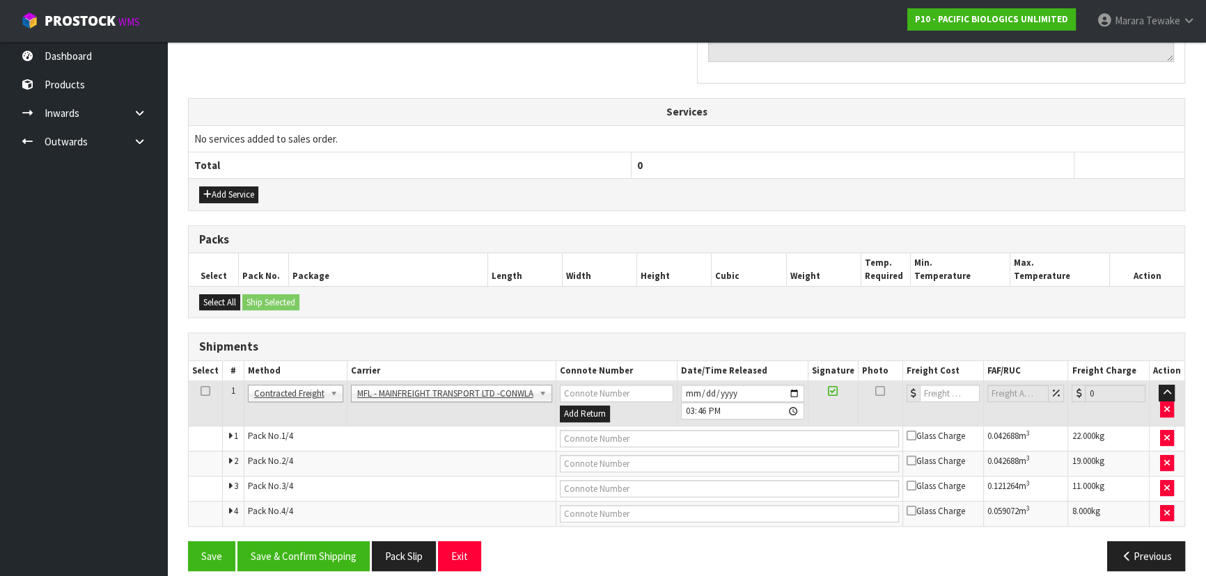
scroll to position [485, 0]
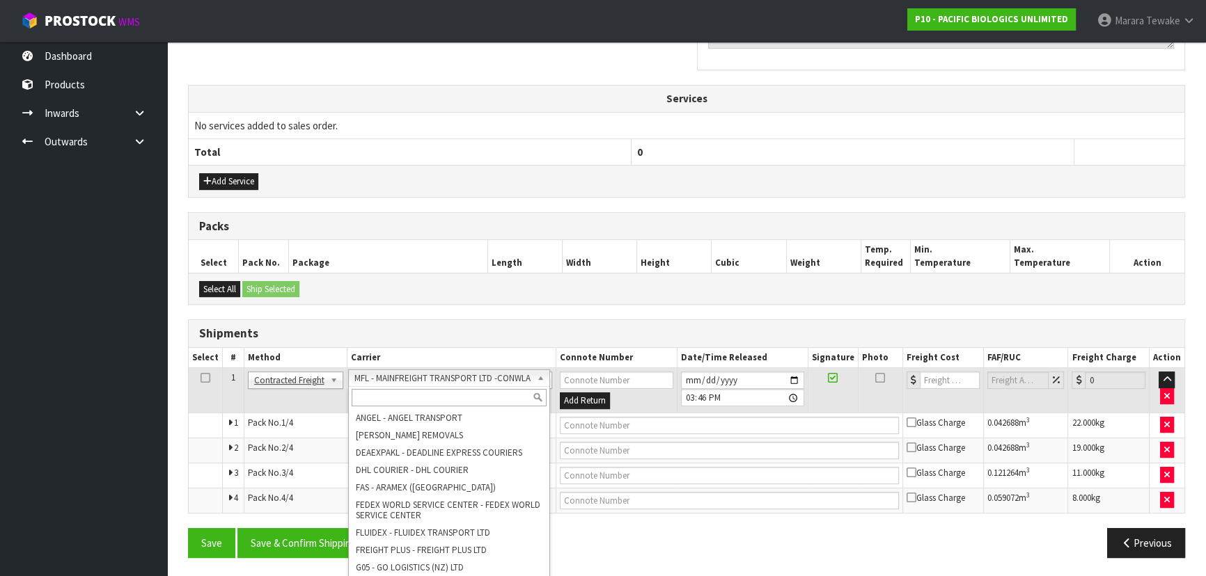
click at [393, 397] on input "text" at bounding box center [449, 397] width 194 height 17
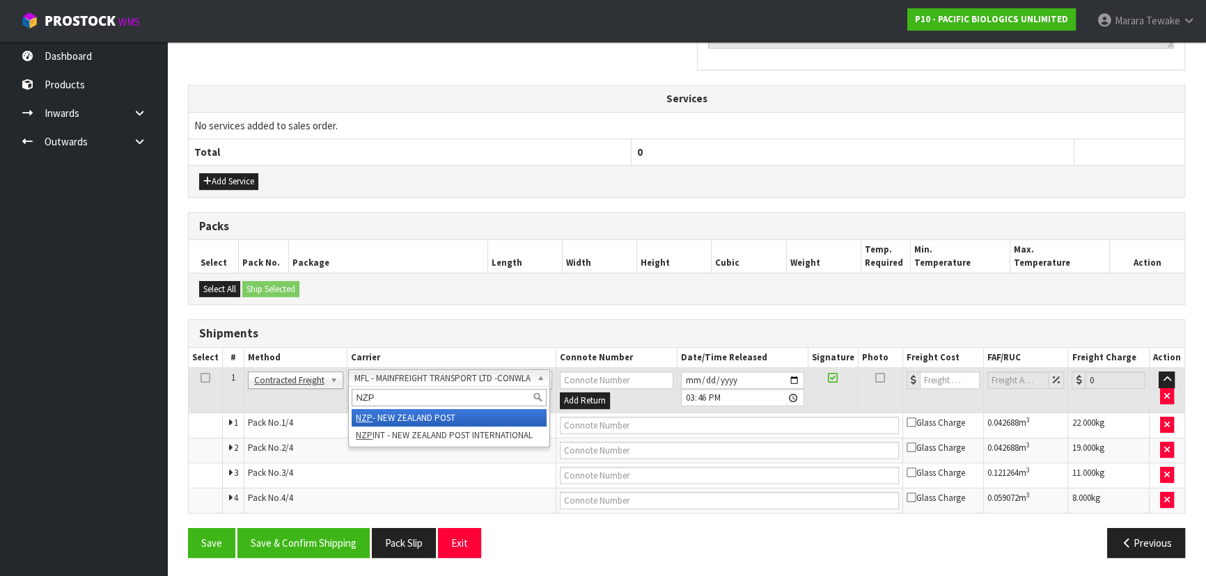
type input "NZP"
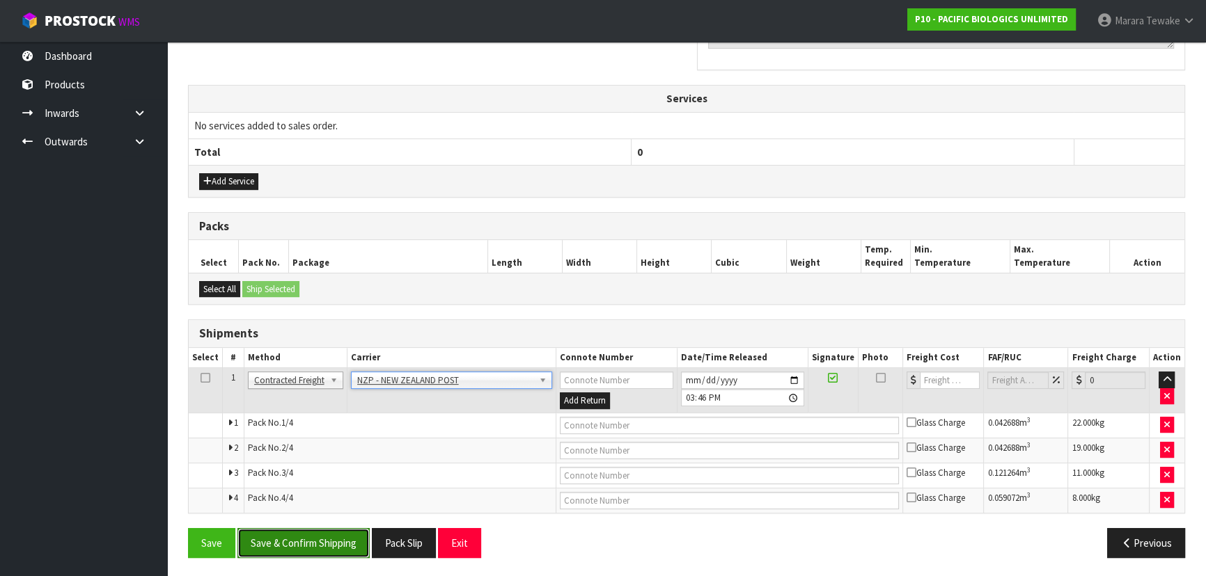
drag, startPoint x: 306, startPoint y: 550, endPoint x: 31, endPoint y: 477, distance: 285.2
click at [302, 550] on button "Save & Confirm Shipping" at bounding box center [303, 543] width 132 height 30
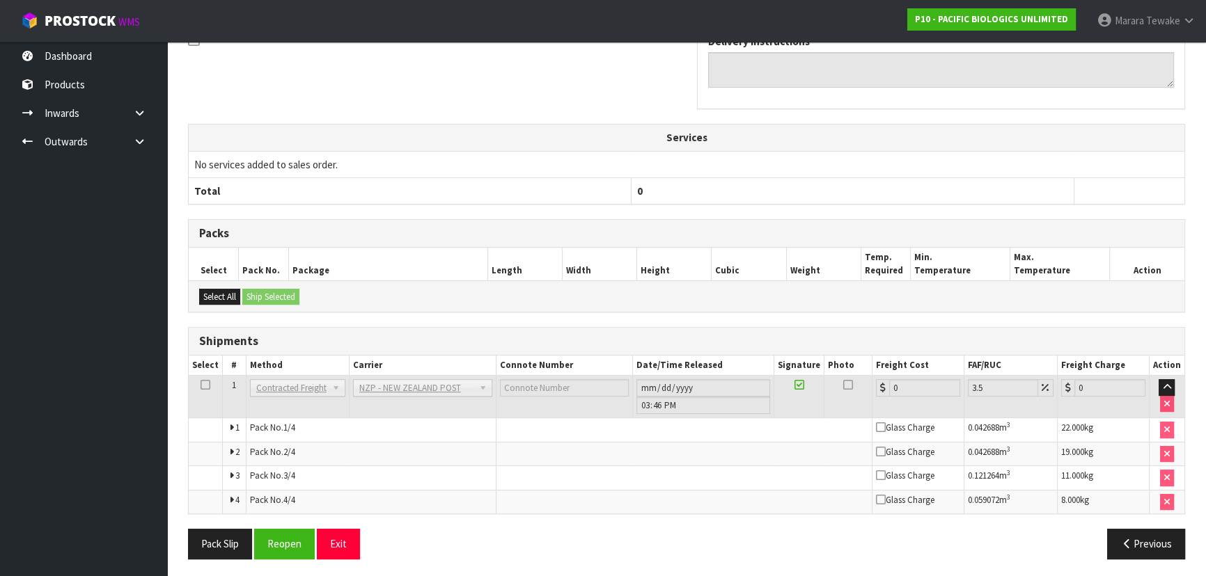
scroll to position [447, 0]
click at [290, 549] on button "Reopen" at bounding box center [284, 543] width 61 height 30
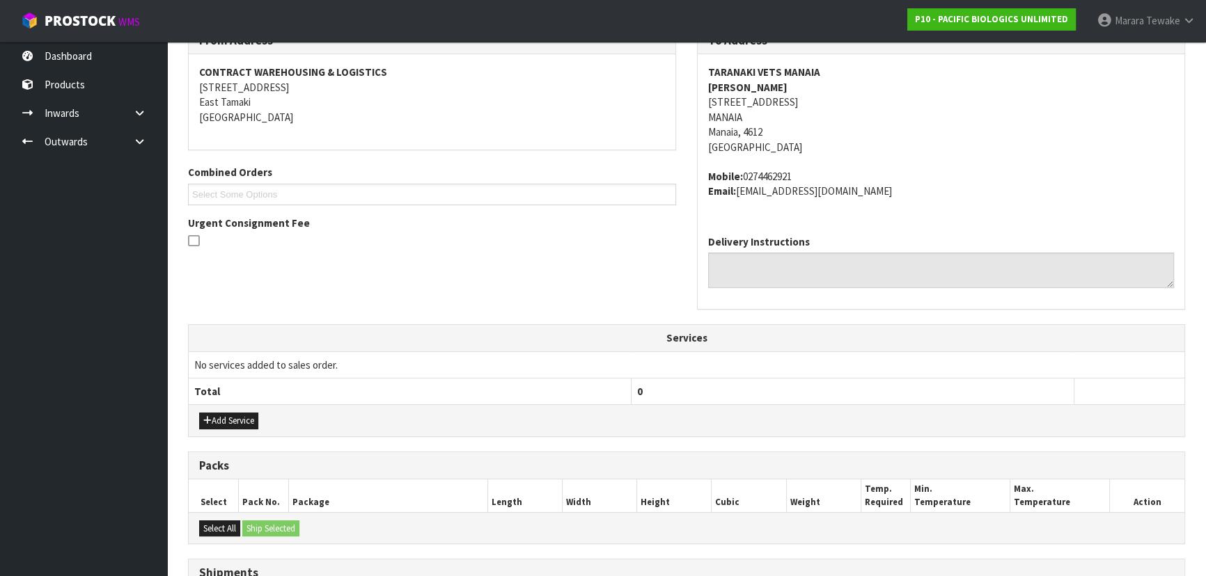
scroll to position [0, 0]
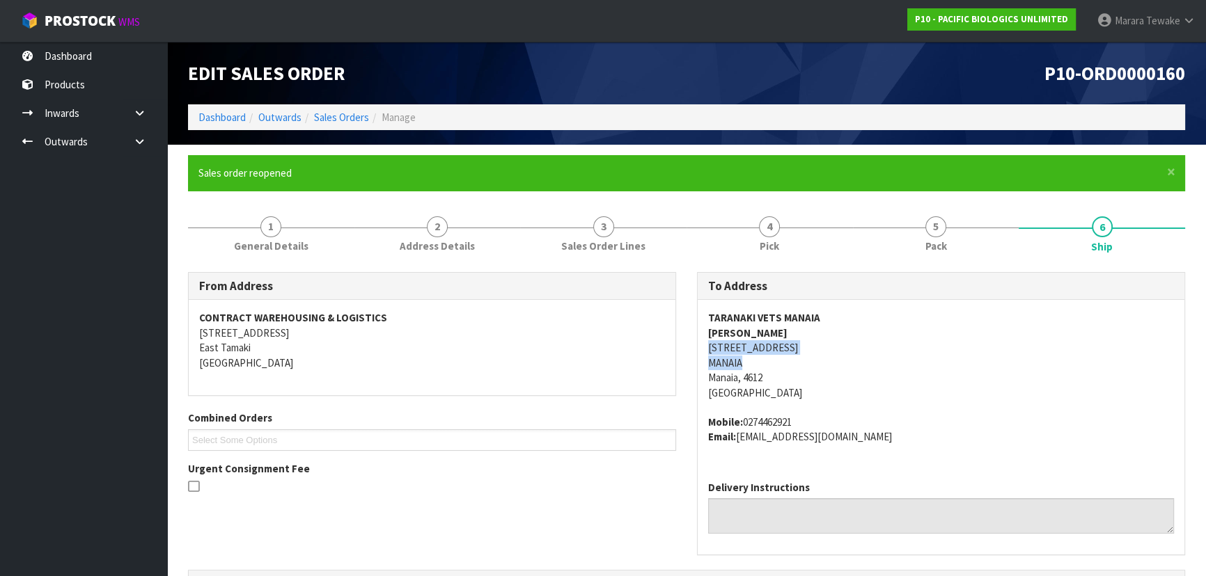
drag, startPoint x: 744, startPoint y: 366, endPoint x: 707, endPoint y: 345, distance: 43.4
click at [707, 345] on div "TARANAKI VETS MANAIA MARK HICKS 75 SOUTH RD MANAIA Manaia, 4612 New Zealand Mob…" at bounding box center [941, 384] width 487 height 169
copy address "75 SOUTH RD MANAIA"
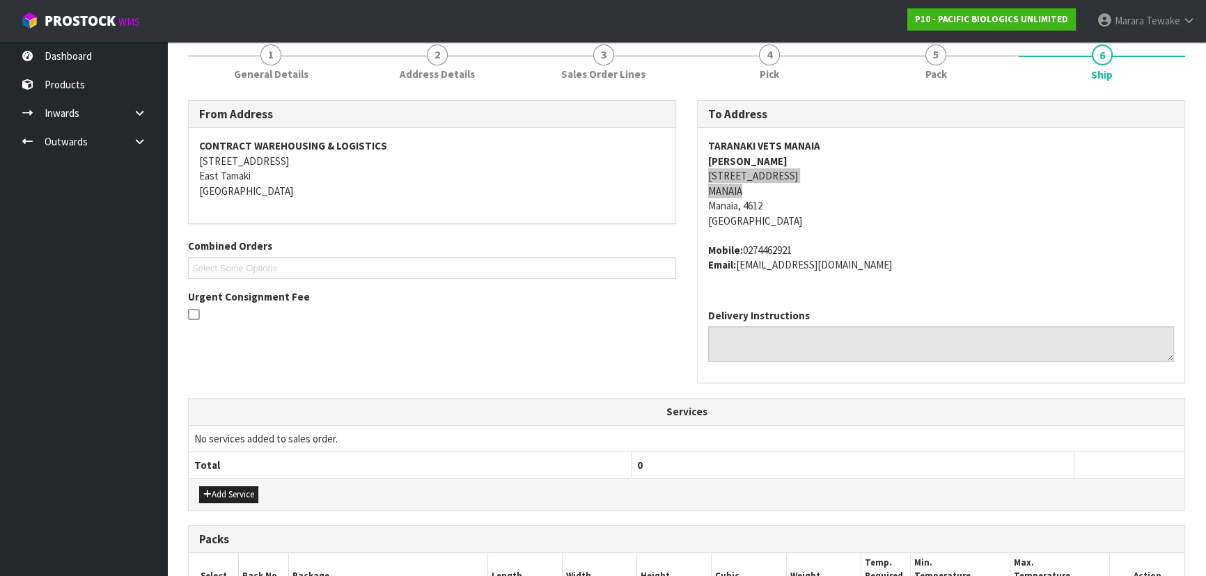
scroll to position [485, 0]
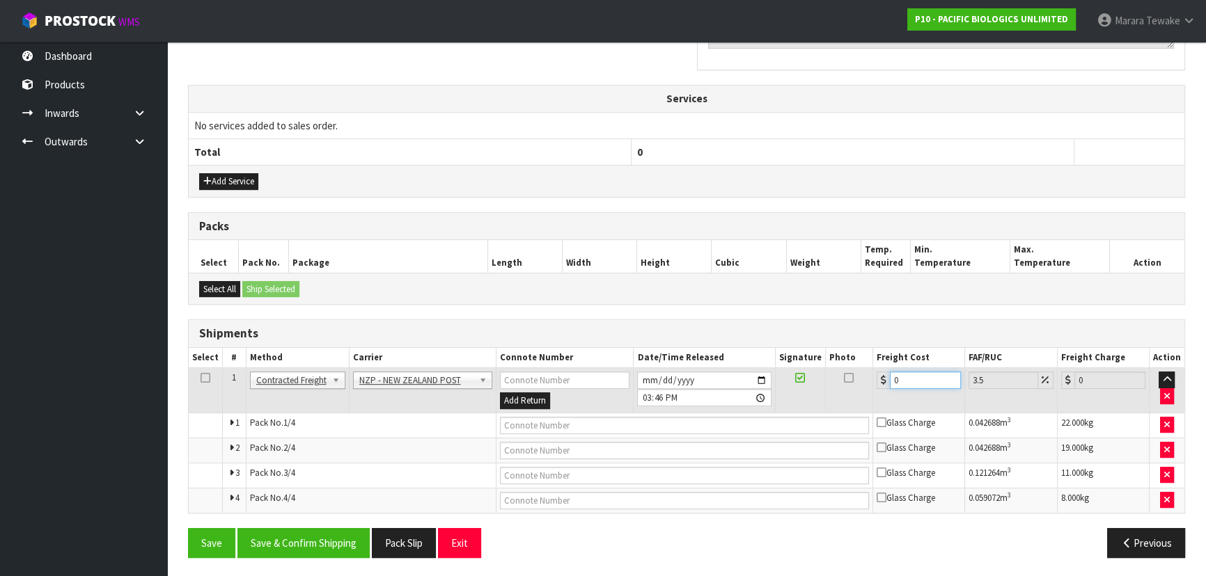
drag, startPoint x: 903, startPoint y: 383, endPoint x: 837, endPoint y: 354, distance: 72.0
click at [852, 372] on tr "1 Client Local Pickup Customer Local Pickup Company Freight Contracted Freight …" at bounding box center [687, 390] width 996 height 45
type input "6"
type input "6.21"
type input "64"
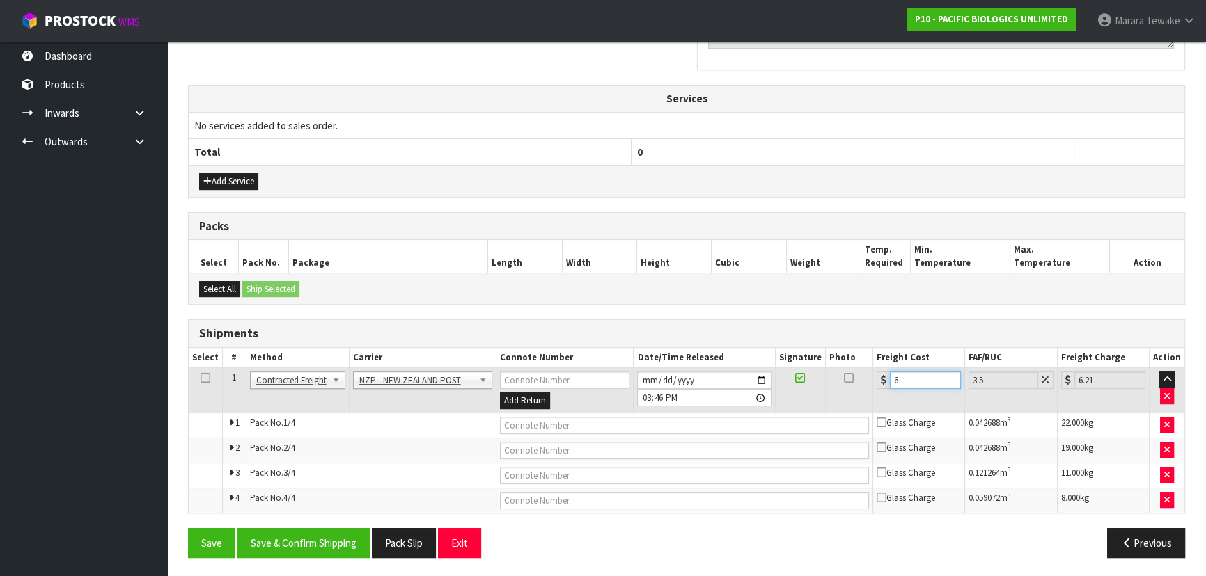
type input "66.24"
type input "64.6"
type input "66.86"
type input "64.67"
type input "66.93"
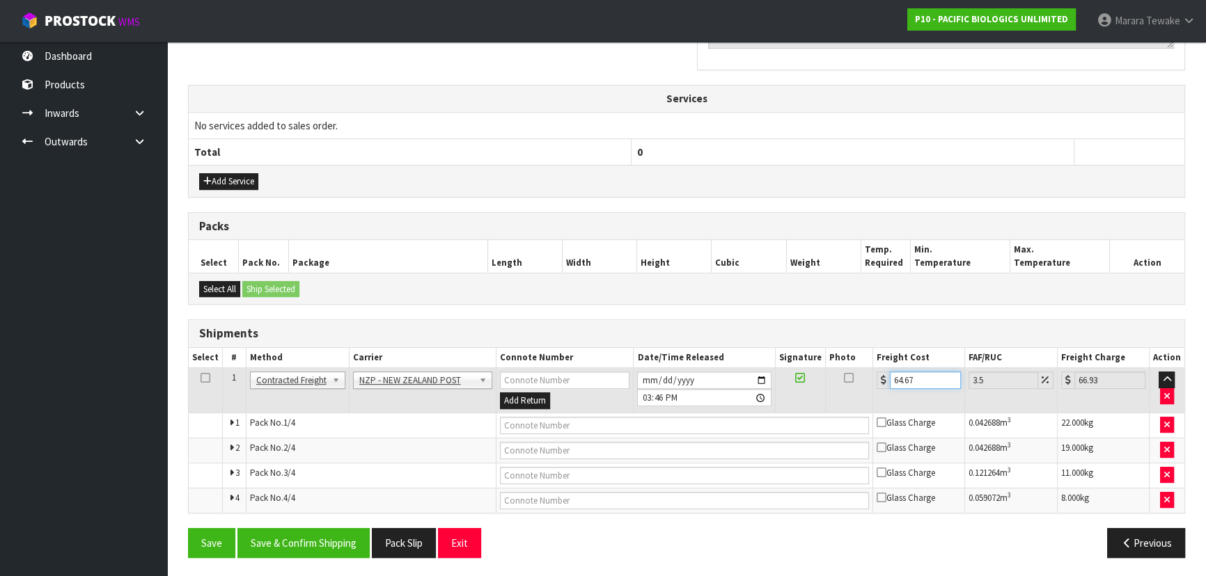
type input "64.67"
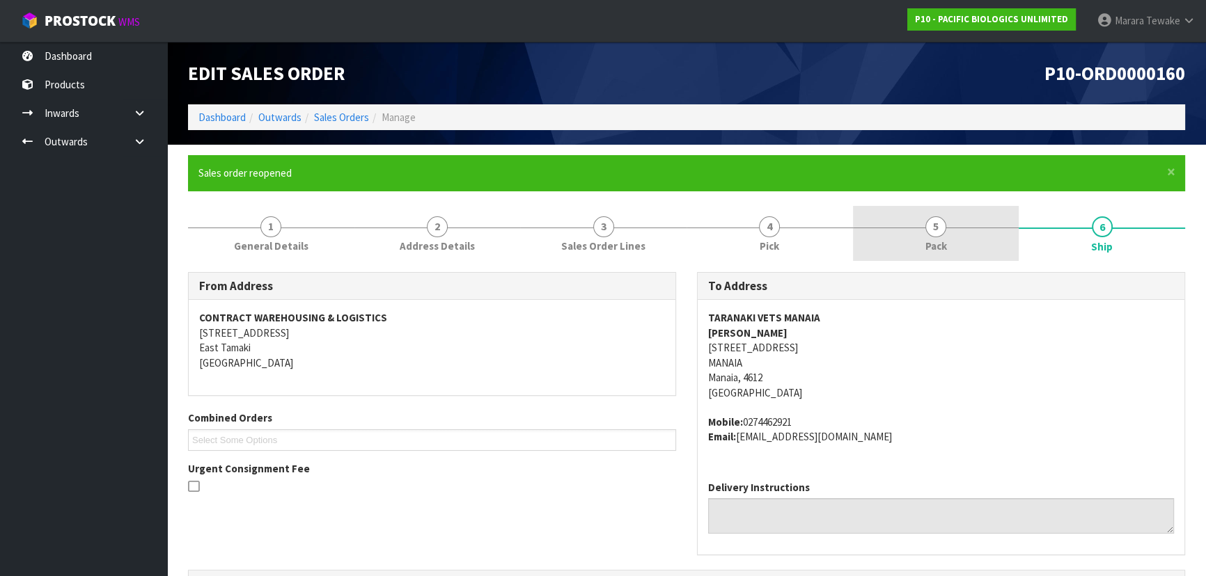
scroll to position [0, 0]
drag, startPoint x: 950, startPoint y: 214, endPoint x: 907, endPoint y: 244, distance: 52.9
click at [950, 214] on link "5 Pack" at bounding box center [936, 233] width 166 height 55
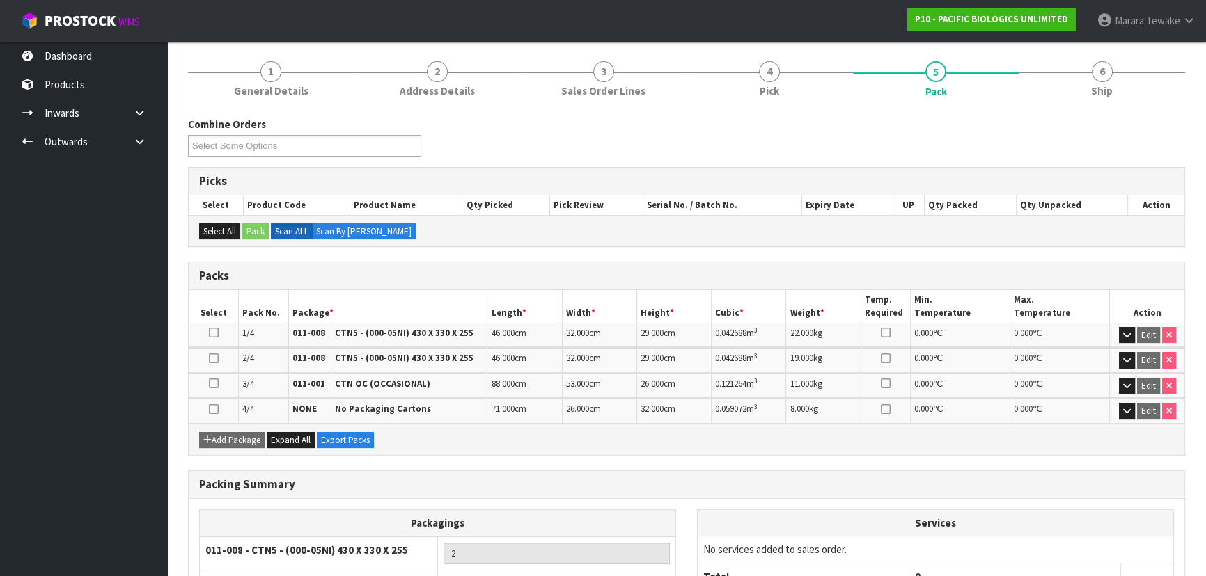
scroll to position [331, 0]
